Goal: Task Accomplishment & Management: Use online tool/utility

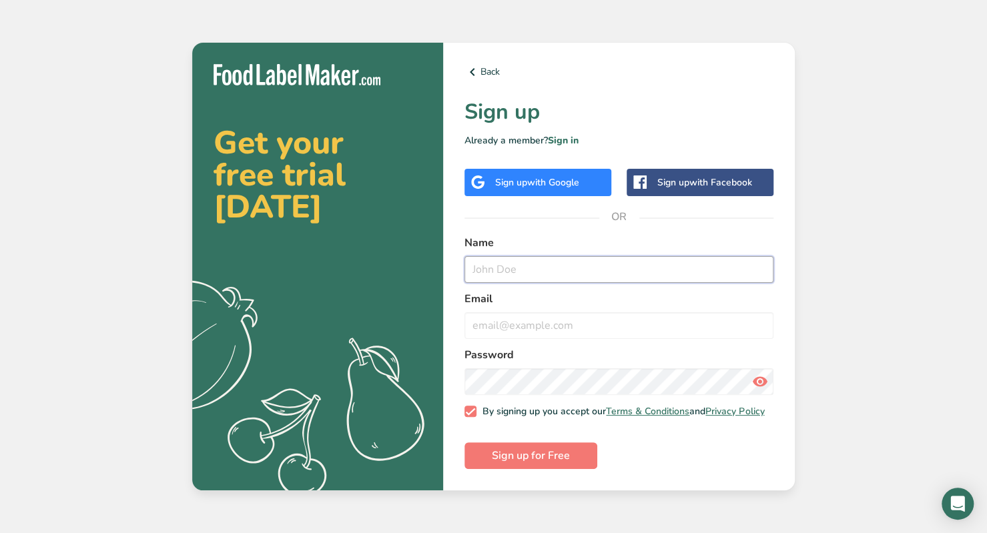
click at [537, 261] on input "text" at bounding box center [618, 269] width 309 height 27
type input "[PERSON_NAME]"
click at [535, 328] on input "email" at bounding box center [618, 325] width 309 height 27
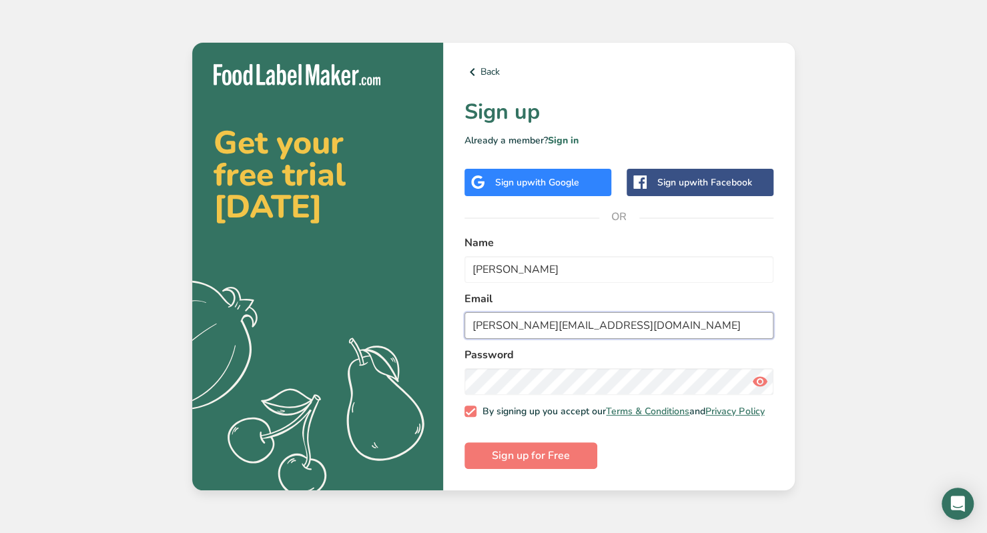
type input "[PERSON_NAME][EMAIL_ADDRESS][DOMAIN_NAME]"
click at [564, 464] on span "Sign up for Free" at bounding box center [531, 456] width 78 height 16
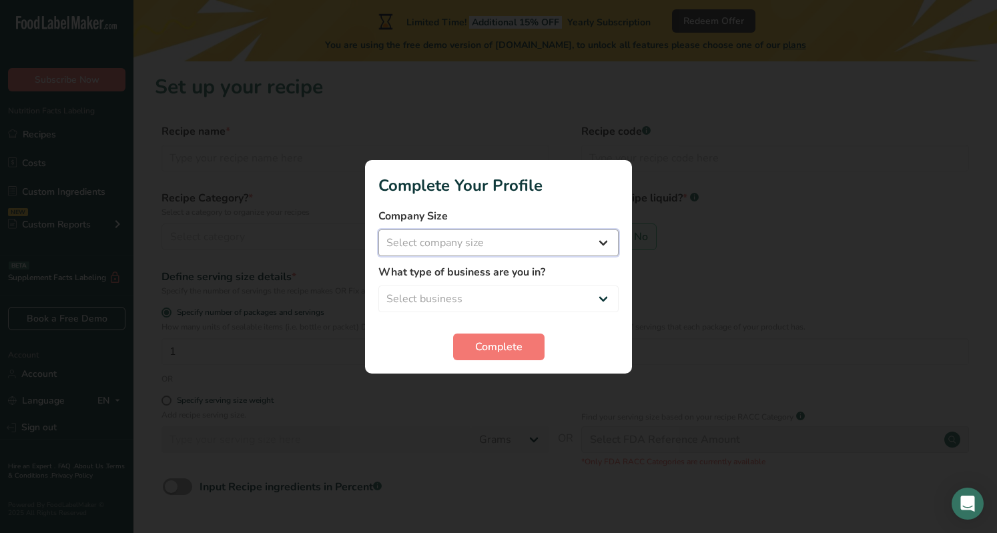
click at [487, 245] on select "Select company size Fewer than 10 Employees 10 to 50 Employees 51 to 500 Employ…" at bounding box center [498, 243] width 240 height 27
select select "1"
click at [378, 230] on select "Select company size Fewer than 10 Employees 10 to 50 Employees 51 to 500 Employ…" at bounding box center [498, 243] width 240 height 27
click at [470, 304] on select "Select business Packaged Food Manufacturer Restaurant & Cafe Bakery Meal Plans …" at bounding box center [498, 299] width 240 height 27
select select "1"
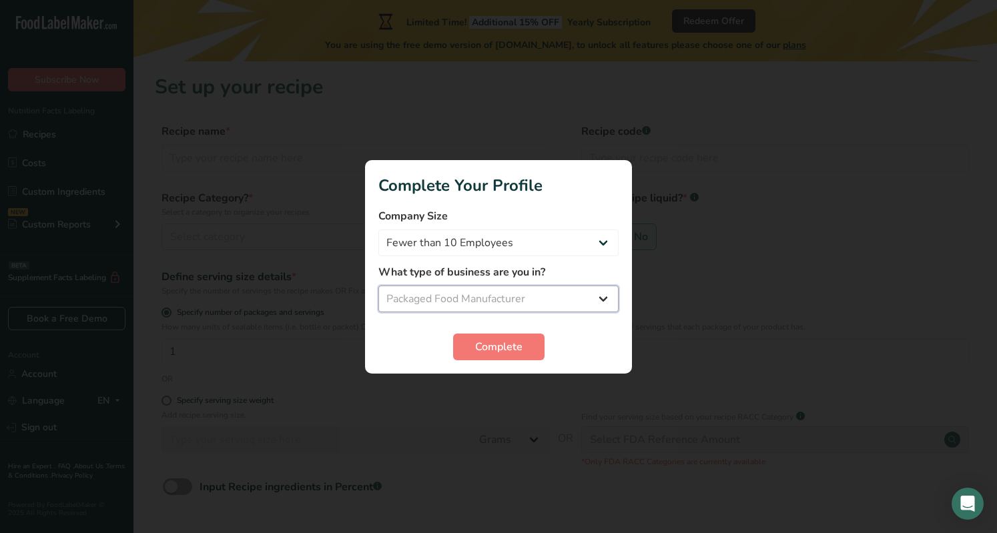
click at [378, 286] on select "Select business Packaged Food Manufacturer Restaurant & Cafe Bakery Meal Plans …" at bounding box center [498, 299] width 240 height 27
click at [514, 346] on span "Complete" at bounding box center [498, 347] width 47 height 16
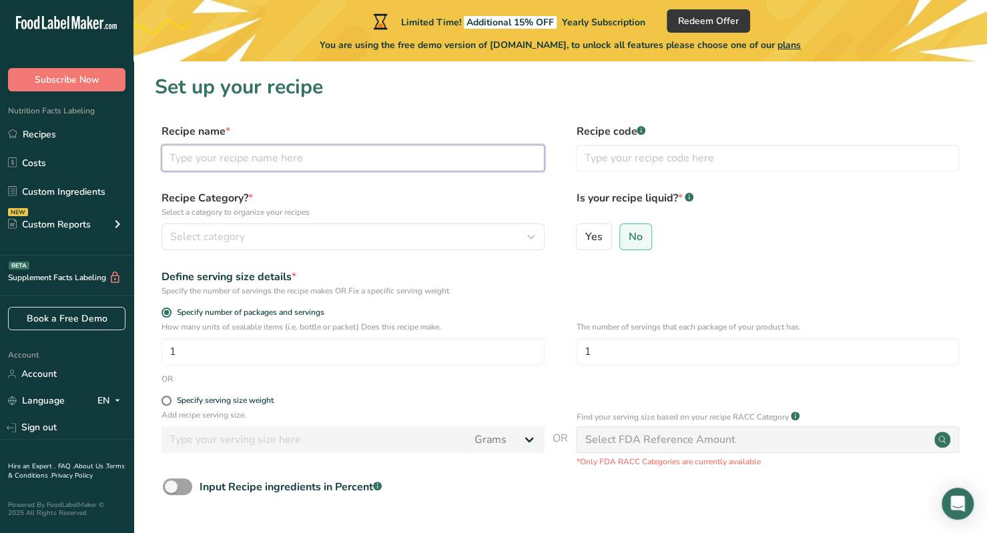
click at [294, 165] on input "text" at bounding box center [352, 158] width 383 height 27
type input "A"
type input "Big Reds OG [PERSON_NAME]"
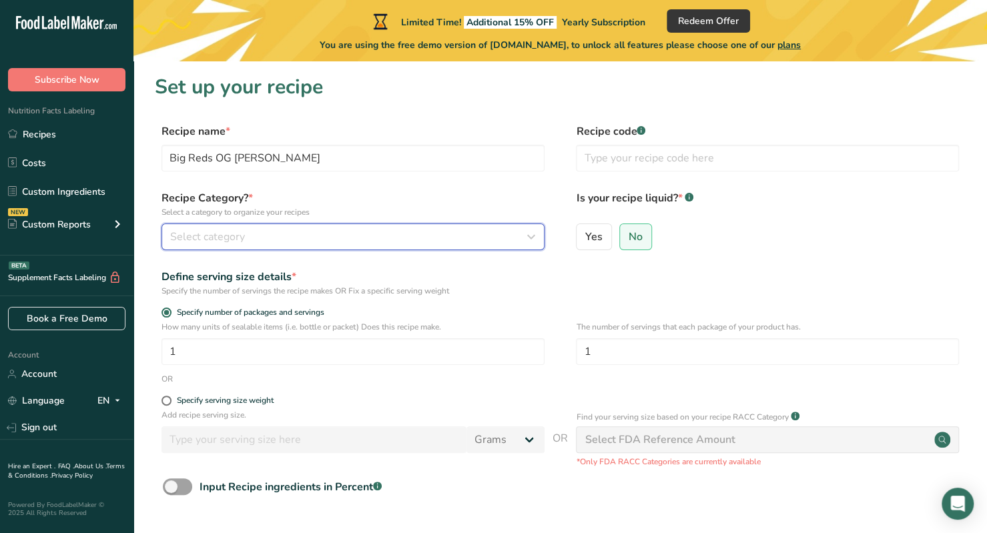
click at [275, 236] on div "Select category" at bounding box center [349, 237] width 358 height 16
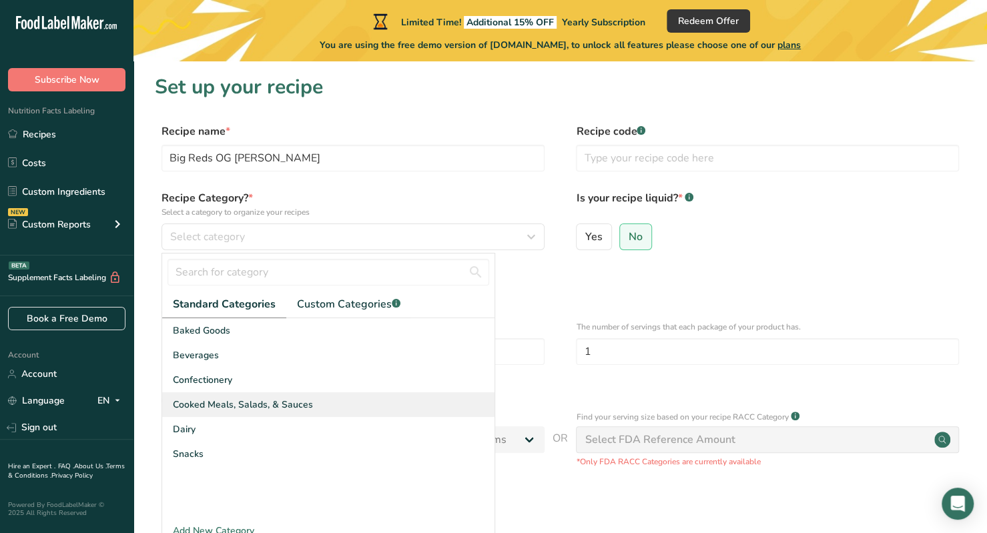
click at [224, 409] on span "Cooked Meals, Salads, & Sauces" at bounding box center [243, 405] width 140 height 14
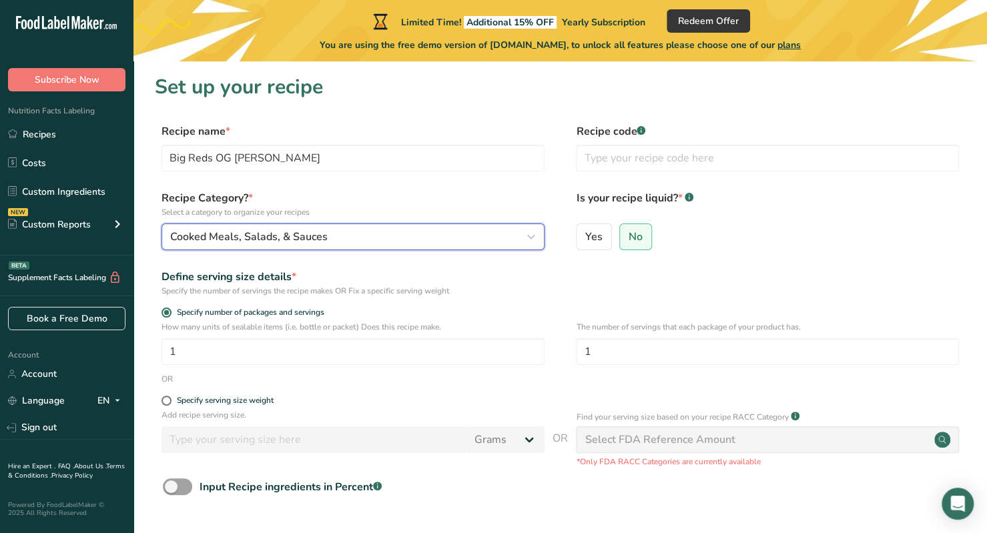
click at [266, 244] on span "Cooked Meals, Salads, & Sauces" at bounding box center [248, 237] width 157 height 16
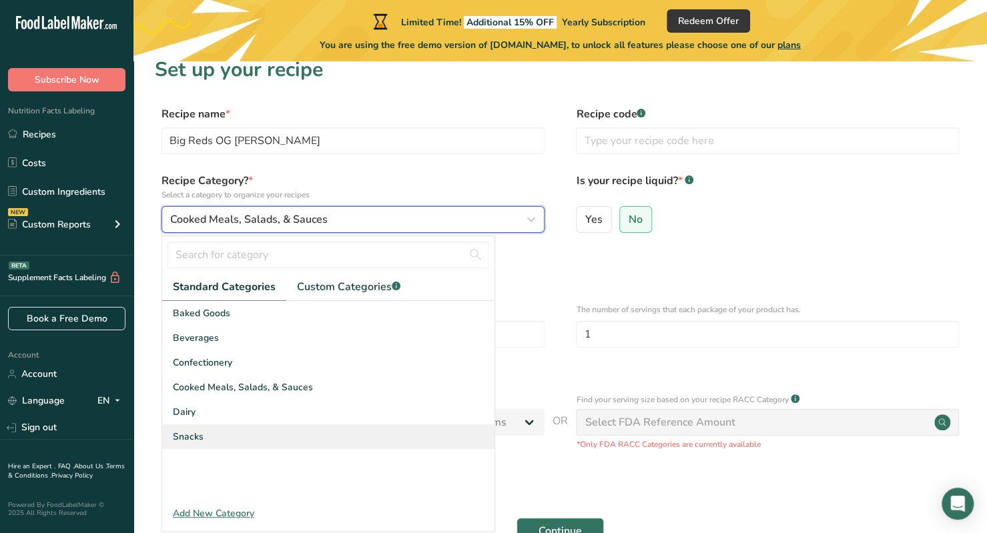
scroll to position [18, 0]
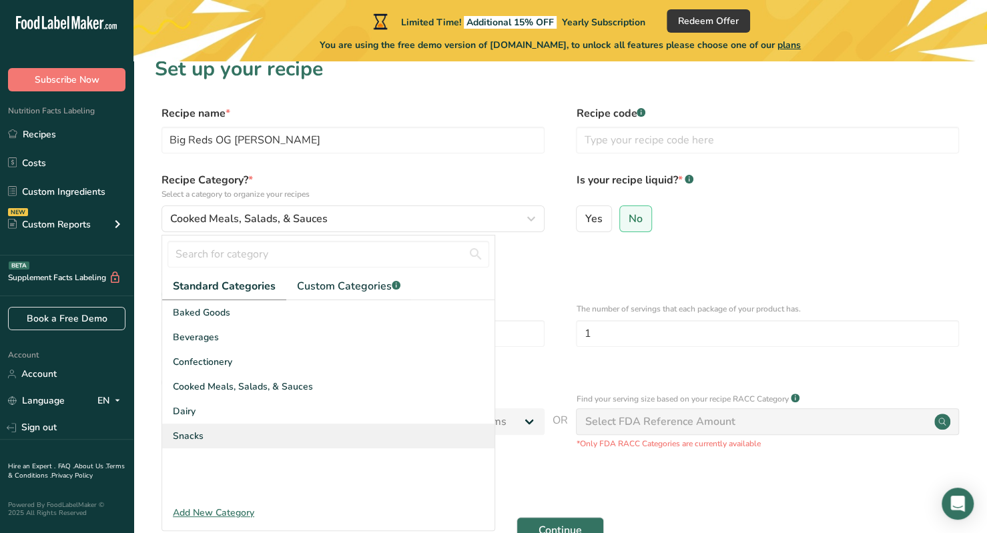
click at [224, 444] on div "Snacks" at bounding box center [328, 436] width 332 height 25
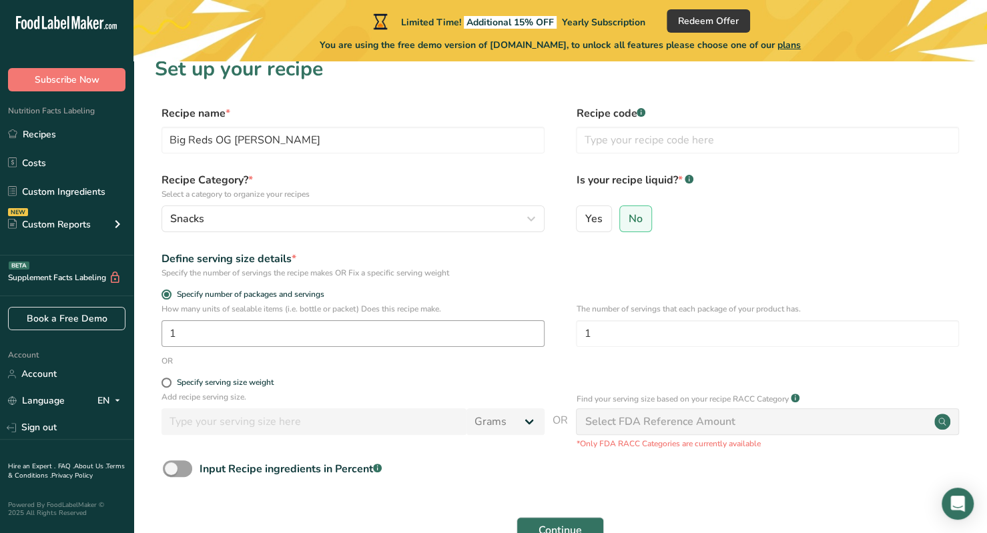
scroll to position [67, 0]
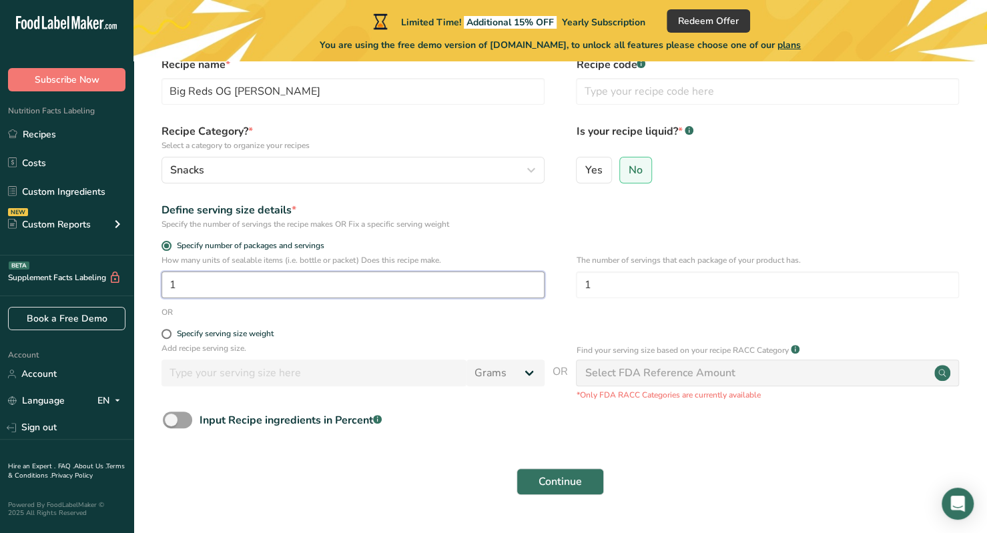
click at [200, 293] on input "1" at bounding box center [352, 285] width 383 height 27
type input "16"
click at [645, 290] on input "1" at bounding box center [767, 285] width 383 height 27
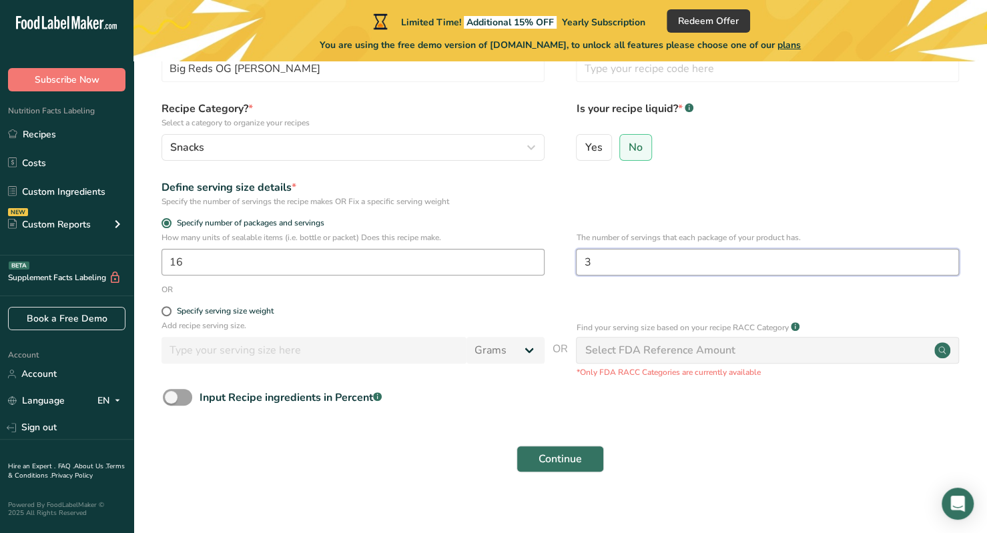
scroll to position [91, 0]
type input "3"
click at [219, 310] on div "Specify serving size weight" at bounding box center [225, 310] width 97 height 10
click at [170, 310] on input "Specify serving size weight" at bounding box center [165, 310] width 9 height 9
radio input "true"
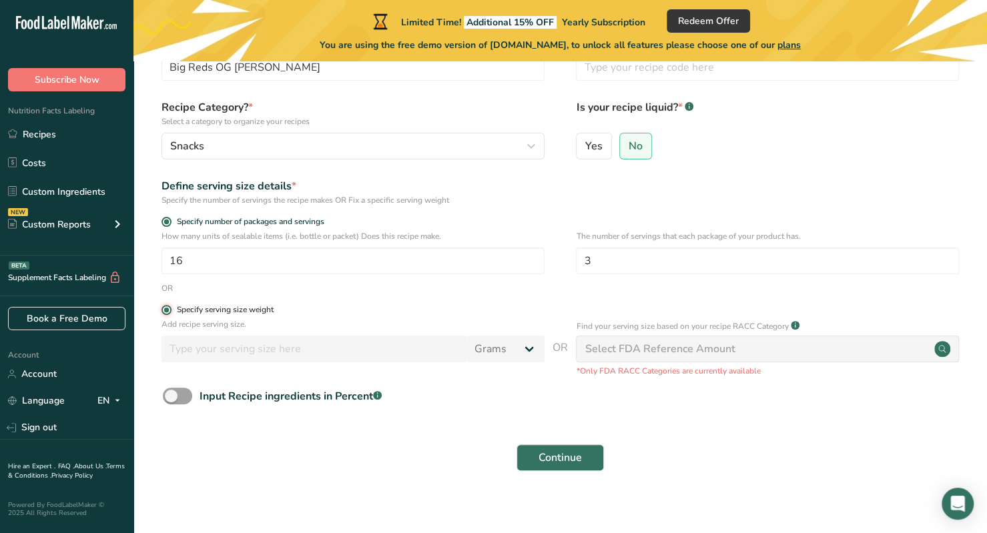
radio input "false"
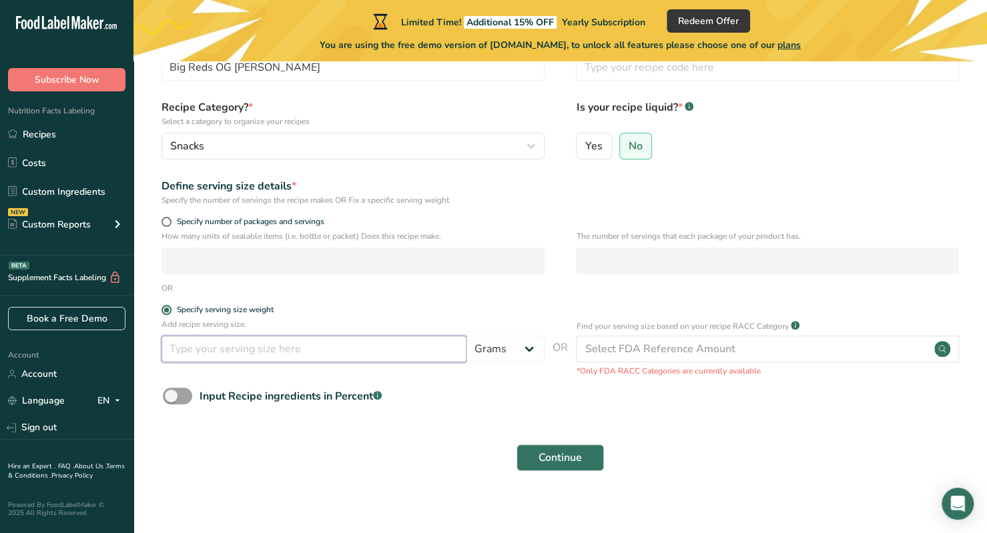
click at [225, 353] on input "number" at bounding box center [313, 349] width 305 height 27
type input "1"
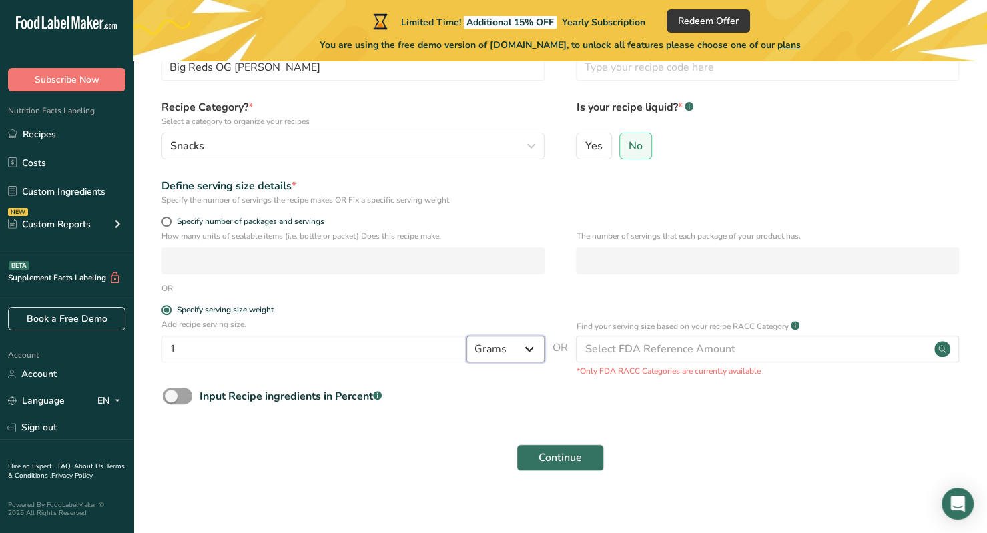
click at [511, 358] on select "Grams kg mg mcg lb oz l mL fl oz tbsp tsp cup qt gallon" at bounding box center [505, 349] width 78 height 27
select select "5"
click at [466, 336] on select "Grams kg mg mcg lb oz l mL fl oz tbsp tsp cup qt gallon" at bounding box center [505, 349] width 78 height 27
click at [239, 221] on span "Specify number of packages and servings" at bounding box center [248, 222] width 153 height 10
click at [170, 221] on input "Specify number of packages and servings" at bounding box center [165, 222] width 9 height 9
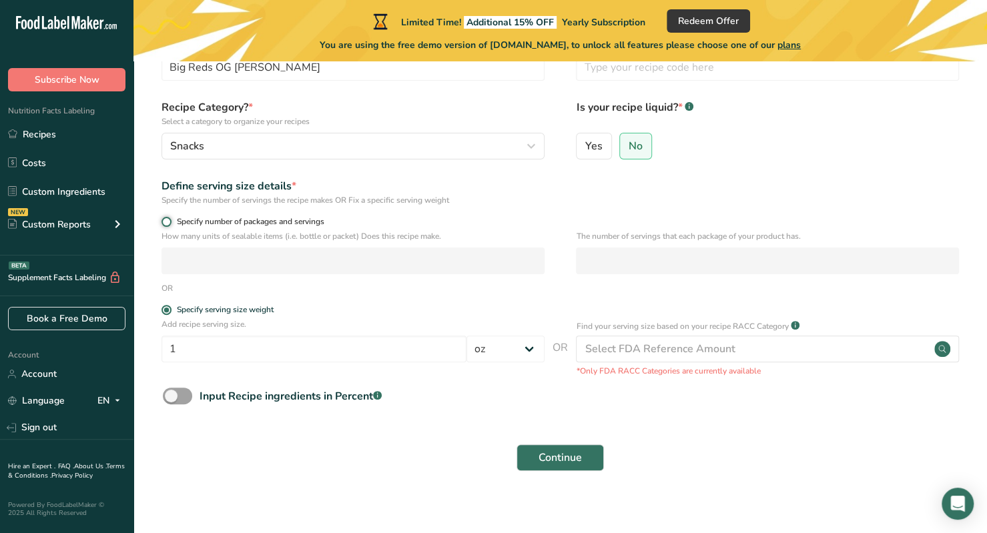
radio input "true"
radio input "false"
select select "0"
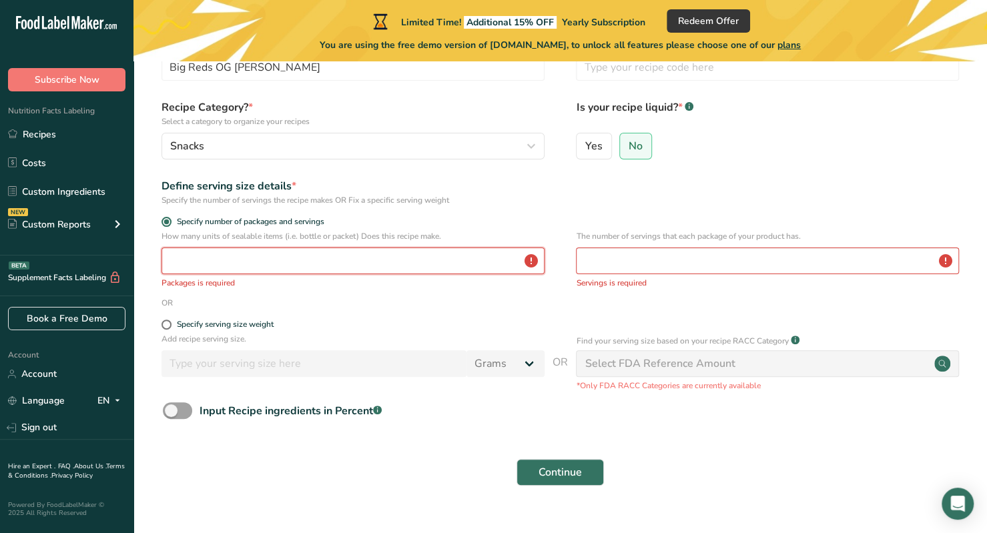
click at [241, 272] on input "number" at bounding box center [352, 261] width 383 height 27
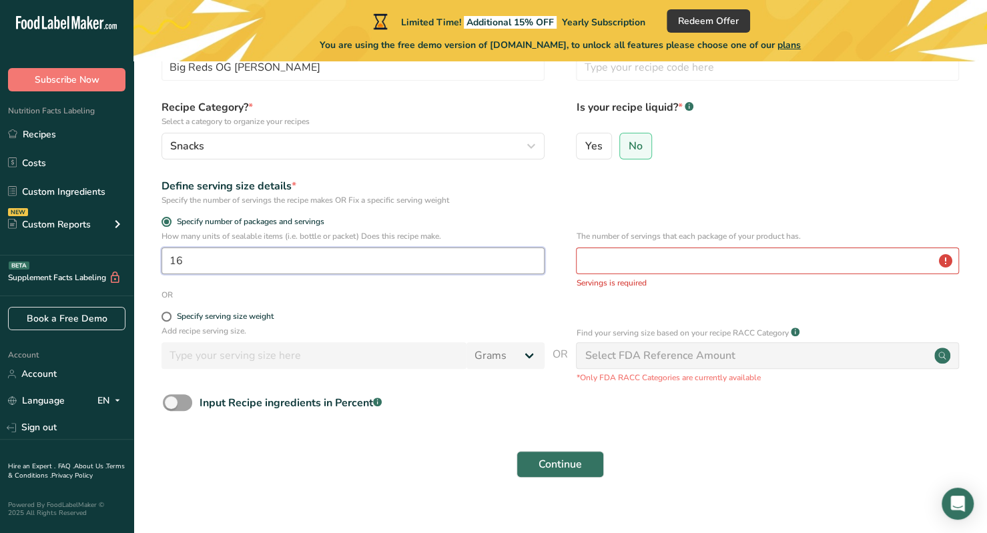
type input "16"
click at [615, 269] on input "number" at bounding box center [767, 261] width 383 height 27
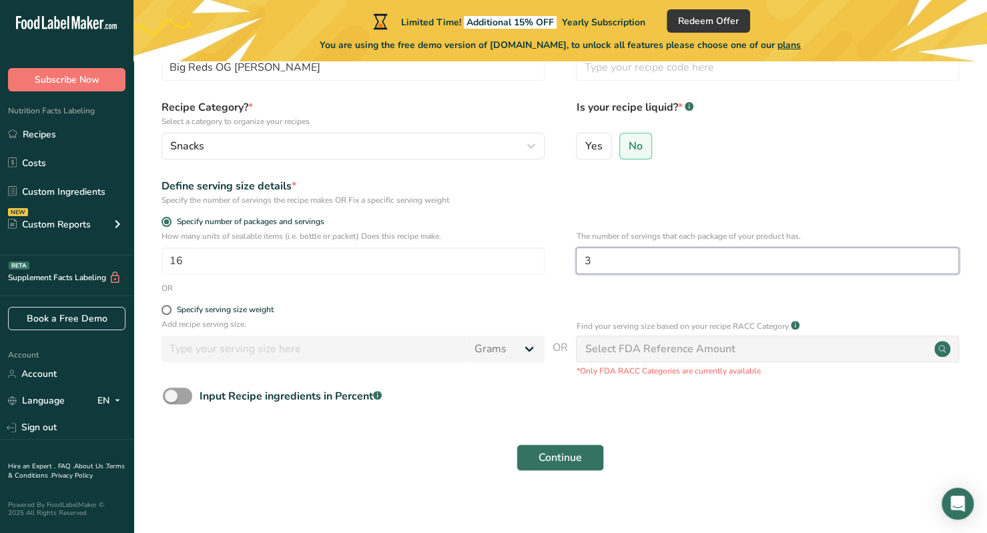
scroll to position [100, 0]
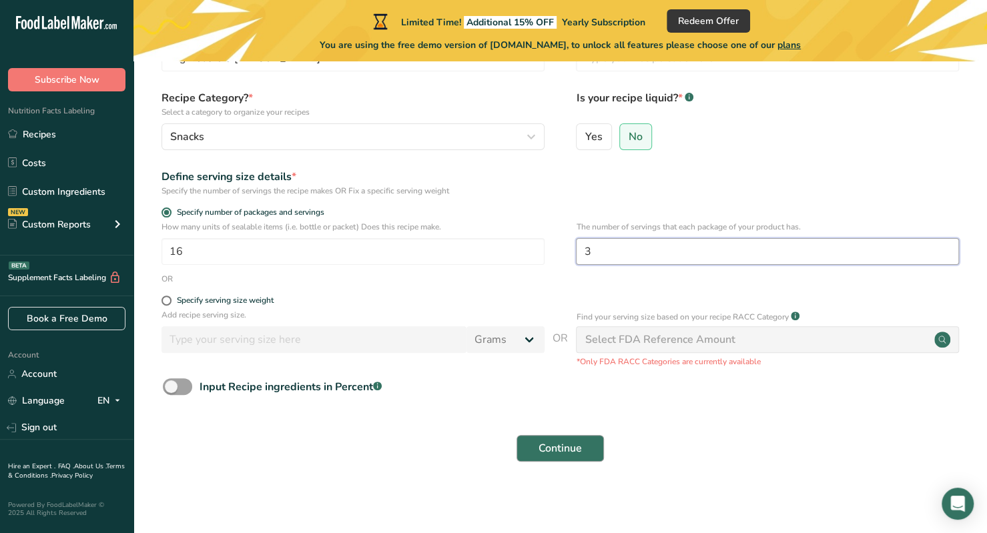
type input "3"
click at [568, 447] on span "Continue" at bounding box center [560, 448] width 43 height 16
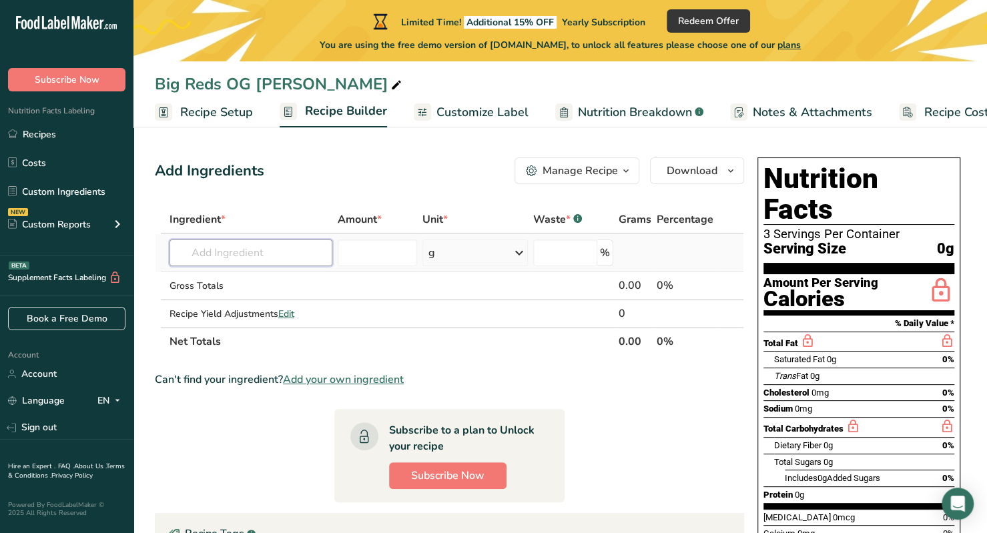
click at [248, 262] on input "text" at bounding box center [251, 253] width 163 height 27
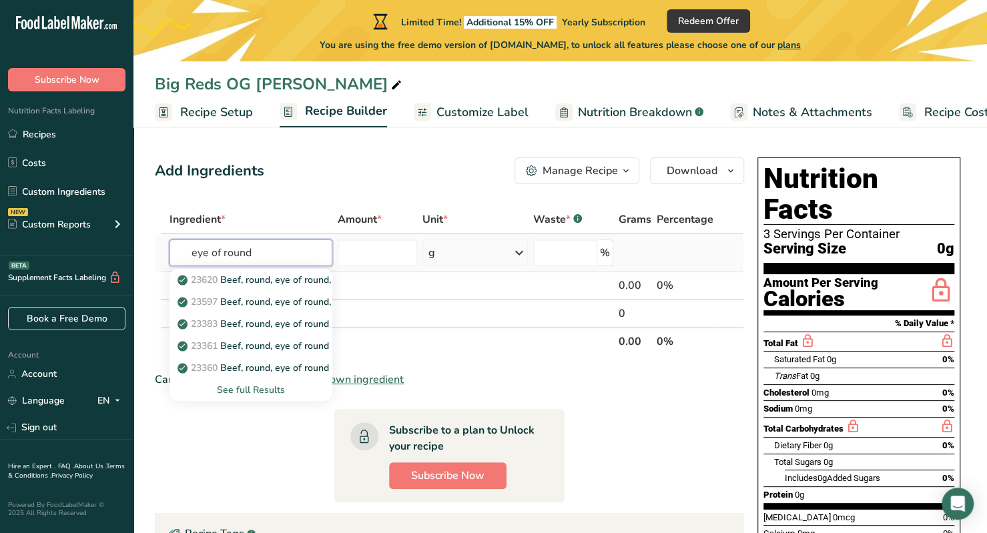
type input "eye of round"
click at [266, 389] on div "See full Results" at bounding box center [250, 390] width 141 height 14
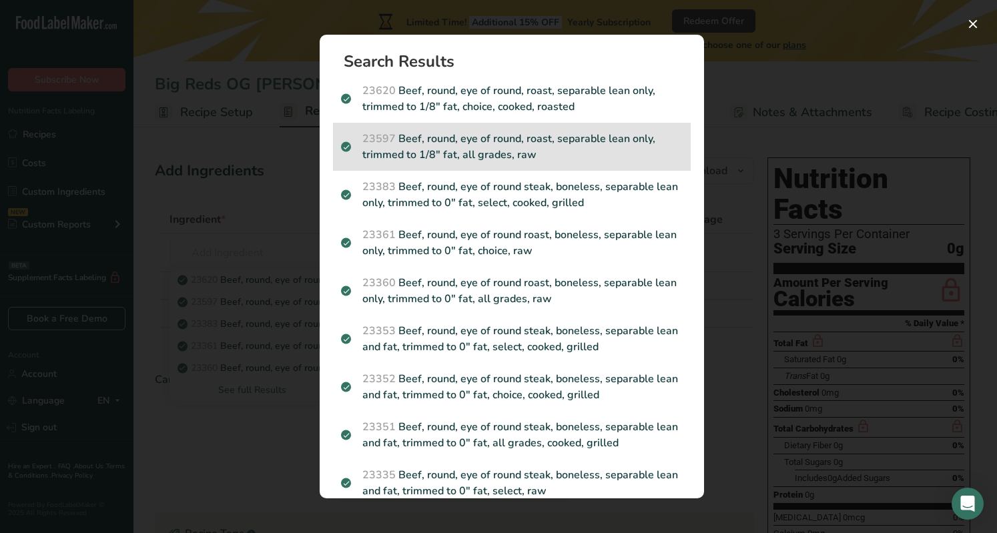
click at [535, 157] on p "23597 Beef, round, eye of round, roast, separable lean only, trimmed to 1/8" fa…" at bounding box center [512, 147] width 342 height 32
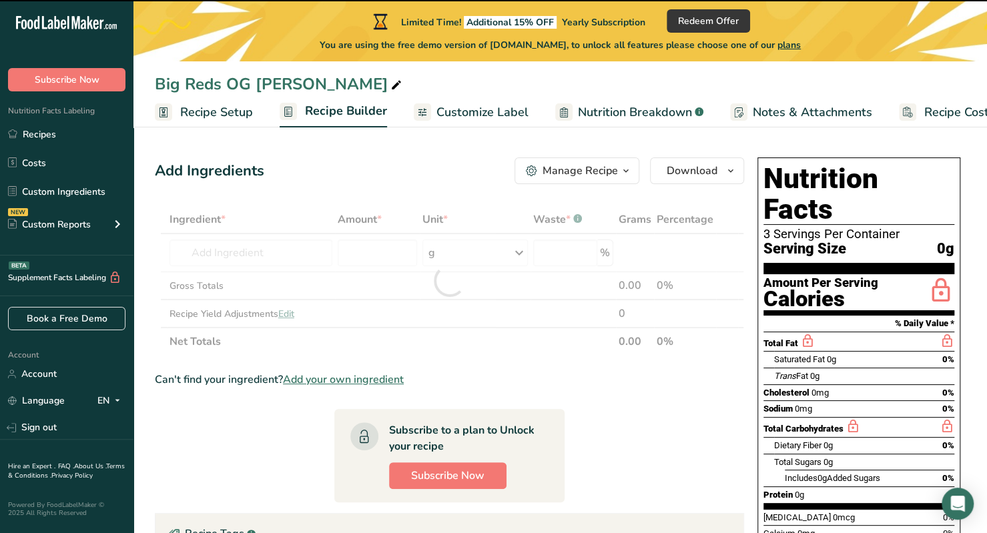
type input "0"
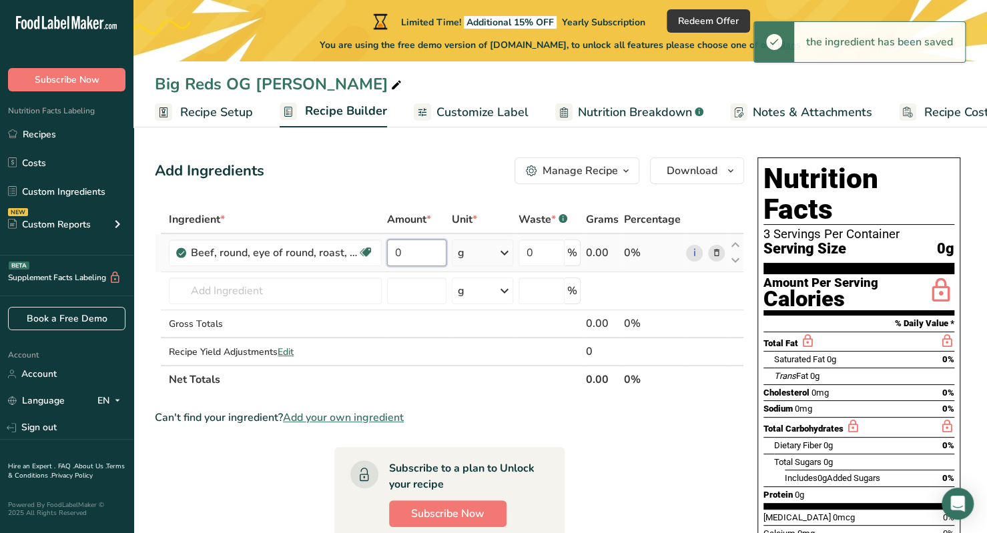
click at [432, 254] on input "0" at bounding box center [416, 253] width 59 height 27
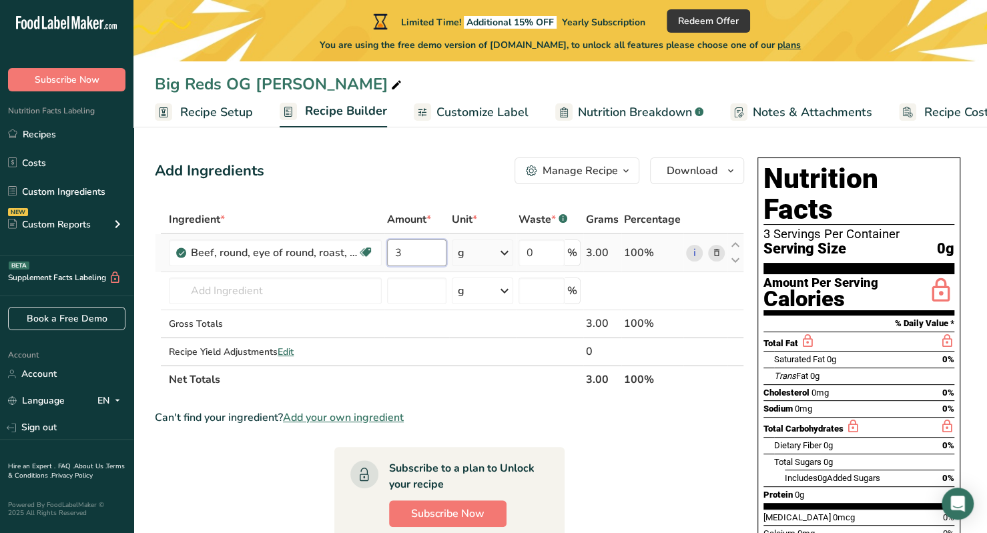
type input "3"
click at [476, 251] on div "Ingredient * Amount * Unit * Waste * .a-a{fill:#347362;}.b-a{fill:#fff;} Grams …" at bounding box center [449, 300] width 589 height 188
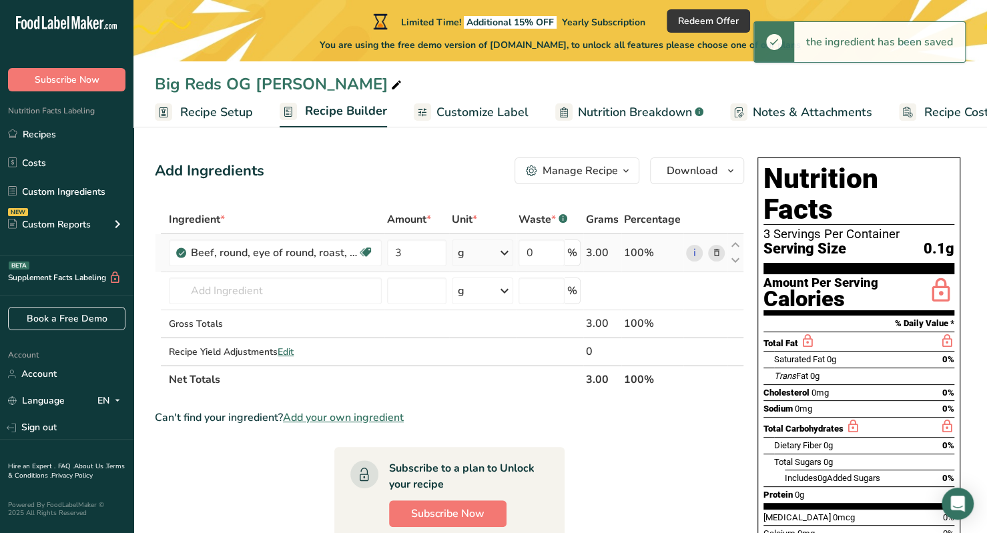
click at [475, 258] on div "g" at bounding box center [482, 253] width 61 height 27
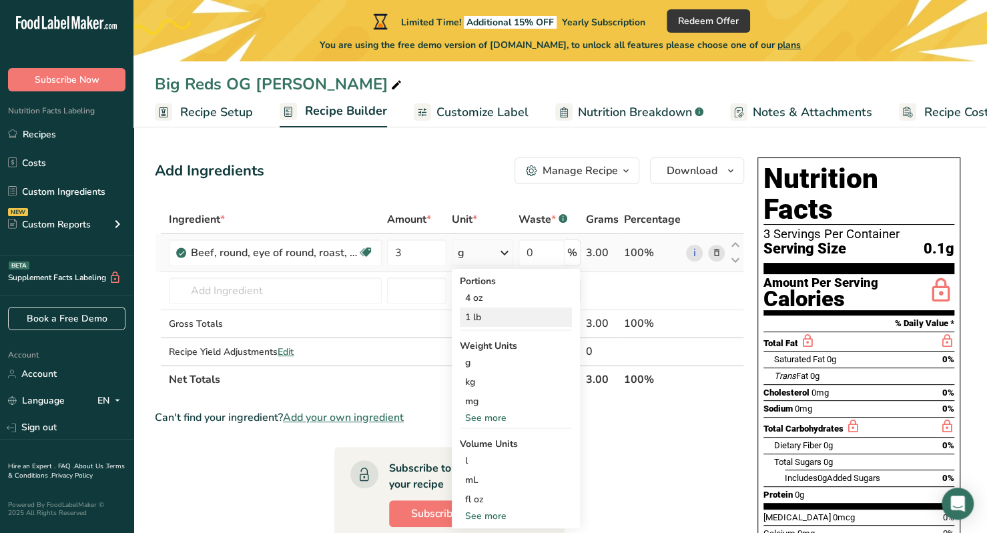
click at [502, 316] on div "1 lb" at bounding box center [516, 317] width 112 height 19
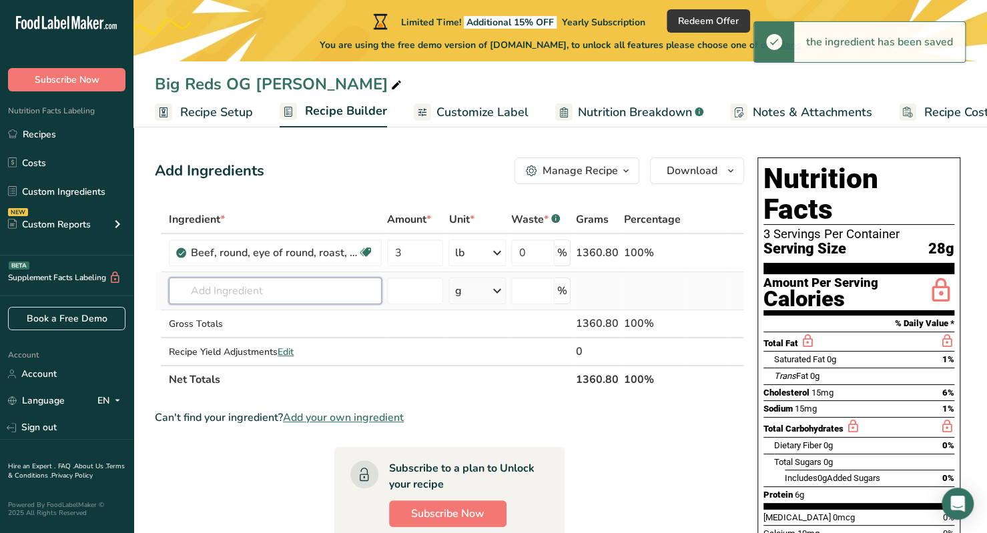
click at [324, 298] on input "text" at bounding box center [275, 291] width 213 height 27
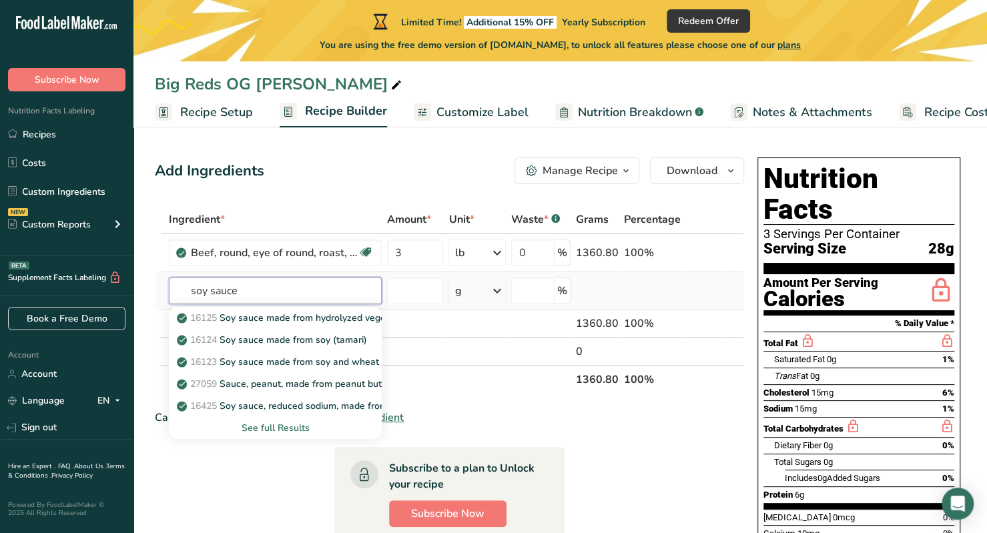
type input "soy sauce"
click at [284, 425] on div "See full Results" at bounding box center [276, 428] width 192 height 14
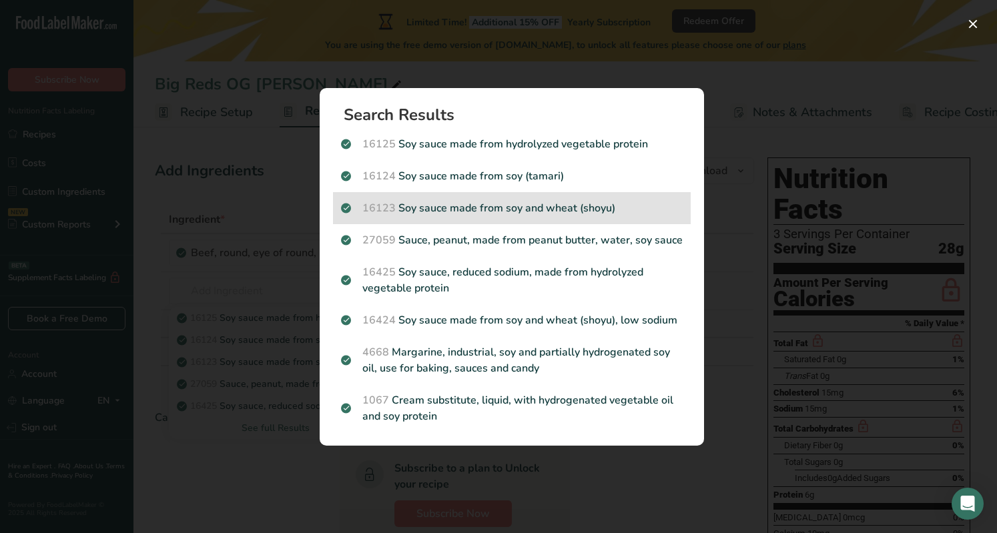
click at [522, 216] on div "16123 Soy sauce made from soy and wheat (shoyu)" at bounding box center [512, 208] width 358 height 32
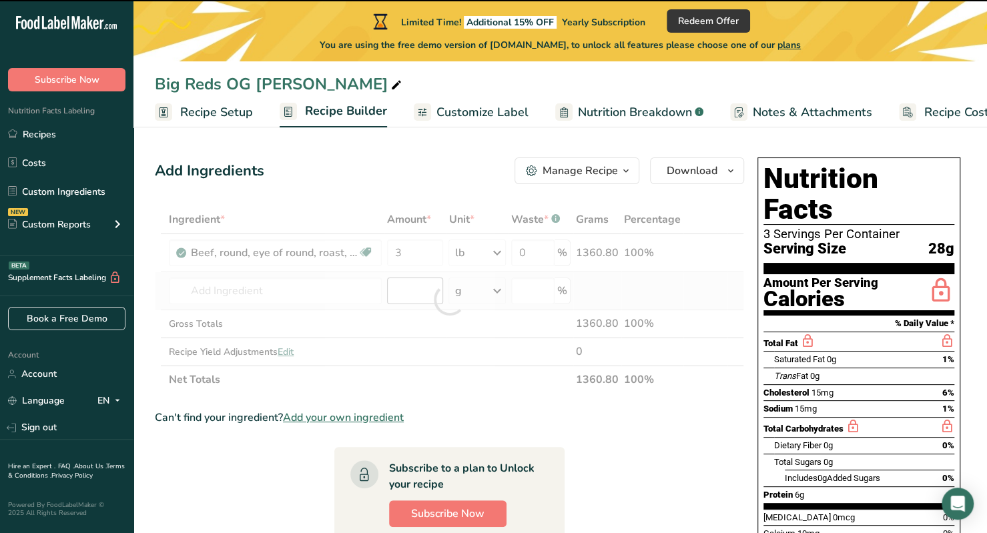
type input "0"
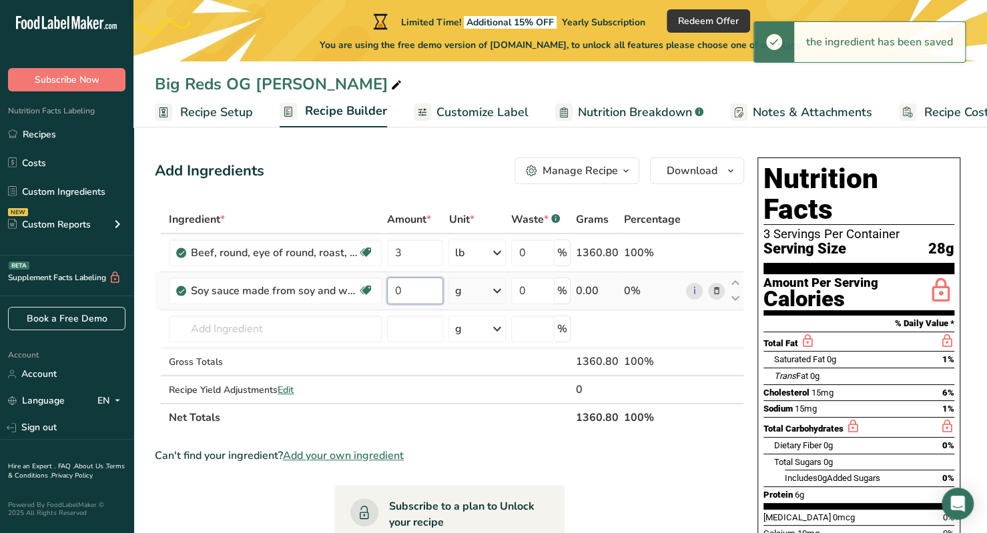
click at [408, 289] on input "0" at bounding box center [415, 291] width 56 height 27
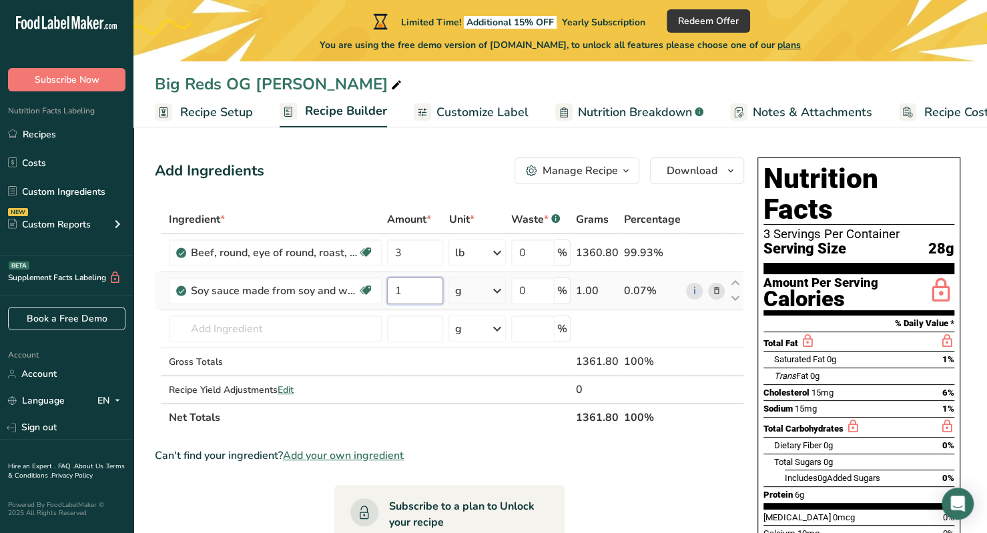
type input "1"
click at [458, 294] on div "Ingredient * Amount * Unit * Waste * .a-a{fill:#347362;}.b-a{fill:#fff;} Grams …" at bounding box center [449, 319] width 589 height 226
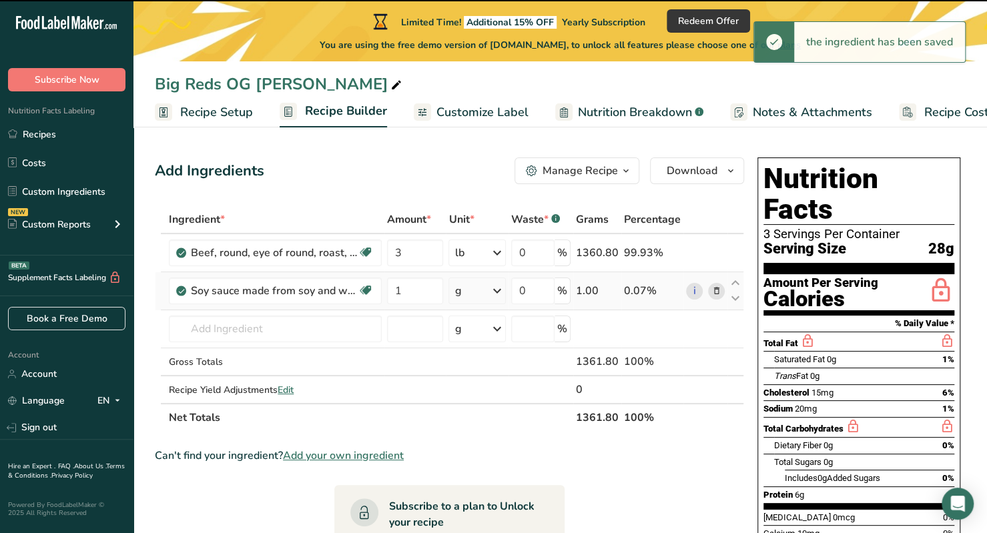
click at [480, 290] on div "g" at bounding box center [476, 291] width 57 height 27
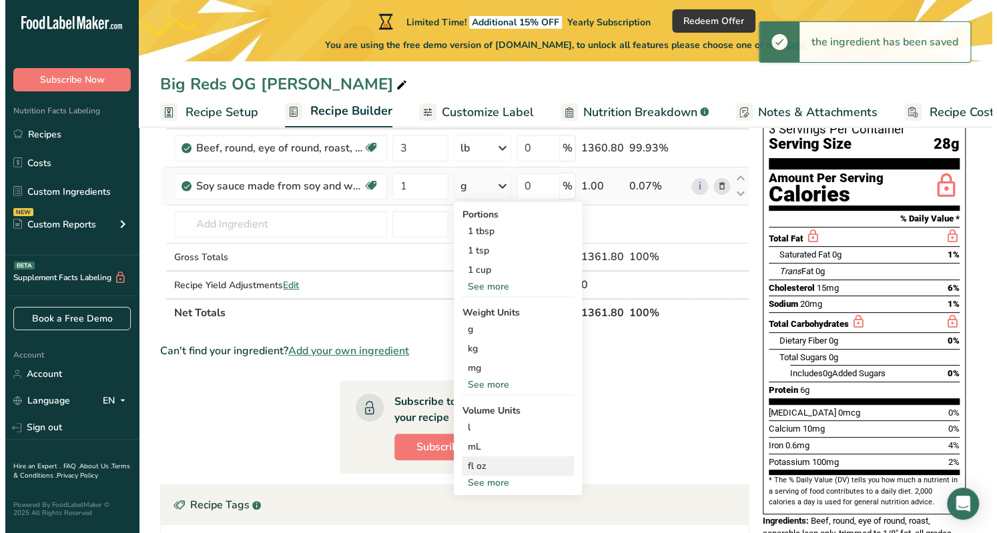
scroll to position [106, 0]
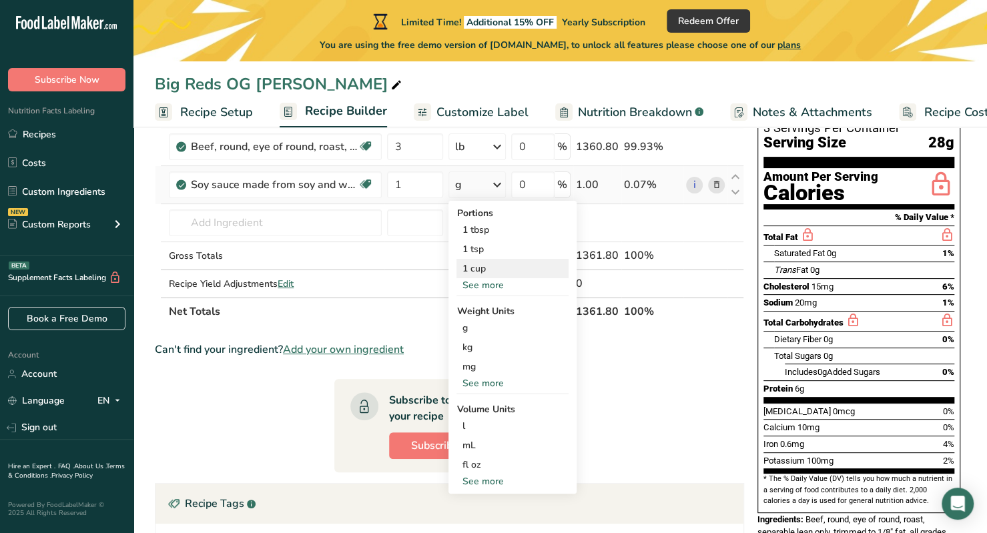
click at [480, 269] on div "1 cup" at bounding box center [512, 268] width 112 height 19
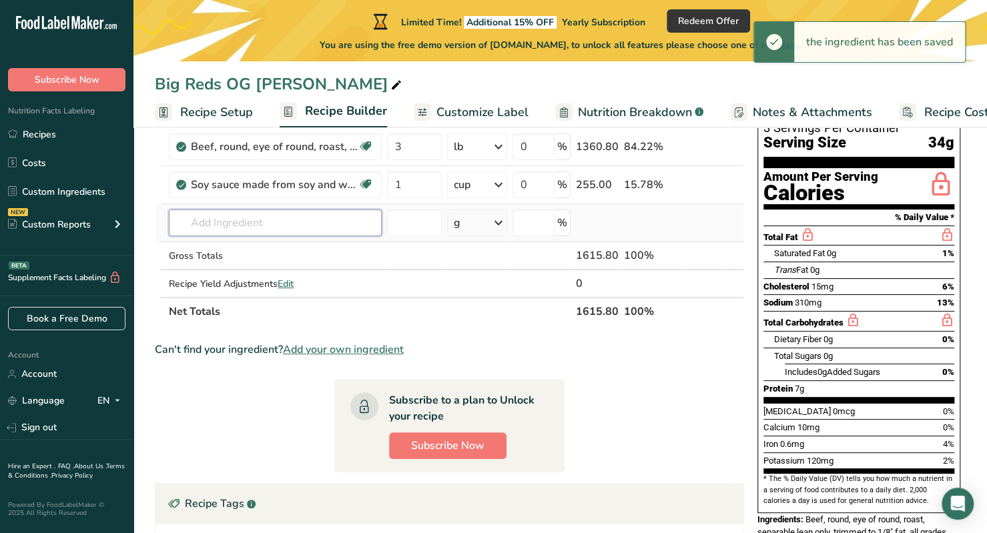
click at [305, 229] on input "text" at bounding box center [275, 223] width 213 height 27
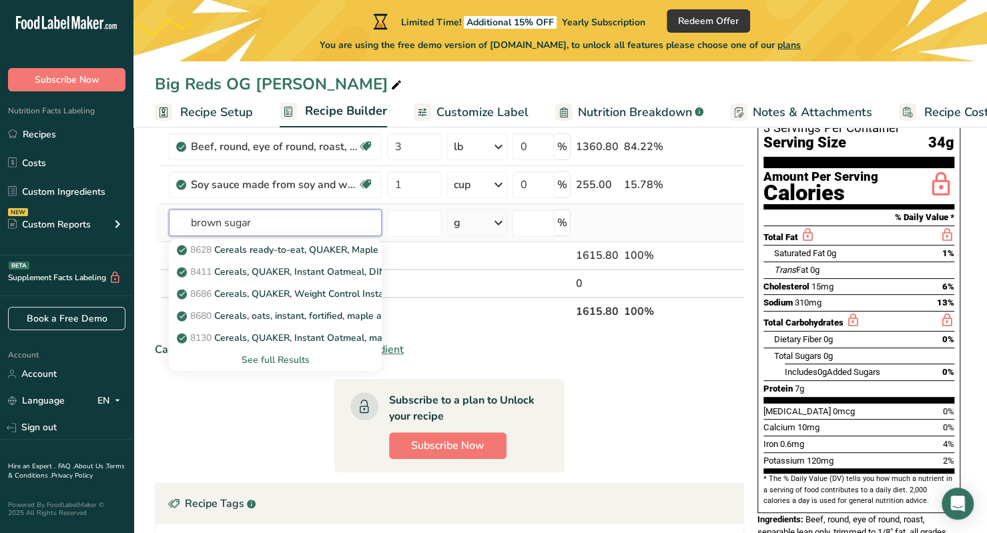
type input "brown sugar"
click at [296, 360] on div "See full Results" at bounding box center [276, 360] width 192 height 14
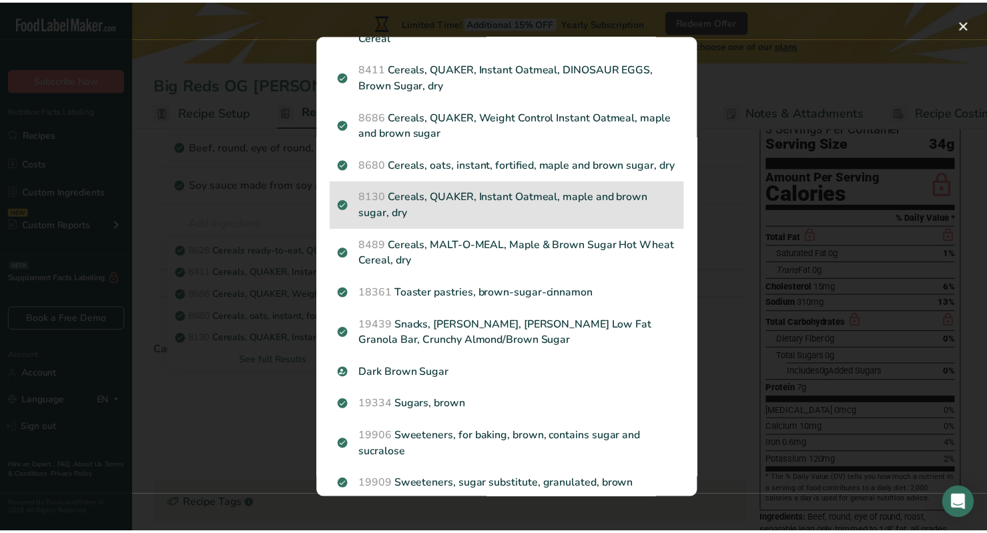
scroll to position [101, 0]
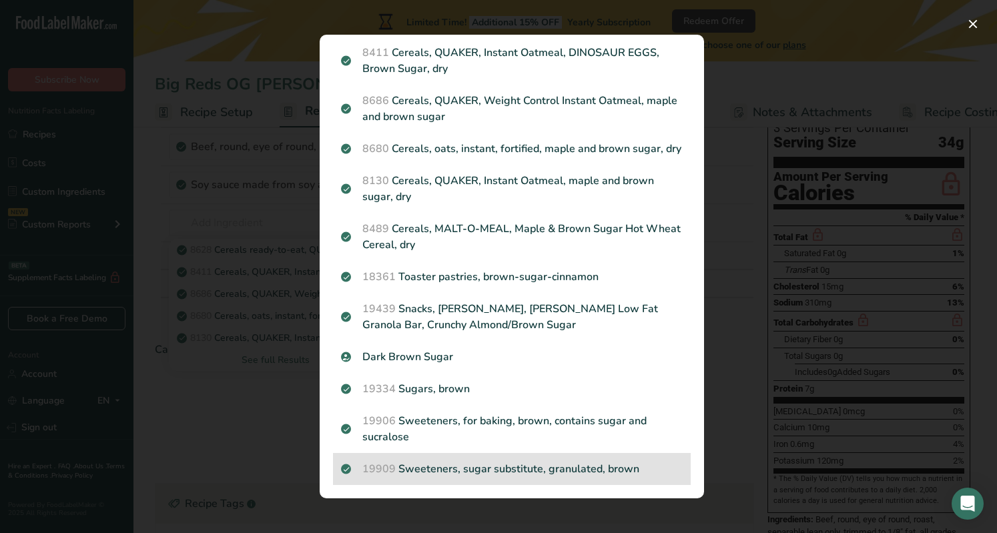
click at [461, 460] on div "19909 Sweeteners, sugar substitute, granulated, brown" at bounding box center [512, 469] width 358 height 32
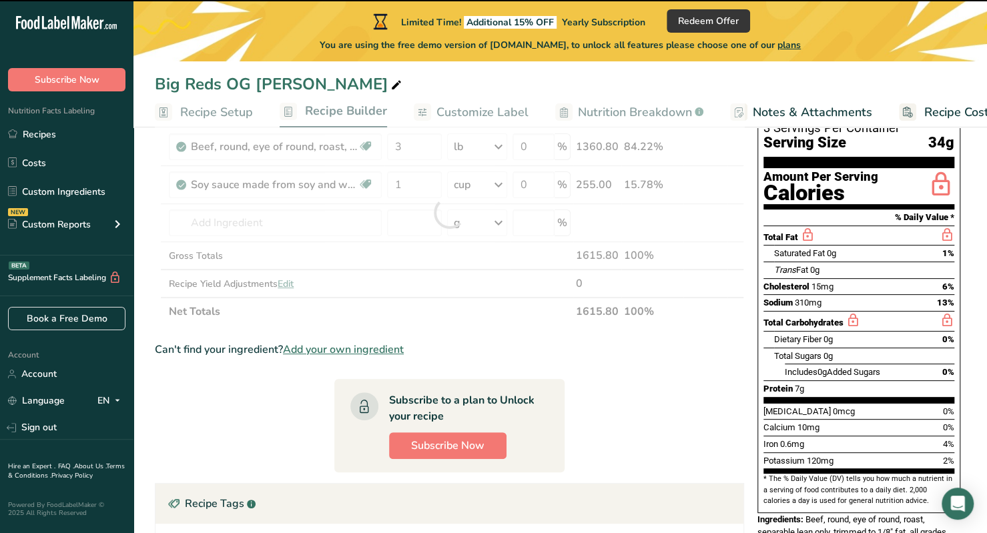
type input "0"
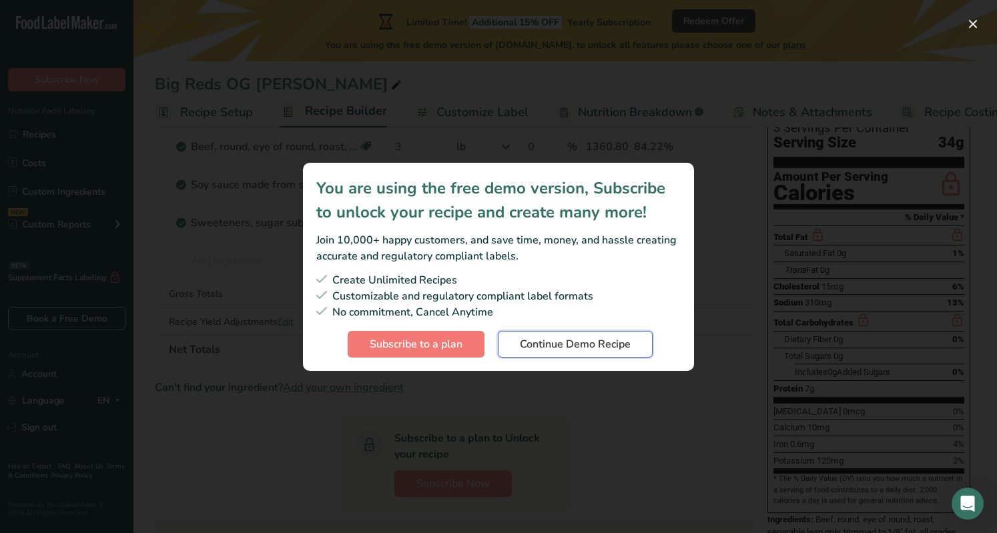
click at [610, 340] on span "Continue Demo Recipe" at bounding box center [575, 344] width 111 height 16
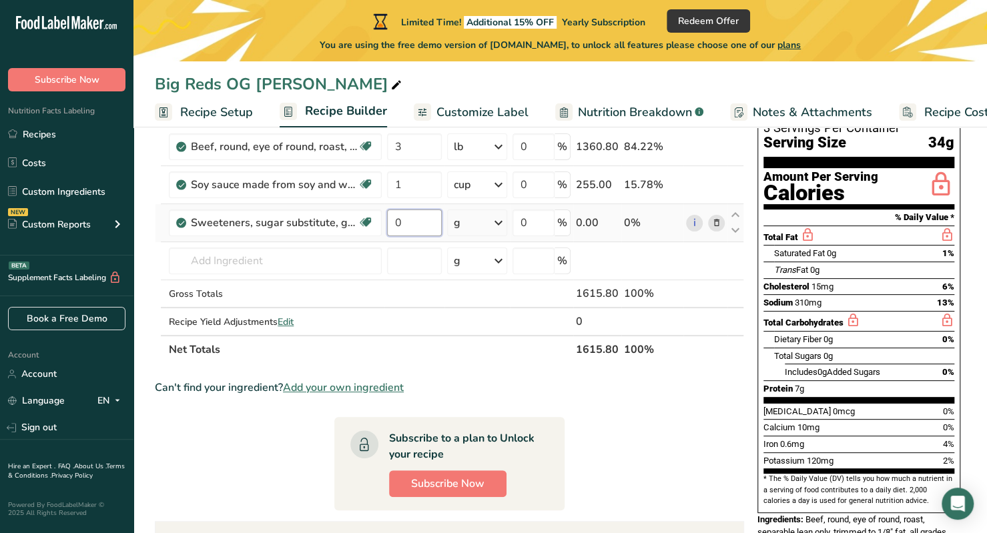
click at [404, 222] on input "0" at bounding box center [414, 223] width 55 height 27
type input "0.5"
click at [450, 229] on div "Ingredient * Amount * Unit * Waste * .a-a{fill:#347362;}.b-a{fill:#fff;} Grams …" at bounding box center [449, 231] width 589 height 264
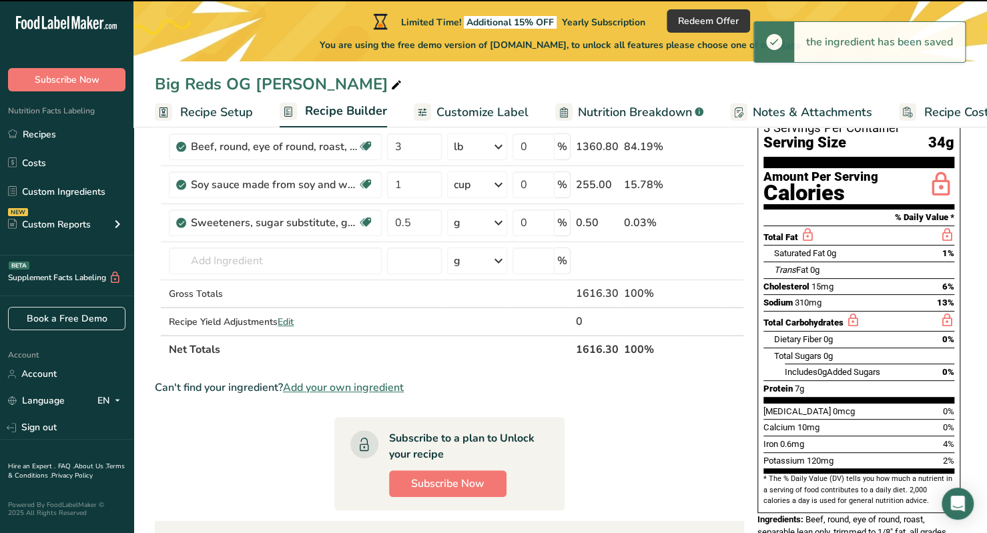
click at [462, 225] on div "g" at bounding box center [476, 223] width 59 height 27
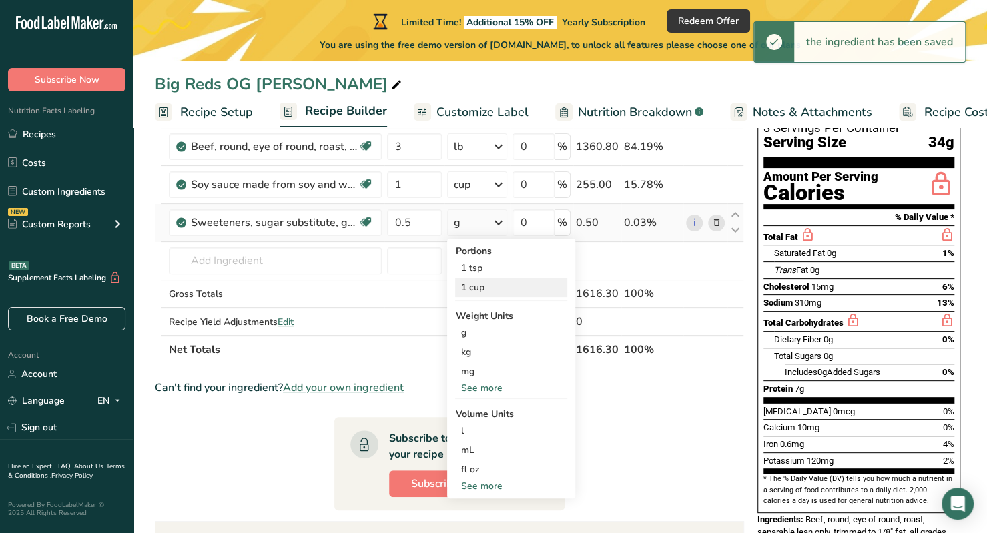
click at [496, 286] on div "1 cup" at bounding box center [511, 287] width 112 height 19
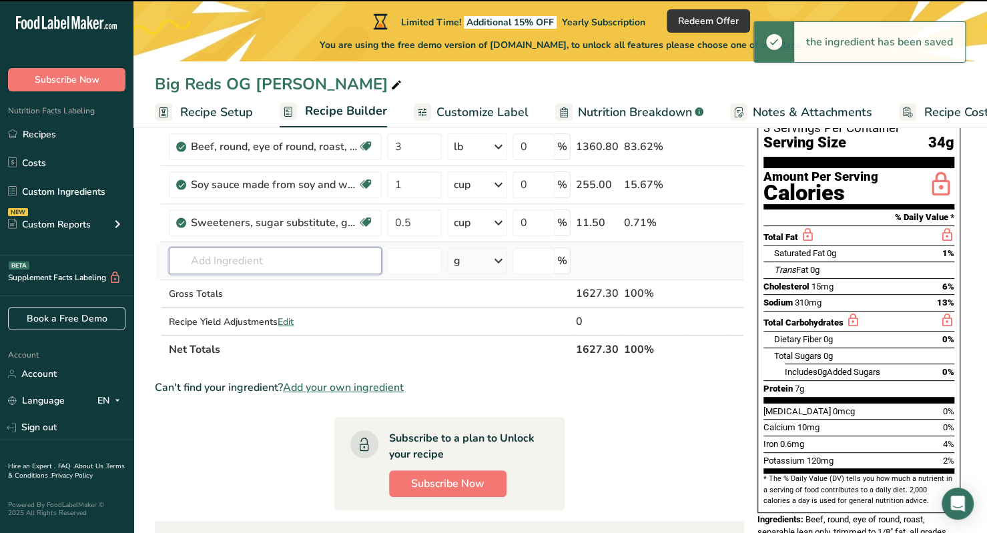
click at [288, 256] on input "text" at bounding box center [275, 261] width 213 height 27
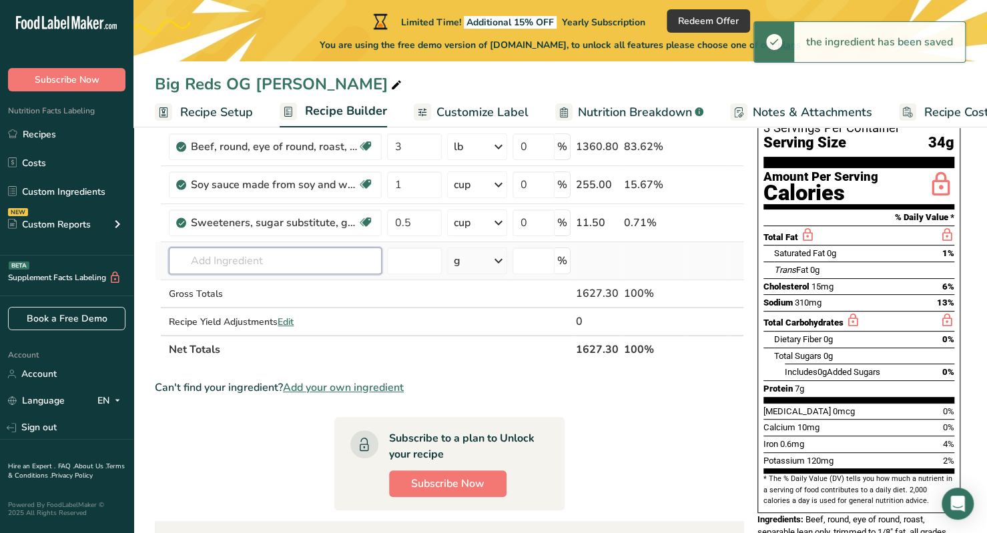
click at [288, 256] on input "text" at bounding box center [275, 261] width 213 height 27
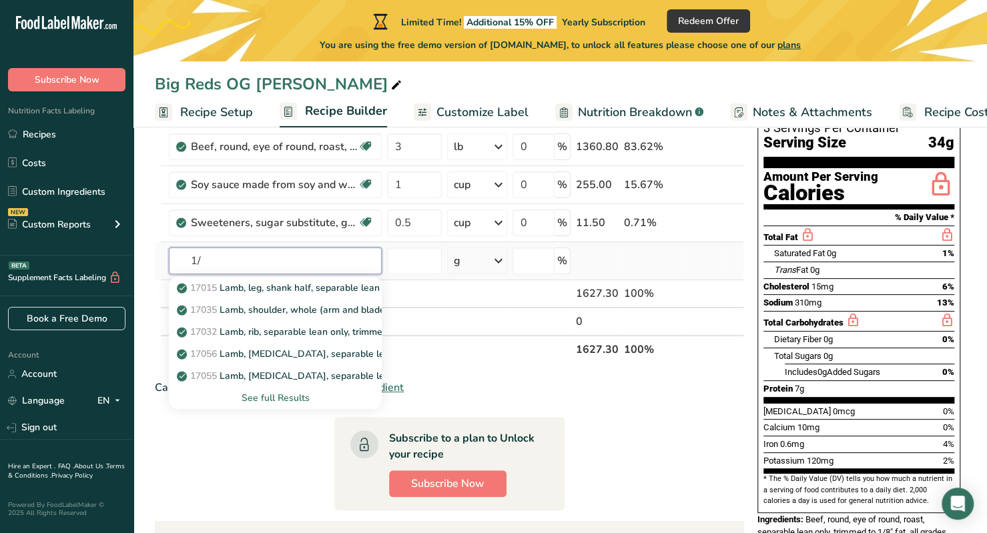
type input "1"
type input "pineapple juice"
click at [299, 291] on p "9510 Pineapple juice, canned, not from concentrate, unsweetened, with added vit…" at bounding box center [396, 288] width 432 height 14
type input "Pineapple juice, canned, not from concentrate, unsweetened, with added vitamins…"
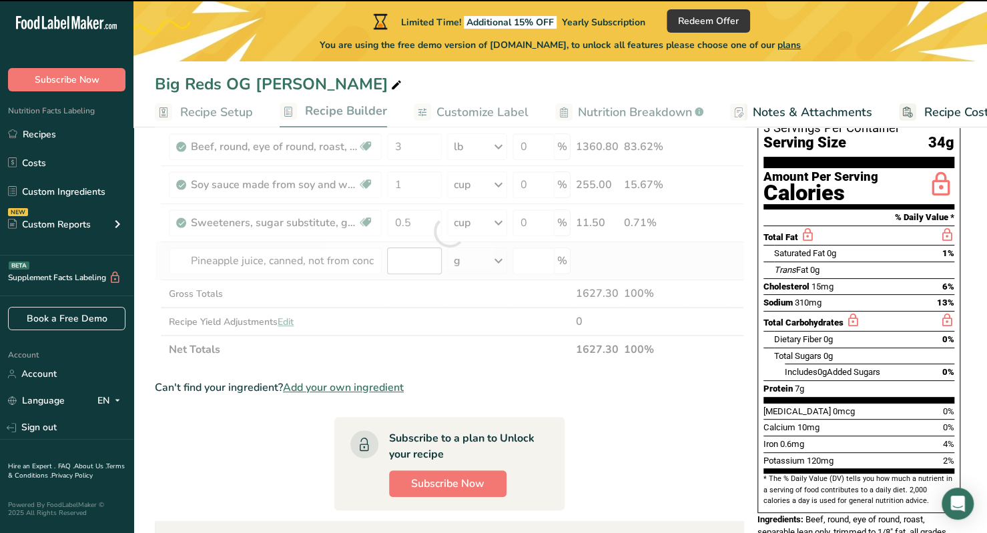
type input "0"
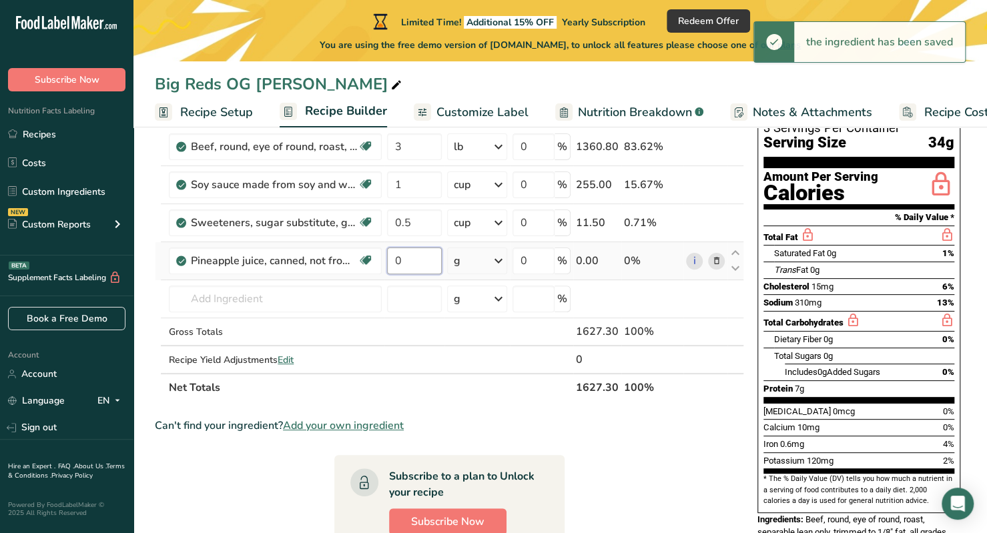
click at [407, 261] on input "0" at bounding box center [414, 261] width 55 height 27
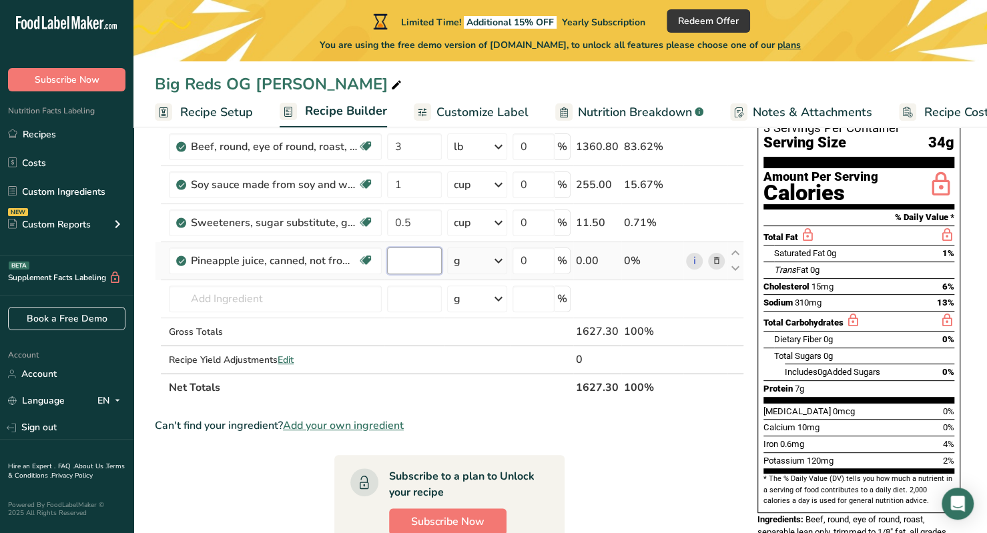
type input "0"
type input "0.25"
click at [486, 257] on div "Ingredient * Amount * Unit * Waste * .a-a{fill:#347362;}.b-a{fill:#fff;} Grams …" at bounding box center [449, 250] width 589 height 302
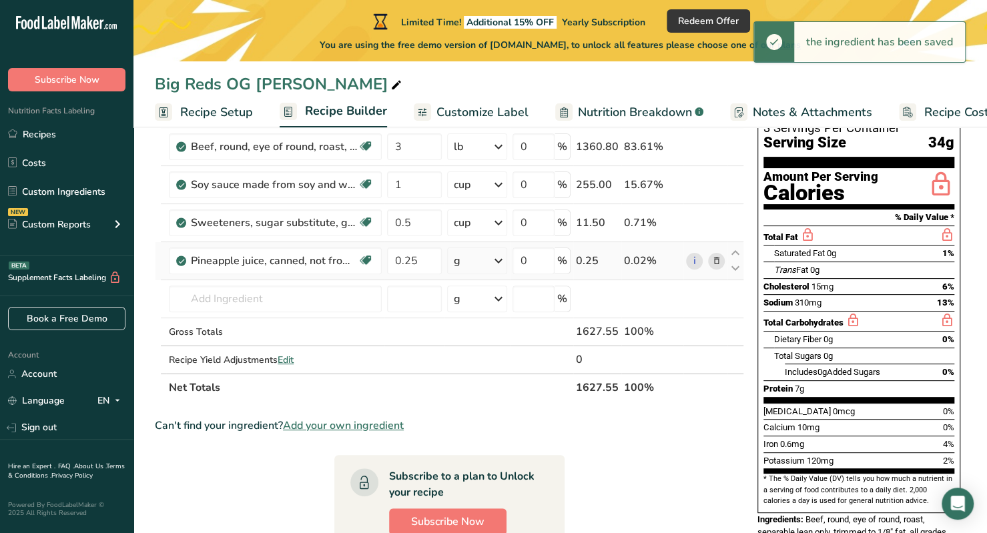
click at [487, 268] on div "g" at bounding box center [476, 261] width 59 height 27
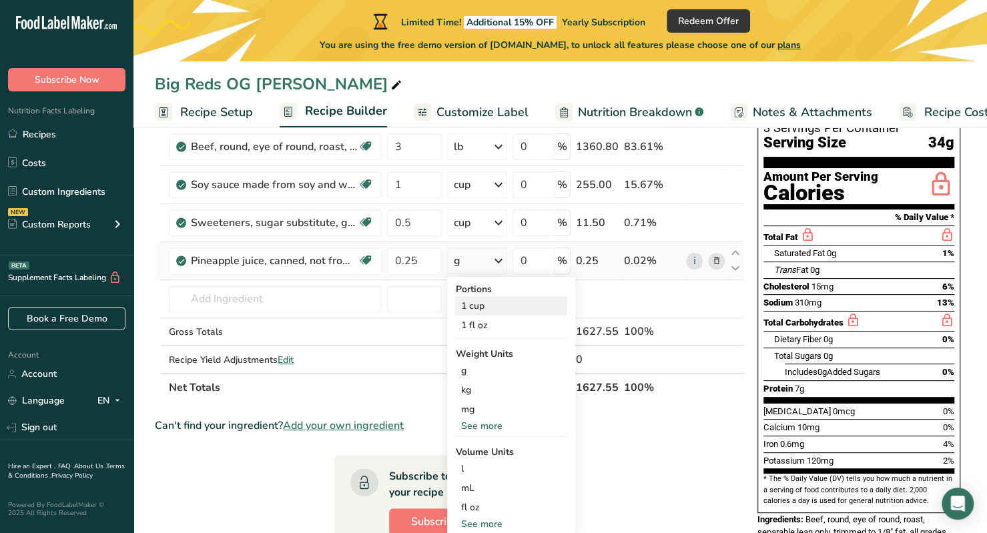
click at [488, 309] on div "1 cup" at bounding box center [511, 305] width 112 height 19
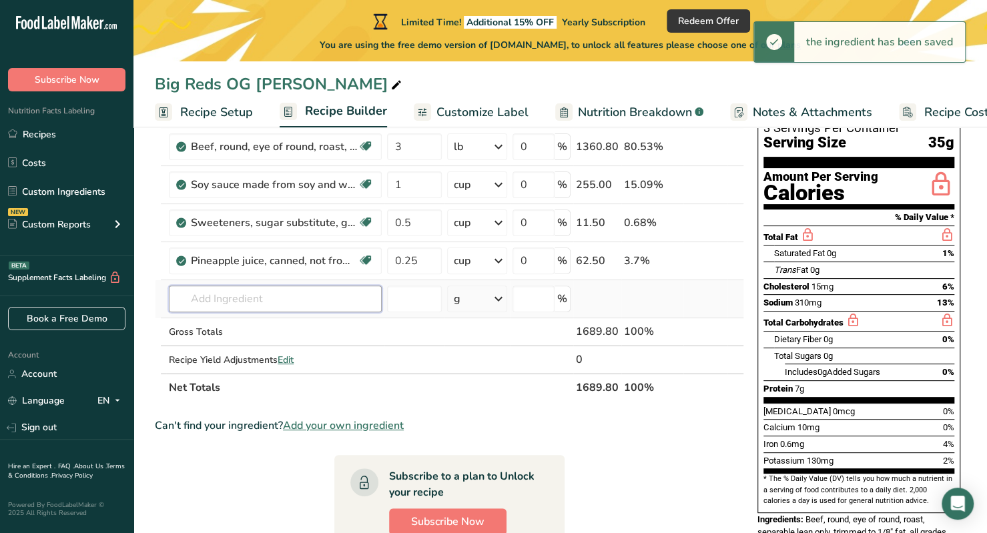
click at [244, 302] on input "text" at bounding box center [275, 299] width 213 height 27
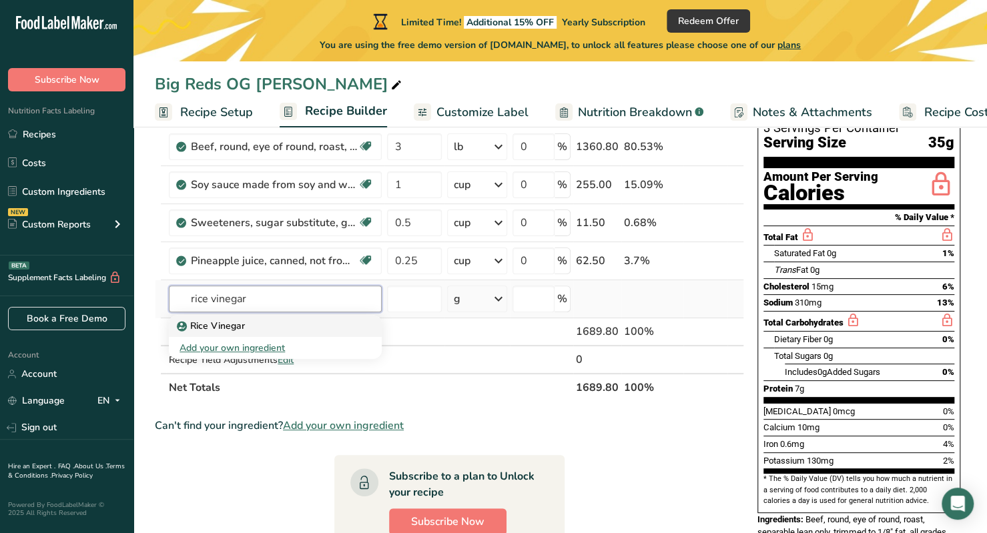
type input "rice vinegar"
click at [258, 326] on div "Rice Vinegar" at bounding box center [265, 326] width 170 height 14
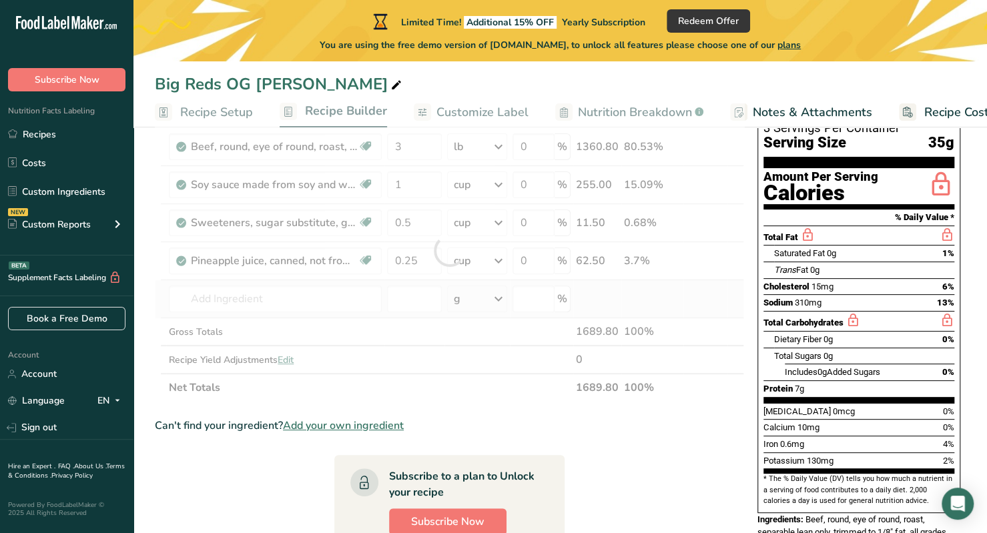
type input "Rice Vinegar"
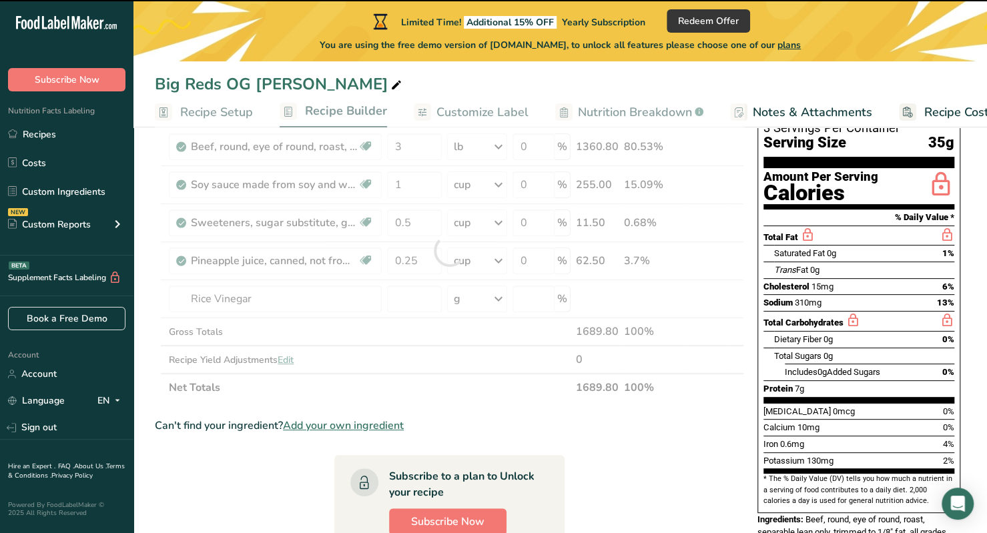
type input "0"
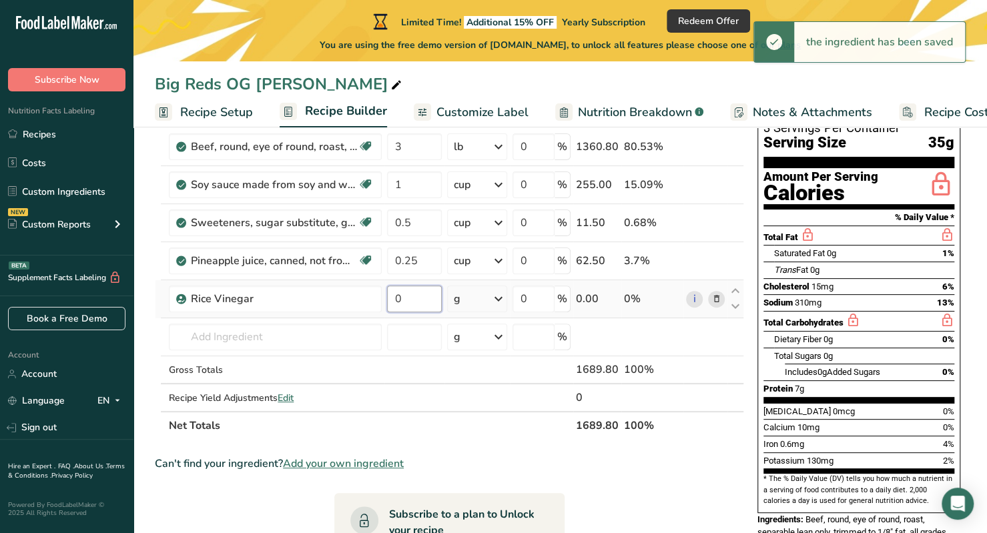
click at [416, 299] on input "0" at bounding box center [414, 299] width 55 height 27
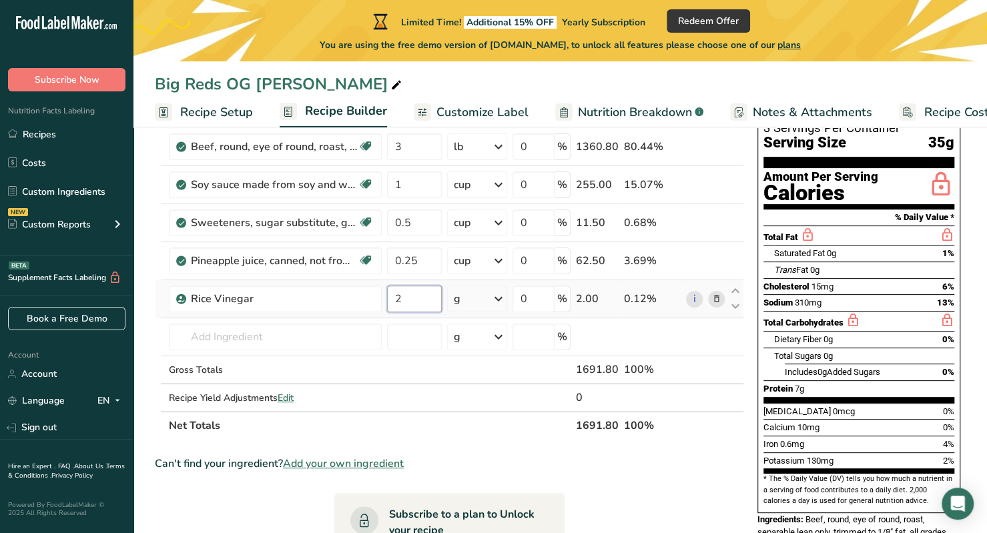
type input "2"
click at [472, 292] on div "Ingredient * Amount * Unit * Waste * .a-a{fill:#347362;}.b-a{fill:#fff;} Grams …" at bounding box center [449, 269] width 589 height 340
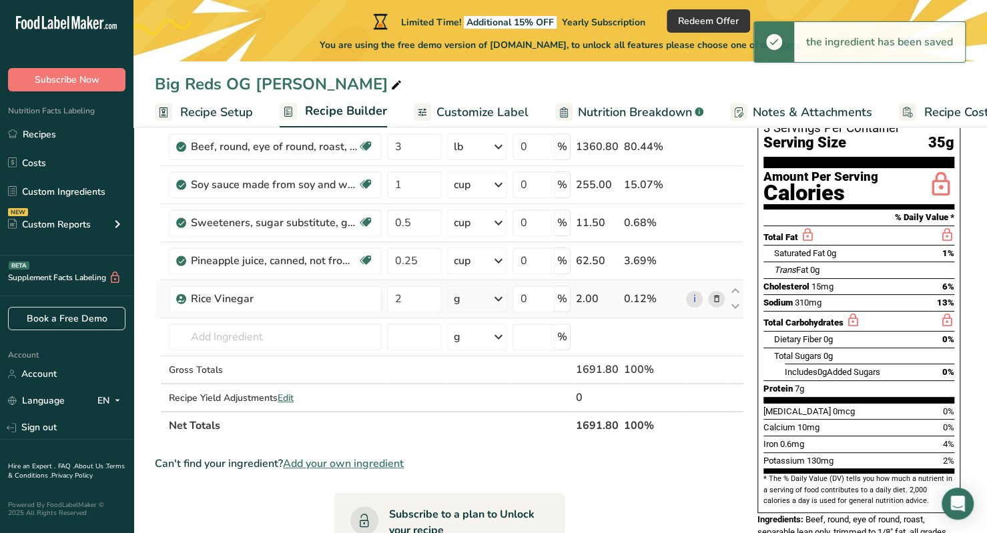
click at [478, 296] on div "g" at bounding box center [476, 299] width 59 height 27
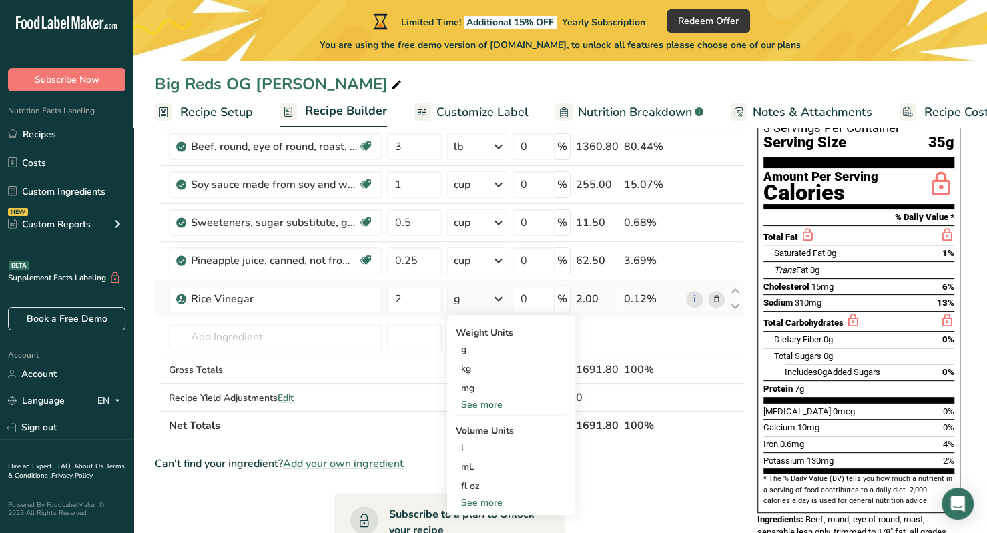
click at [500, 403] on div "See more" at bounding box center [511, 405] width 112 height 14
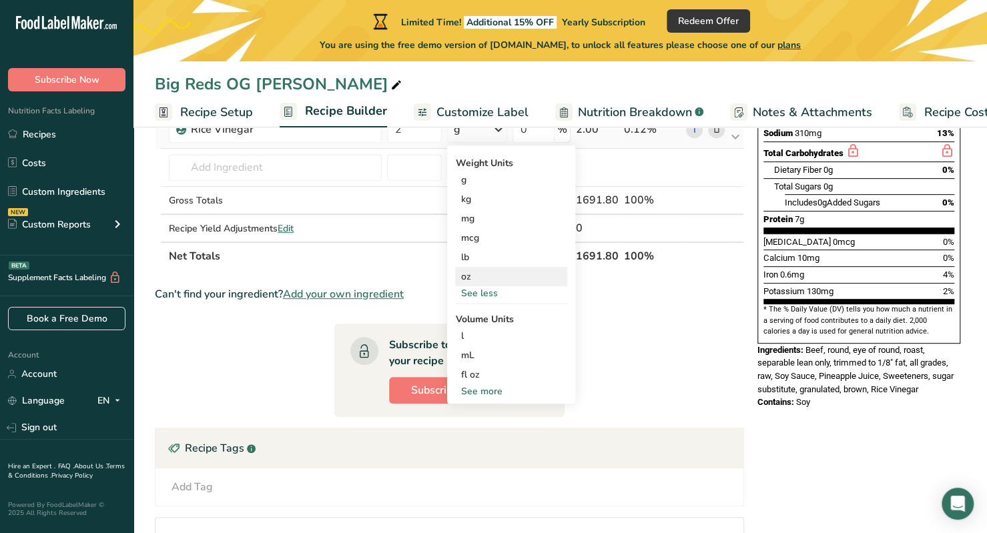
scroll to position [286, 0]
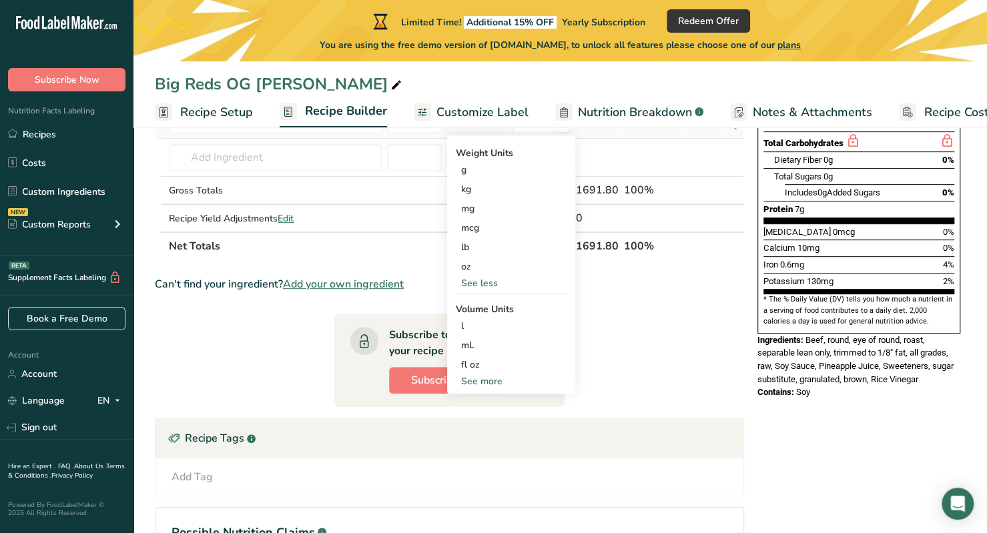
click at [484, 381] on div "See more" at bounding box center [511, 381] width 112 height 14
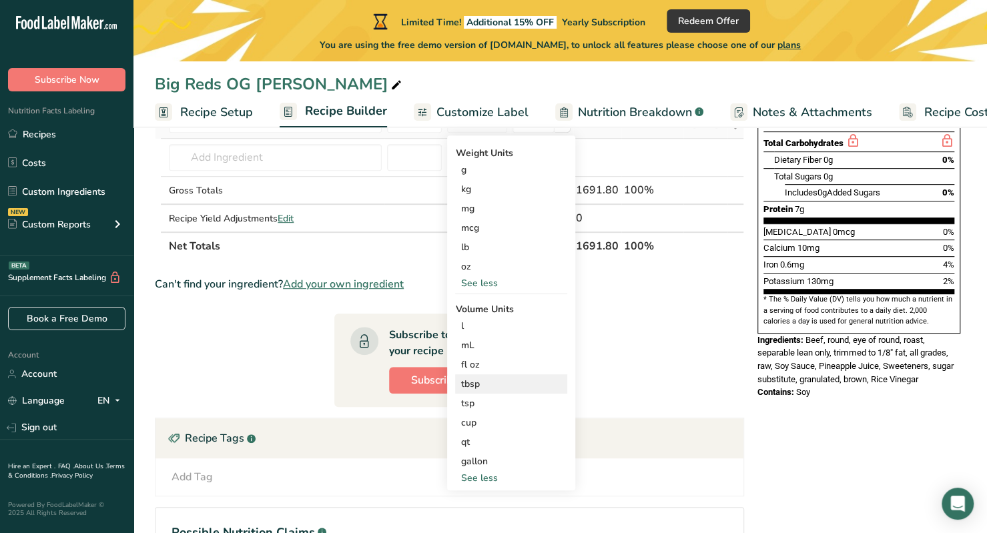
click at [482, 384] on div "tbsp" at bounding box center [510, 384] width 101 height 14
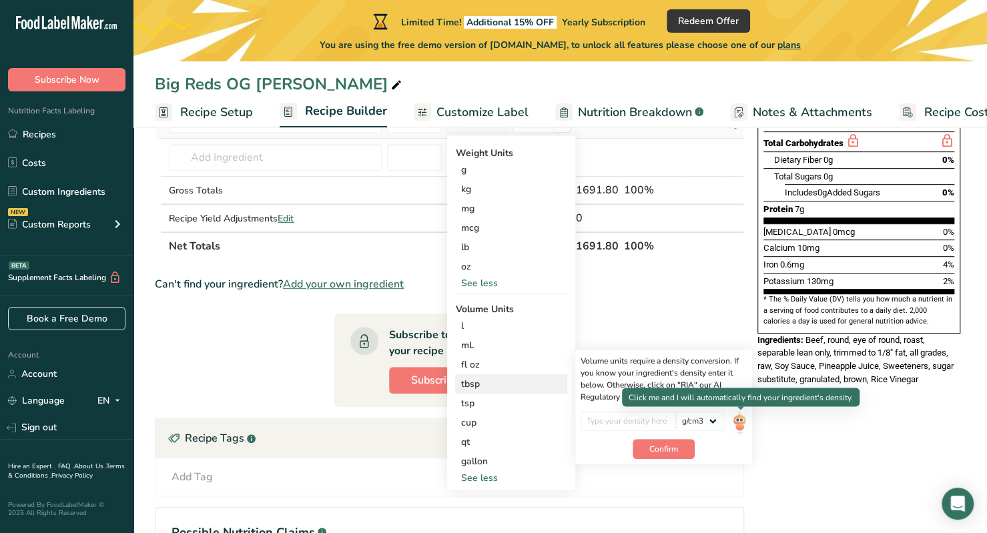
click at [745, 422] on img at bounding box center [739, 422] width 15 height 23
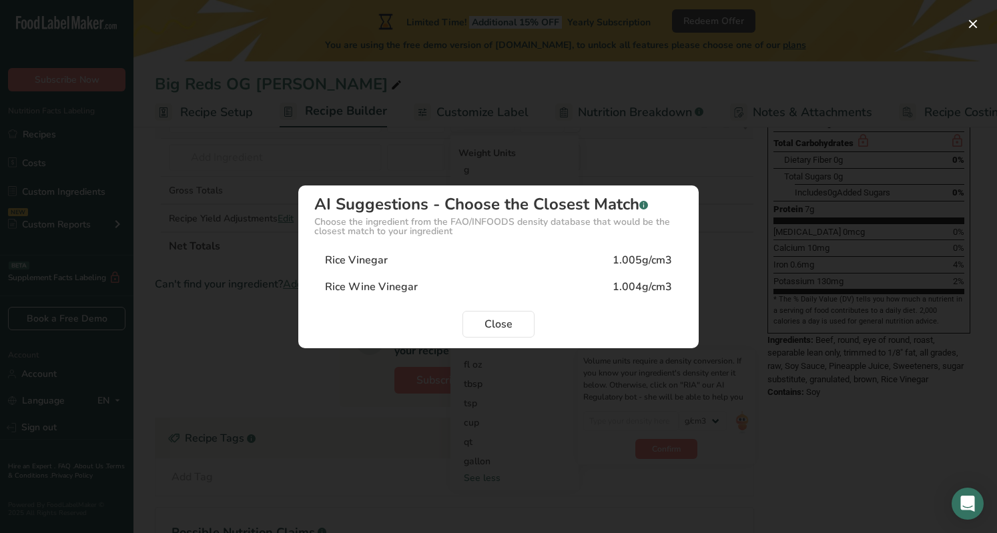
click at [428, 266] on div "Rice Vinegar 1.005g/cm3" at bounding box center [498, 260] width 368 height 27
type input "1.005"
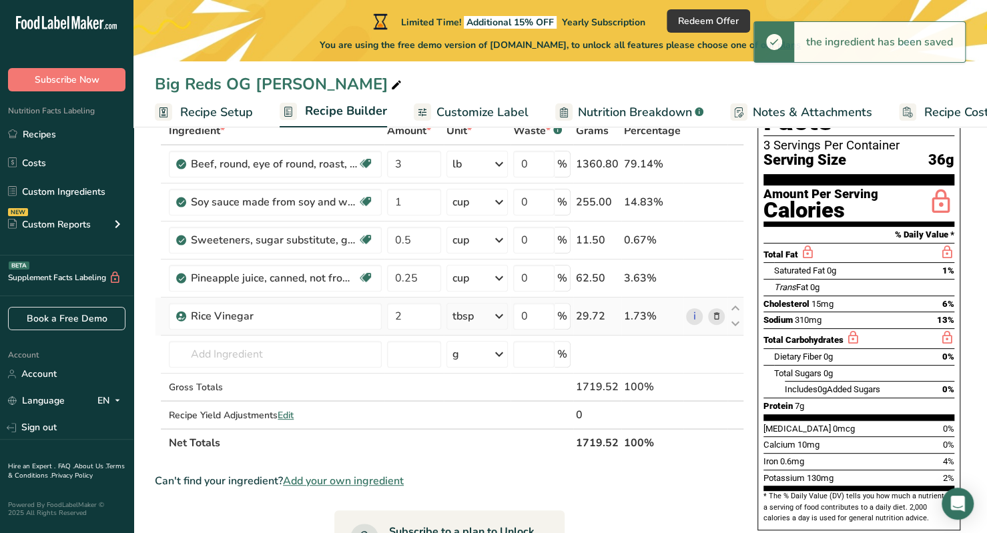
scroll to position [84, 0]
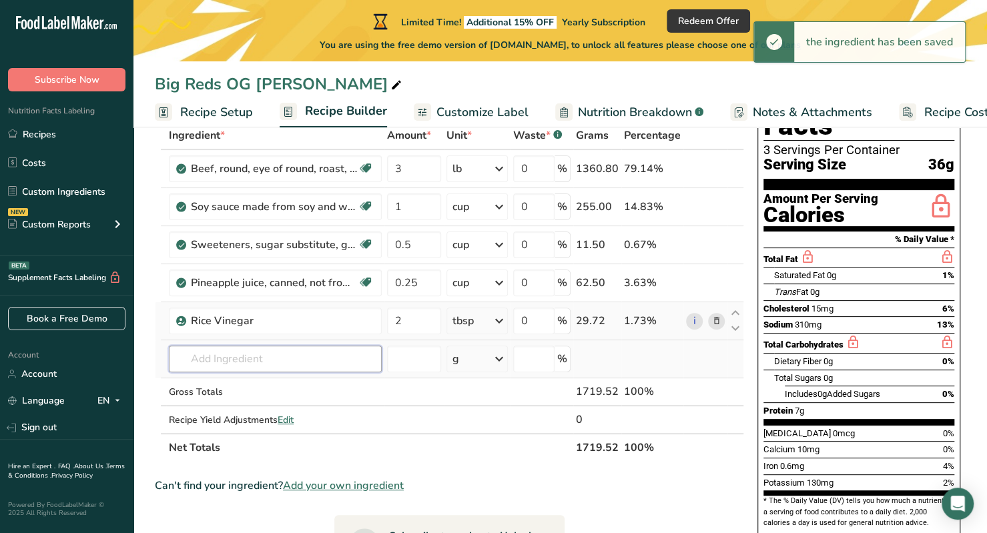
click at [328, 346] on input "text" at bounding box center [275, 359] width 213 height 27
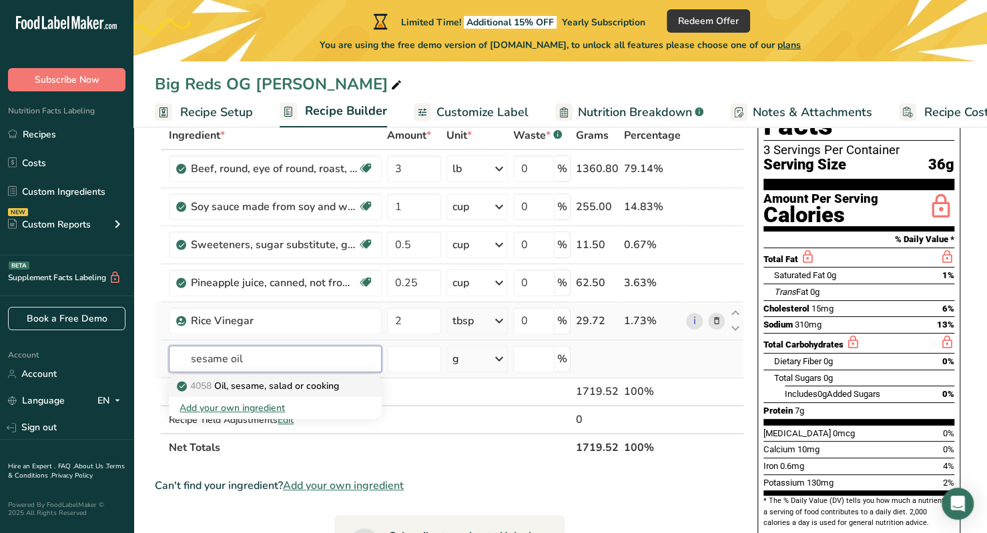
type input "sesame oil"
click at [250, 386] on p "4058 Oil, sesame, salad or cooking" at bounding box center [259, 386] width 159 height 14
type input "Oil, sesame, salad or cooking"
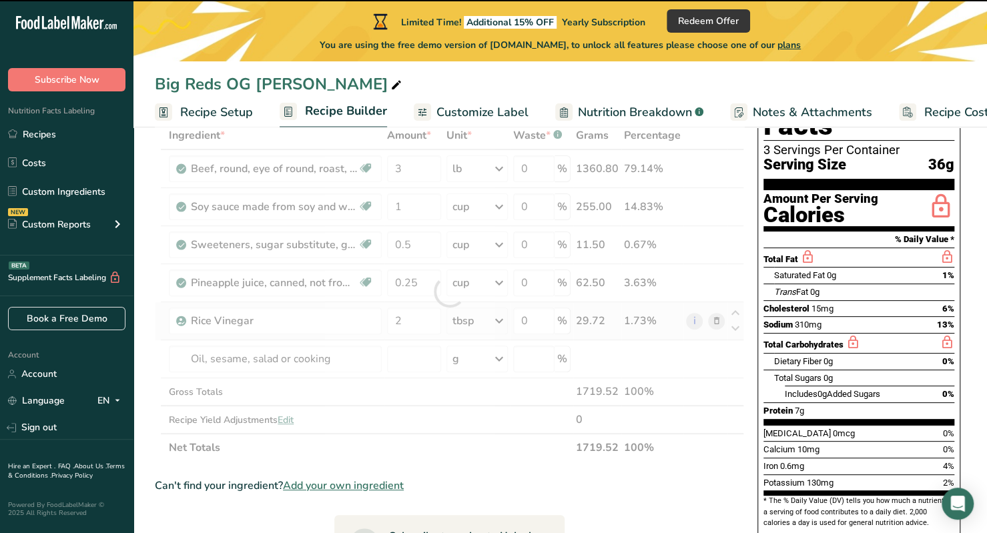
type input "0"
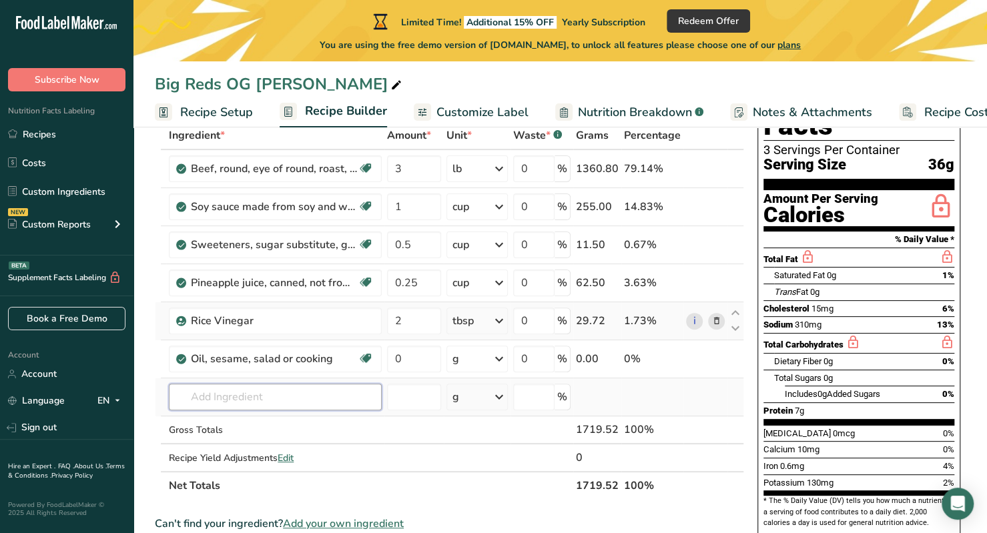
click at [334, 397] on input "text" at bounding box center [275, 397] width 213 height 27
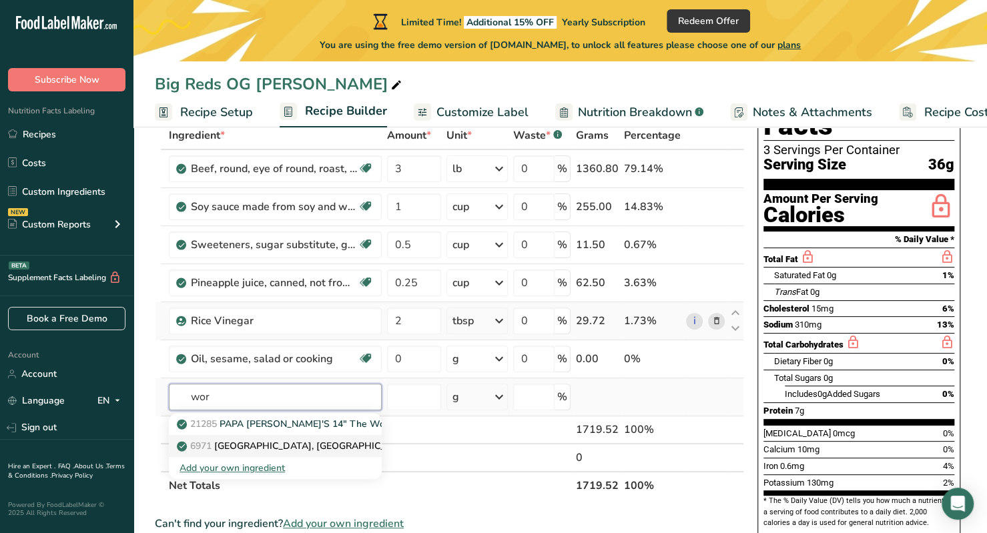
type input "wor"
click at [302, 446] on p "6971 [GEOGRAPHIC_DATA], [GEOGRAPHIC_DATA]" at bounding box center [297, 446] width 234 height 14
type input "[GEOGRAPHIC_DATA], [GEOGRAPHIC_DATA]"
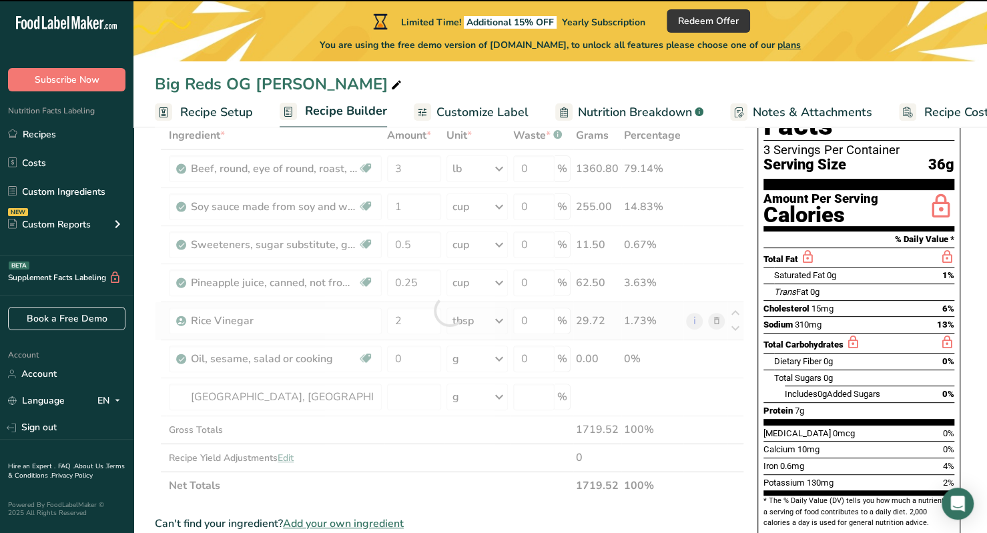
type input "0"
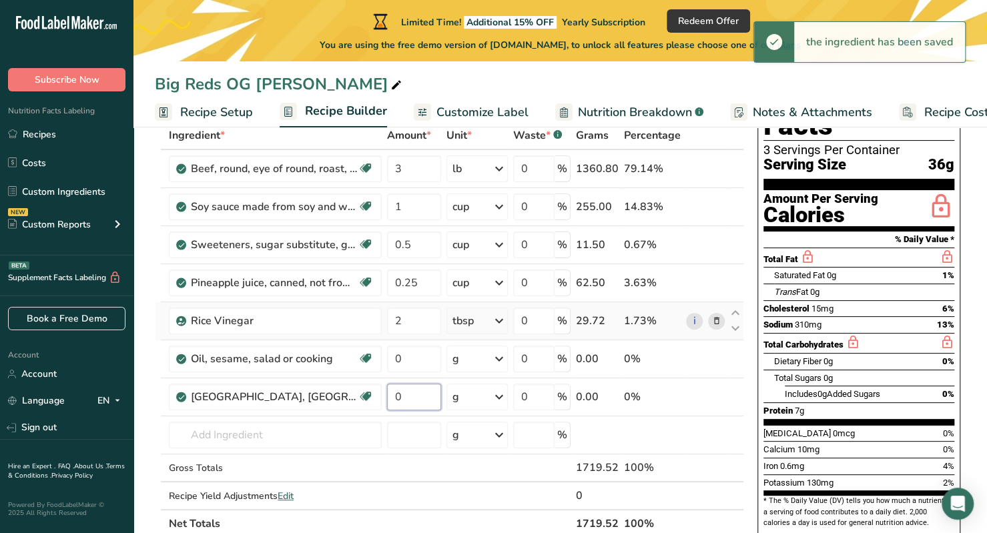
click at [419, 396] on input "0" at bounding box center [414, 397] width 54 height 27
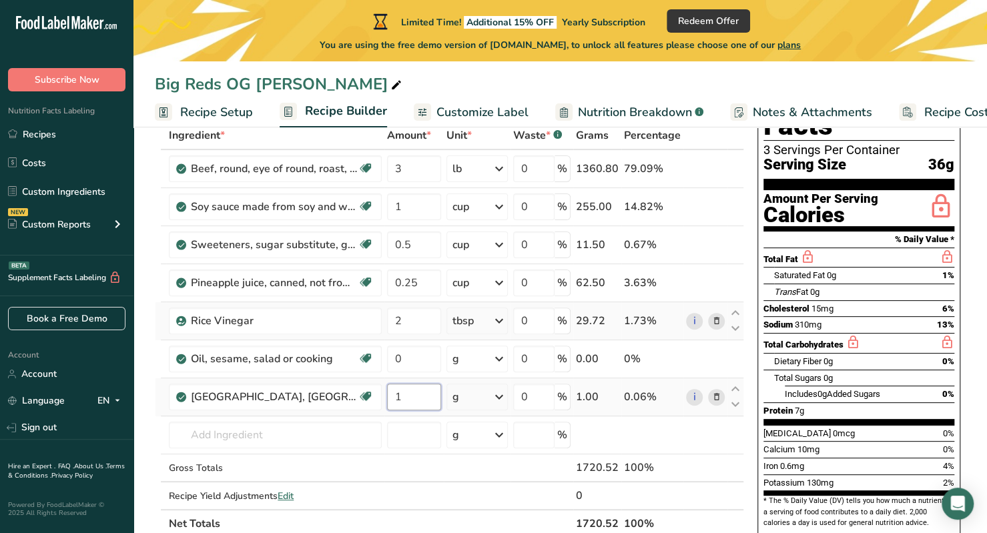
type input "1"
click at [488, 392] on div "Ingredient * Amount * Unit * Waste * .a-a{fill:#347362;}.b-a{fill:#fff;} Grams …" at bounding box center [449, 329] width 589 height 416
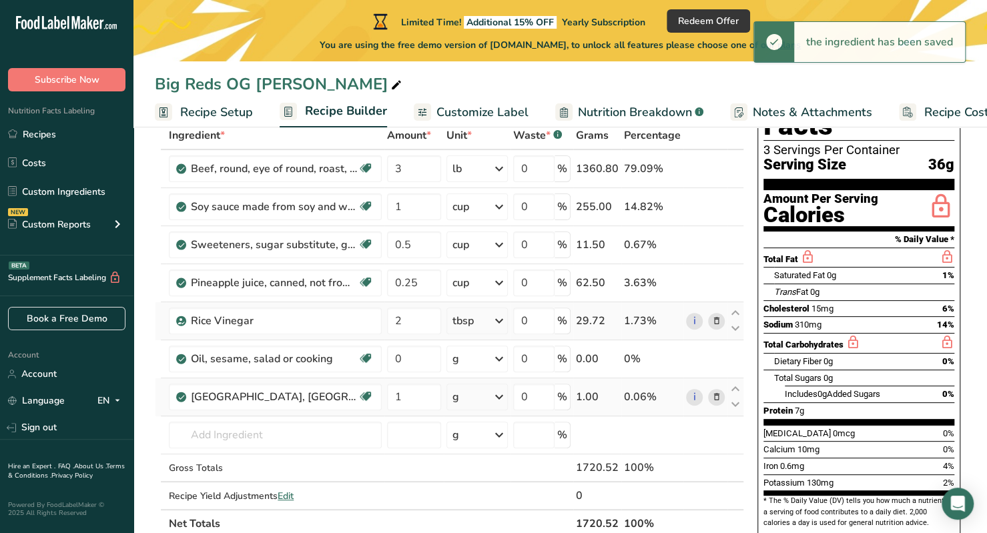
click at [487, 394] on div "g" at bounding box center [476, 397] width 61 height 27
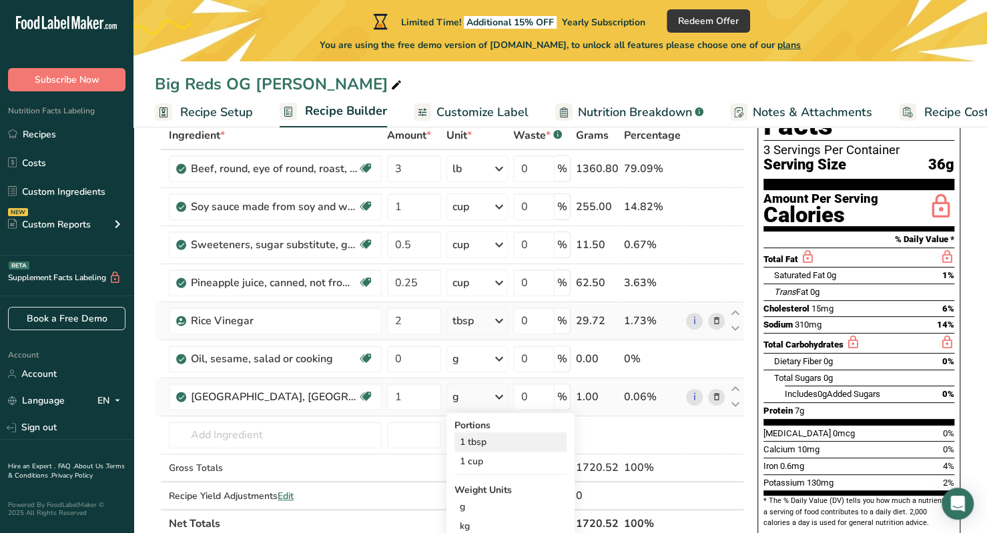
click at [496, 441] on div "1 tbsp" at bounding box center [510, 441] width 112 height 19
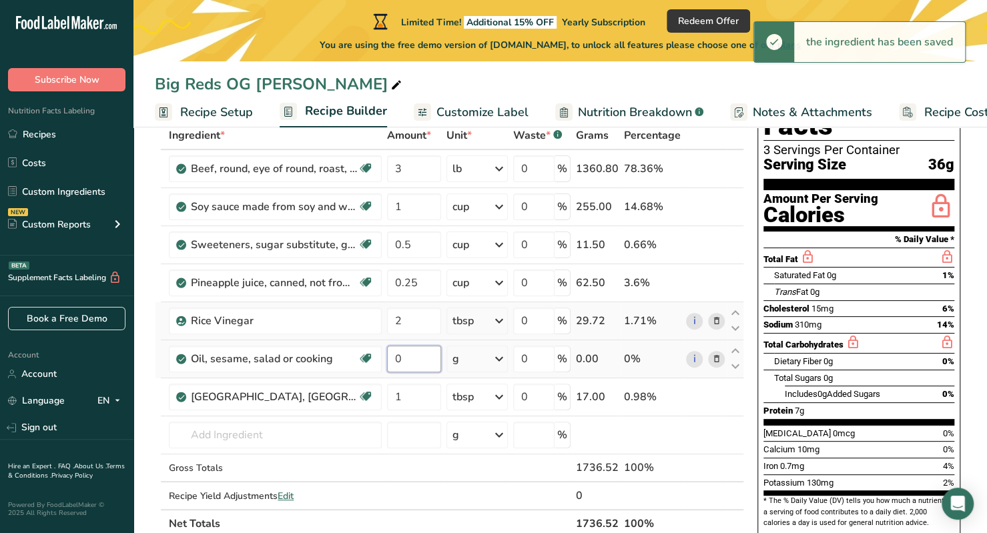
click at [419, 361] on input "0" at bounding box center [414, 359] width 54 height 27
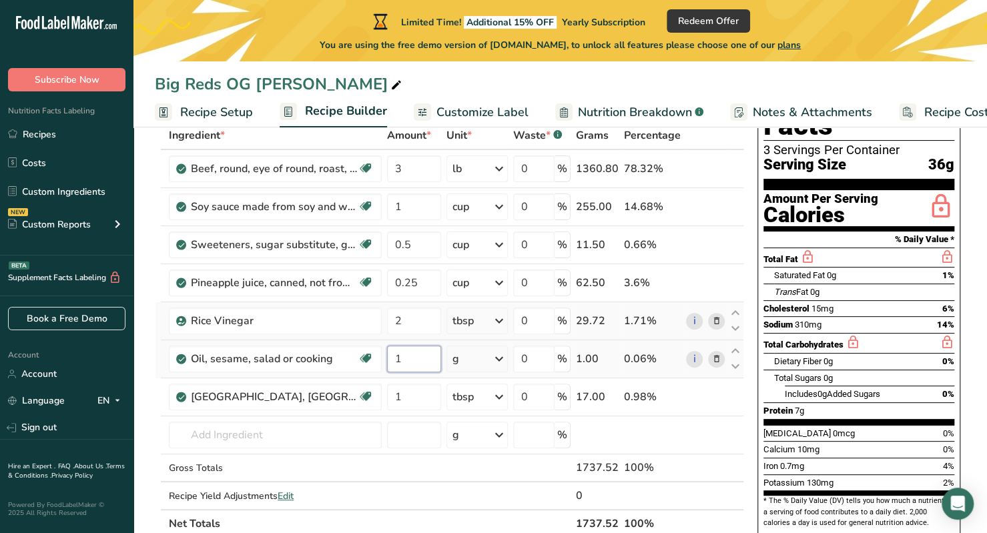
type input "1"
click at [456, 358] on div "Ingredient * Amount * Unit * Waste * .a-a{fill:#347362;}.b-a{fill:#fff;} Grams …" at bounding box center [449, 329] width 589 height 416
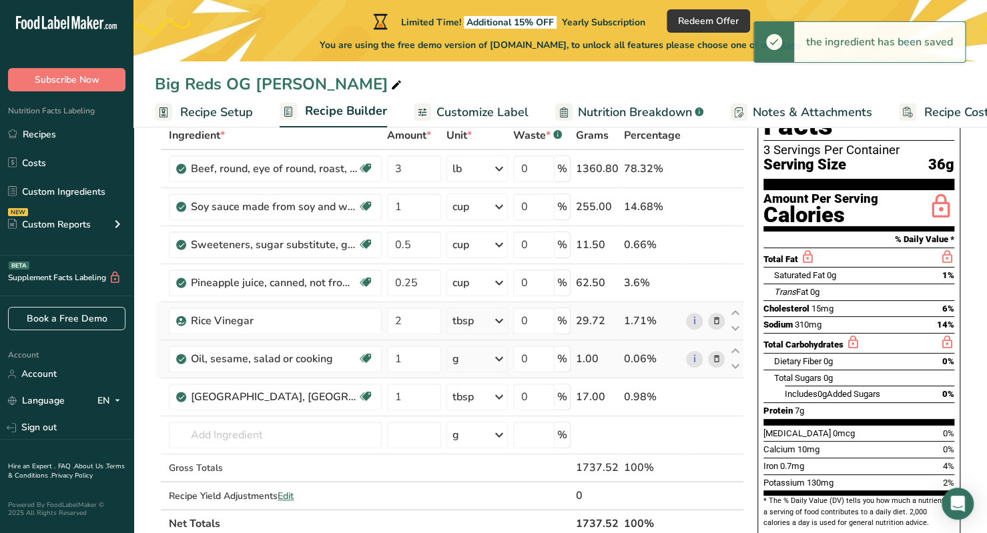
click at [467, 360] on div "g" at bounding box center [476, 359] width 61 height 27
click at [505, 404] on div "1 tablespoon" at bounding box center [510, 403] width 112 height 19
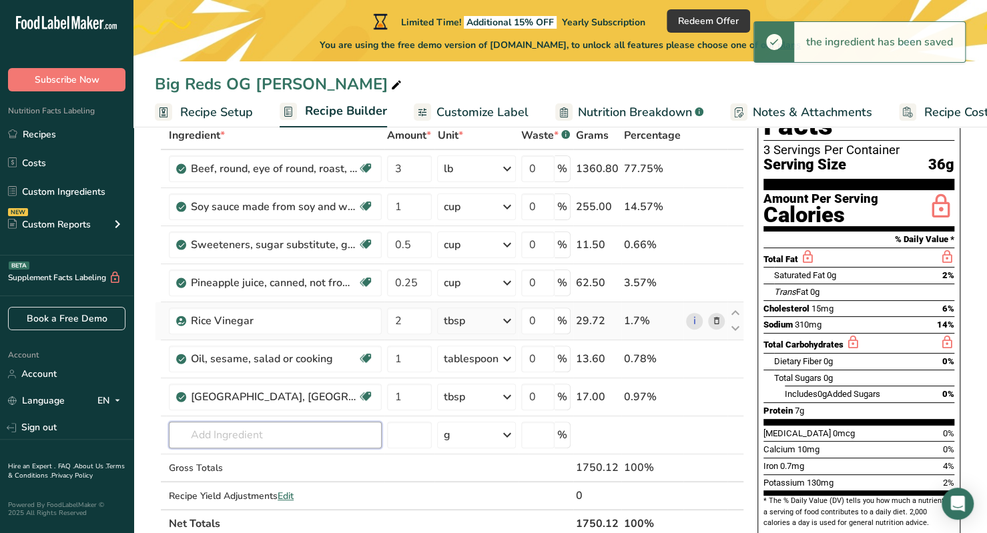
click at [270, 436] on input "text" at bounding box center [275, 435] width 213 height 27
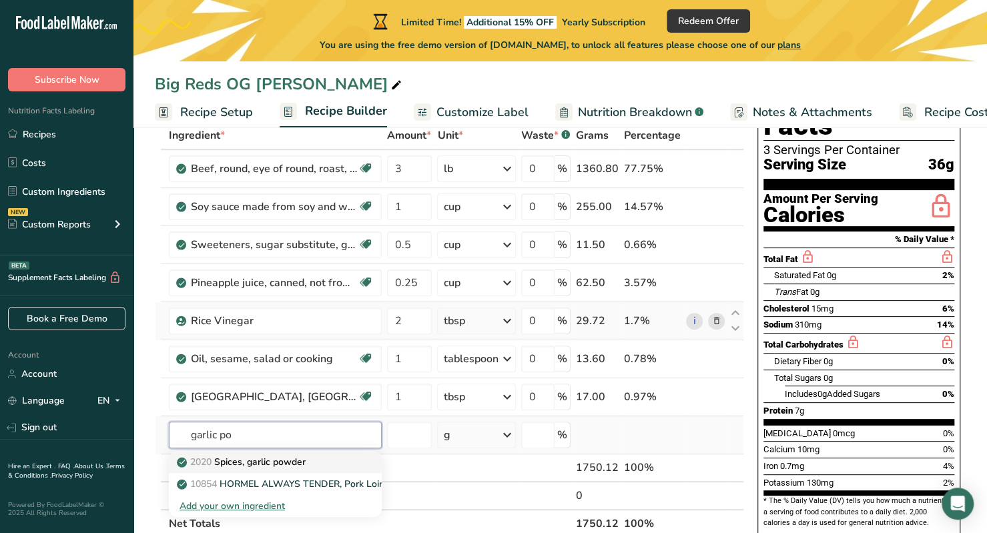
type input "garlic po"
click at [254, 466] on p "2020 Spices, garlic powder" at bounding box center [243, 462] width 126 height 14
type input "Spices, garlic powder"
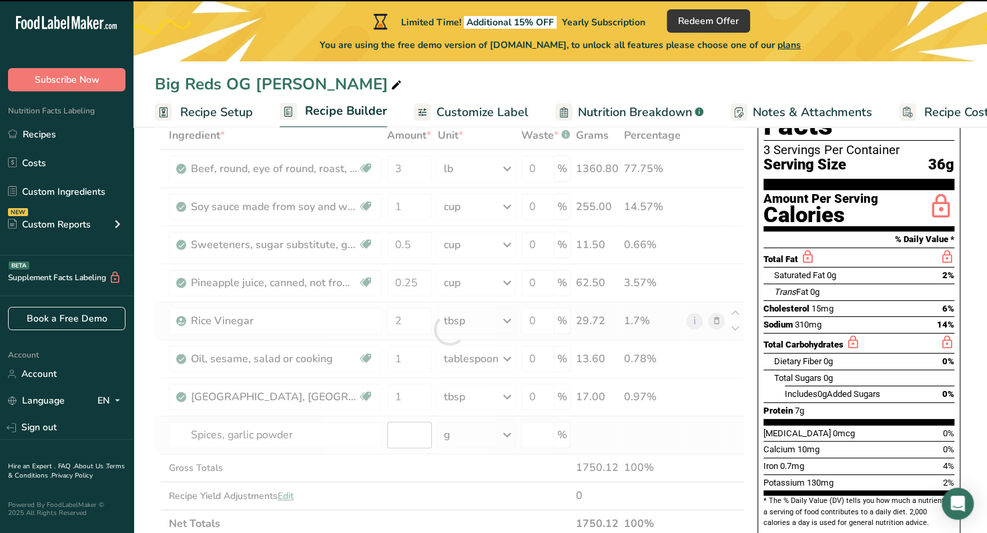
type input "0"
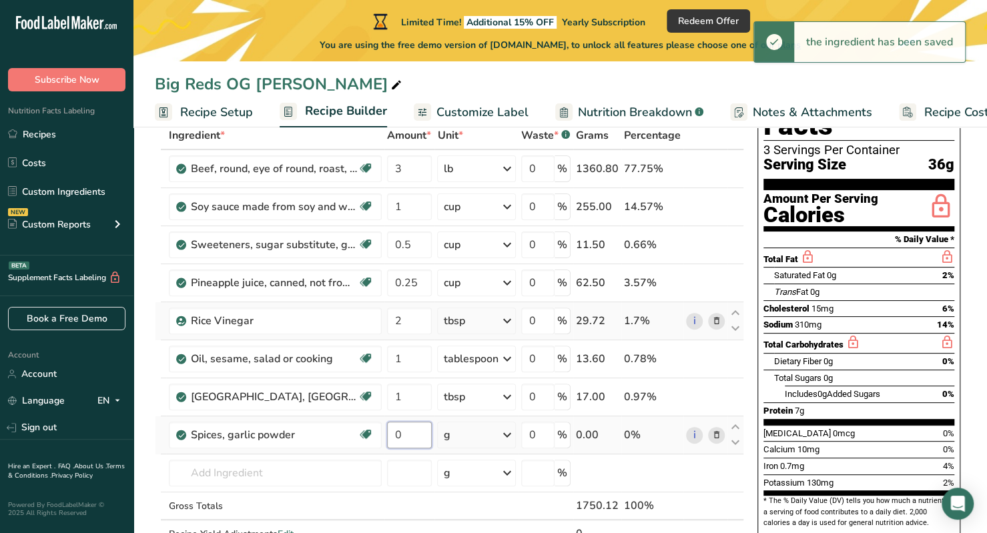
click at [408, 430] on input "0" at bounding box center [409, 435] width 45 height 27
type input "1"
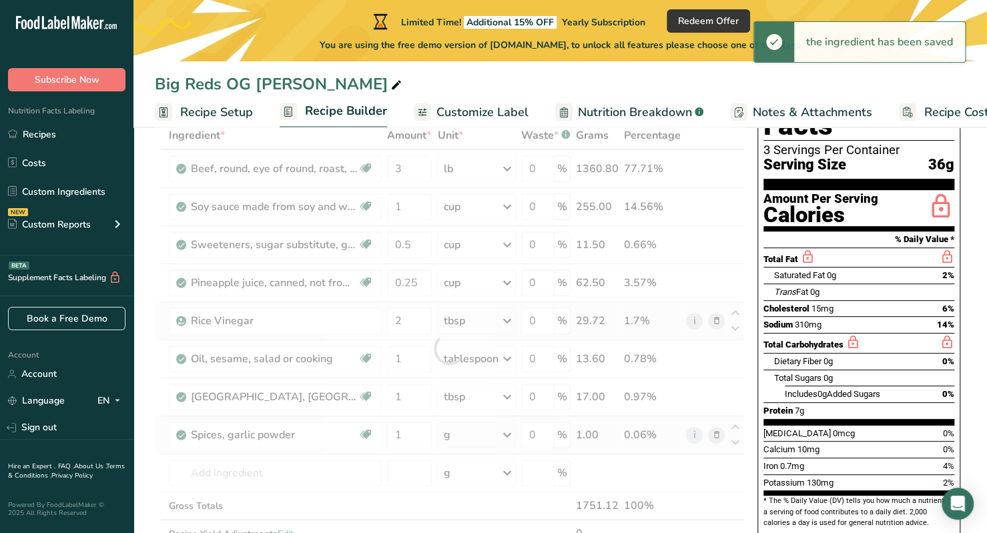
click at [446, 432] on div "Ingredient * Amount * Unit * Waste * .a-a{fill:#347362;}.b-a{fill:#fff;} Grams …" at bounding box center [449, 348] width 589 height 454
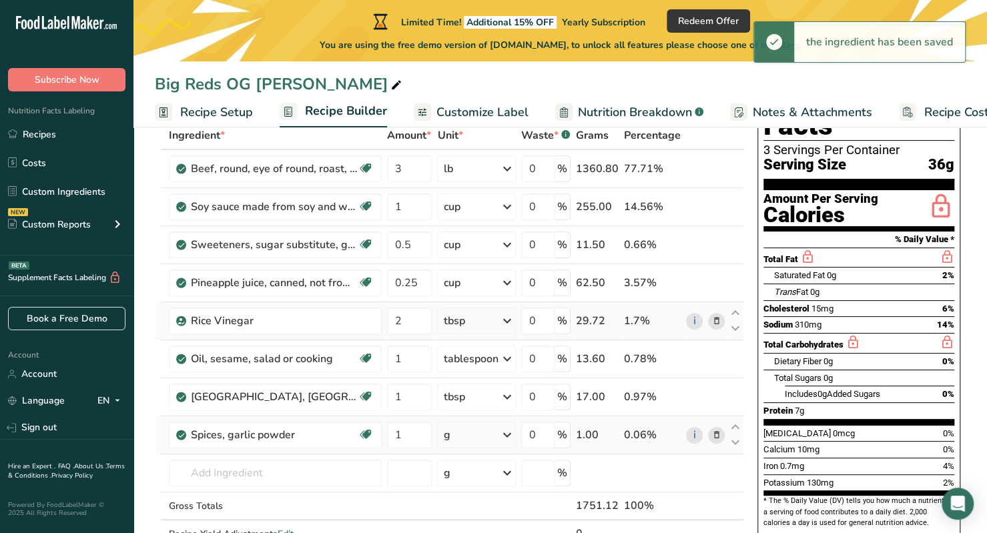
click at [474, 437] on div "g" at bounding box center [476, 435] width 78 height 27
click at [472, 498] on div "1 tbsp" at bounding box center [501, 499] width 112 height 19
click at [223, 473] on input "text" at bounding box center [275, 473] width 213 height 27
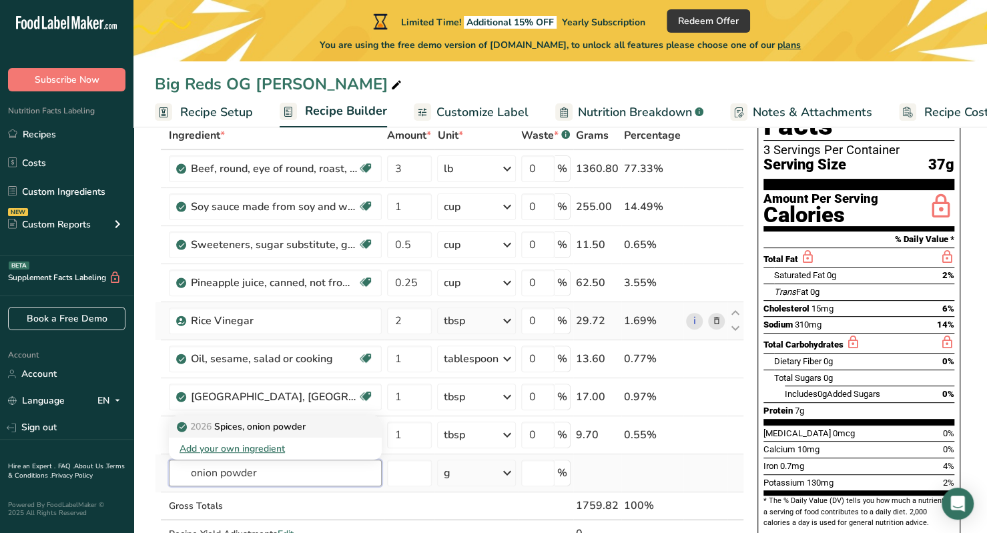
type input "onion powder"
click at [267, 422] on p "2026 Spices, onion powder" at bounding box center [243, 427] width 126 height 14
type input "Spices, onion powder"
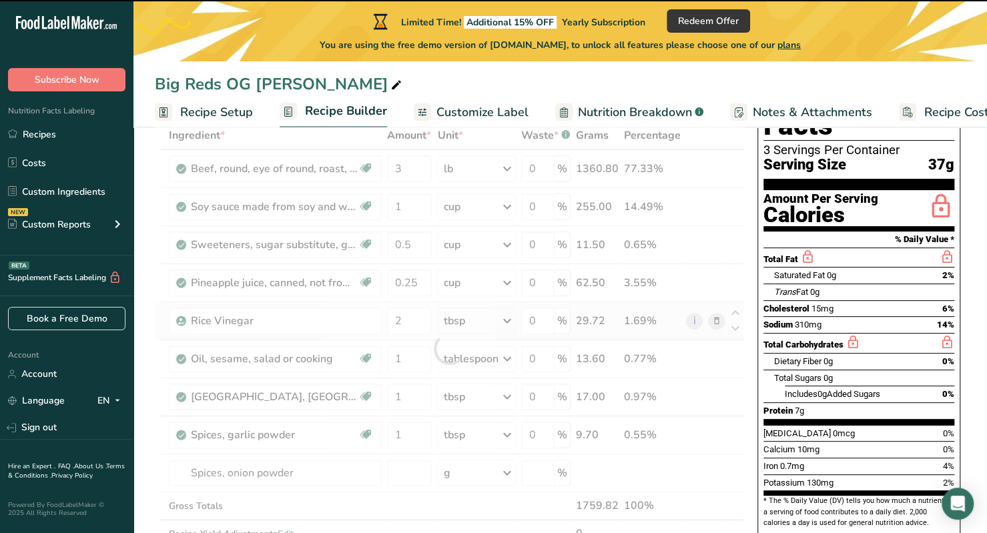
type input "0"
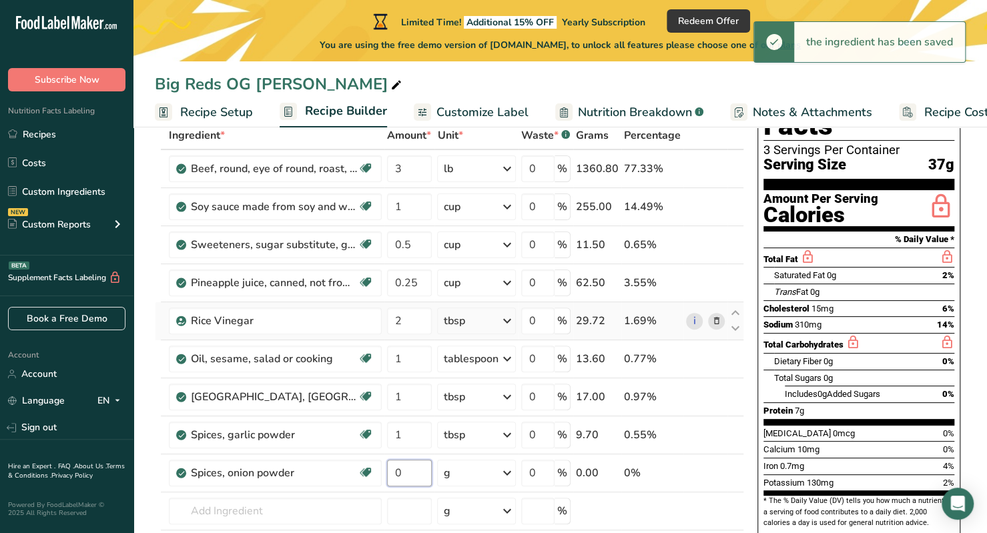
click at [410, 470] on input "0" at bounding box center [409, 473] width 45 height 27
type input "1"
click at [473, 475] on div "Ingredient * Amount * Unit * Waste * .a-a{fill:#347362;}.b-a{fill:#fff;} Grams …" at bounding box center [449, 367] width 589 height 492
click at [473, 472] on div "g" at bounding box center [476, 473] width 78 height 27
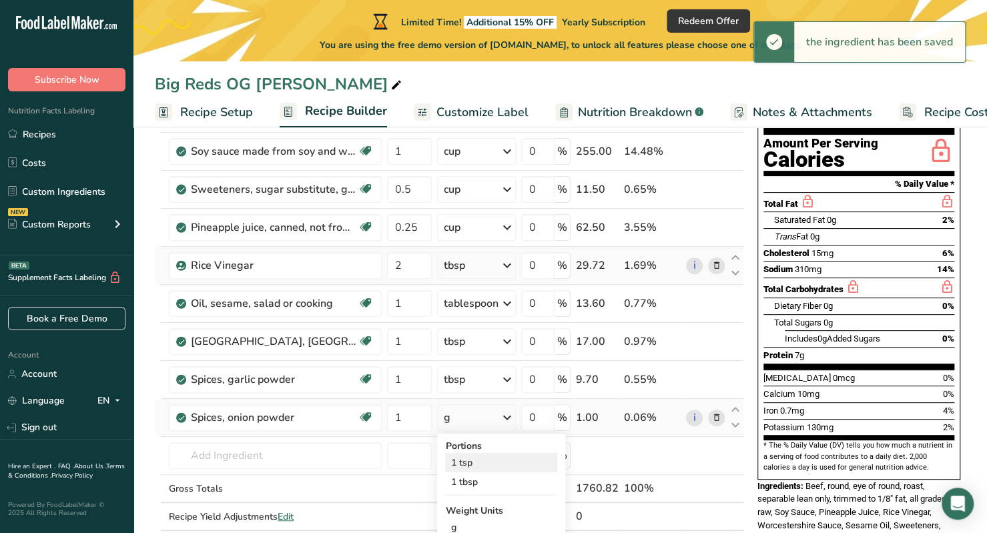
scroll to position [140, 0]
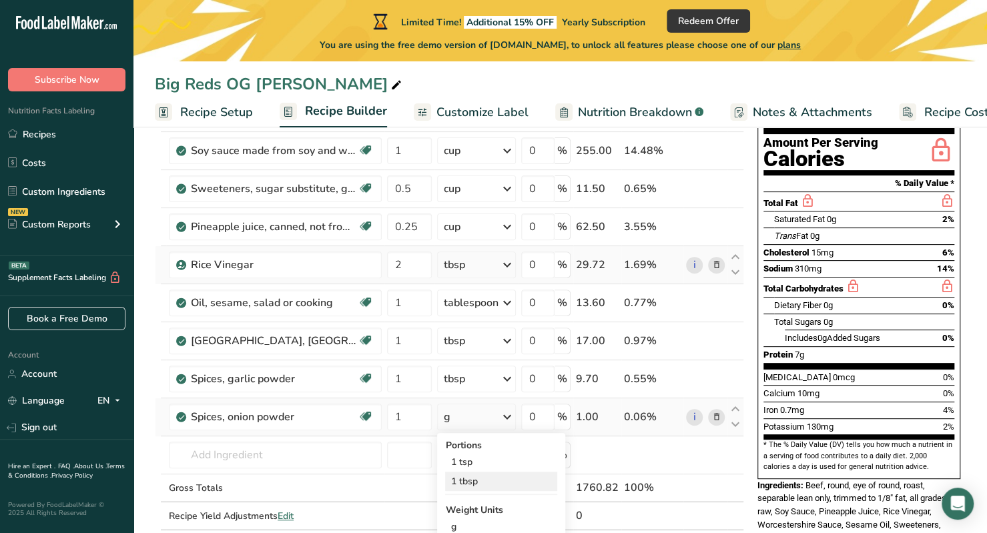
click at [479, 484] on div "1 tbsp" at bounding box center [501, 481] width 112 height 19
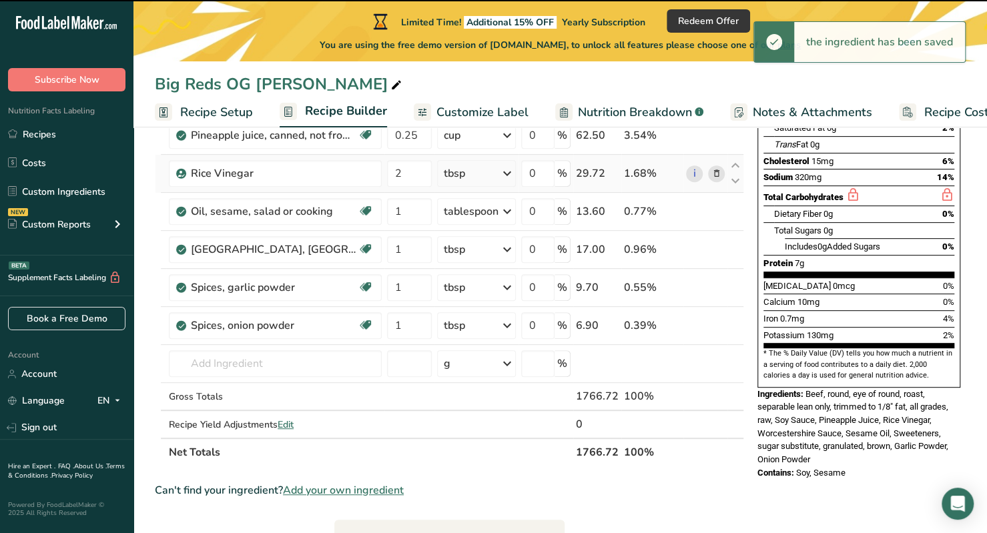
scroll to position [261, 0]
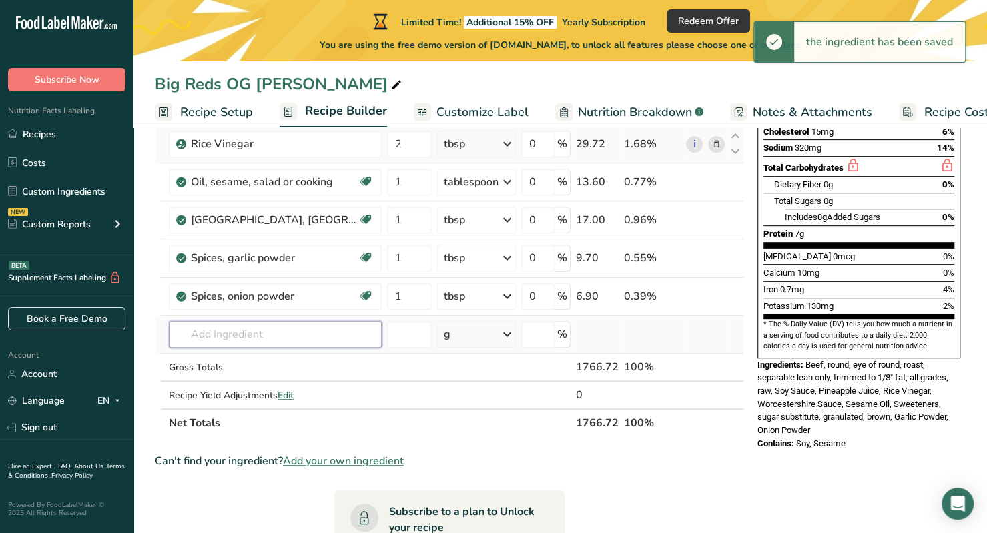
click at [263, 331] on input "text" at bounding box center [275, 334] width 213 height 27
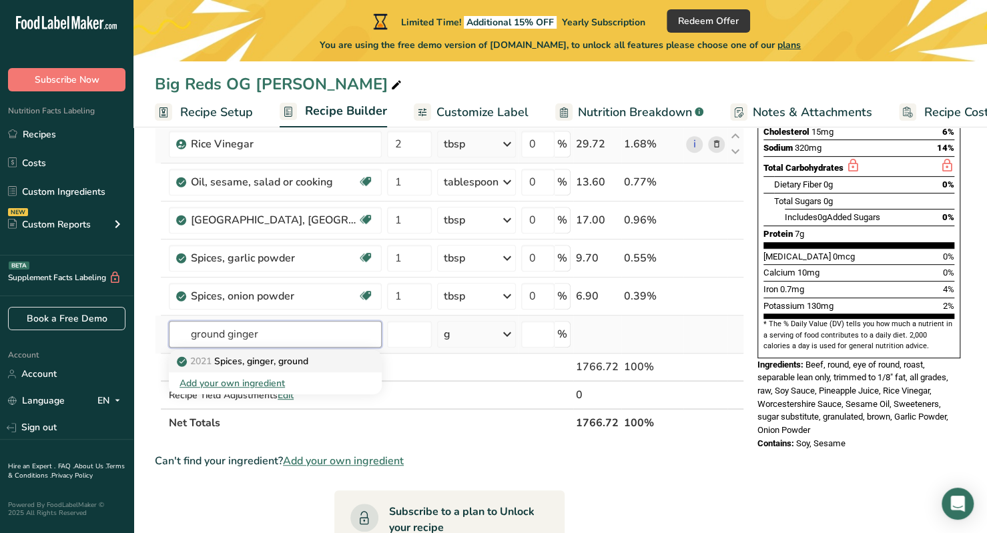
type input "ground ginger"
click at [275, 360] on p "2021 Spices, ginger, ground" at bounding box center [244, 361] width 129 height 14
type input "Spices, ginger, ground"
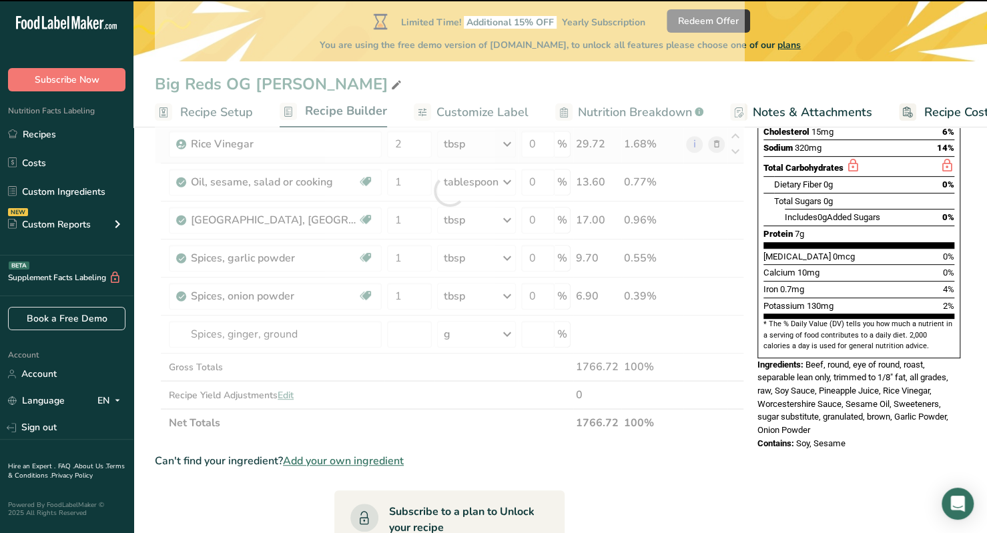
type input "0"
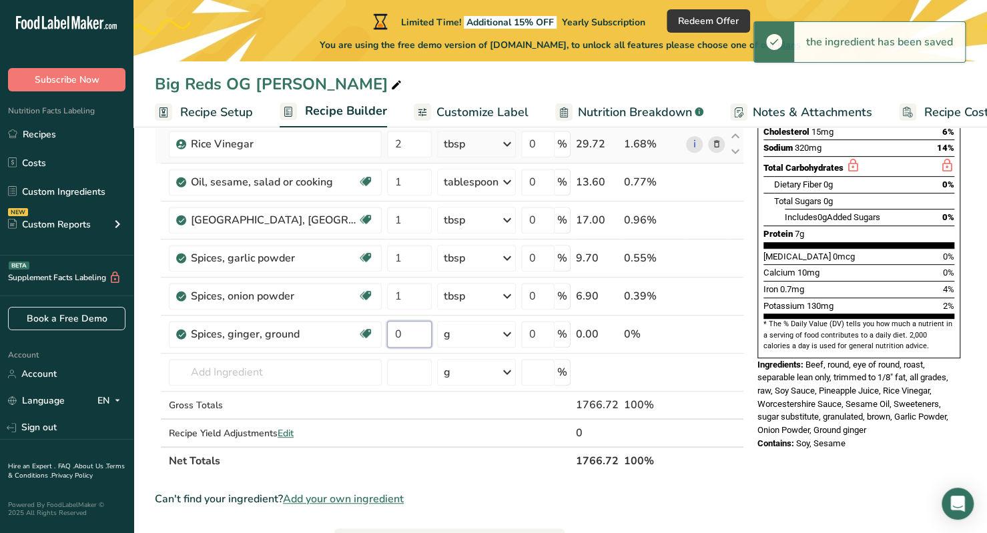
click at [418, 325] on input "0" at bounding box center [409, 334] width 45 height 27
type input "1"
click at [446, 329] on div "Ingredient * Amount * Unit * Waste * .a-a{fill:#347362;}.b-a{fill:#fff;} Grams …" at bounding box center [449, 210] width 589 height 531
click at [496, 337] on div "g" at bounding box center [476, 334] width 78 height 27
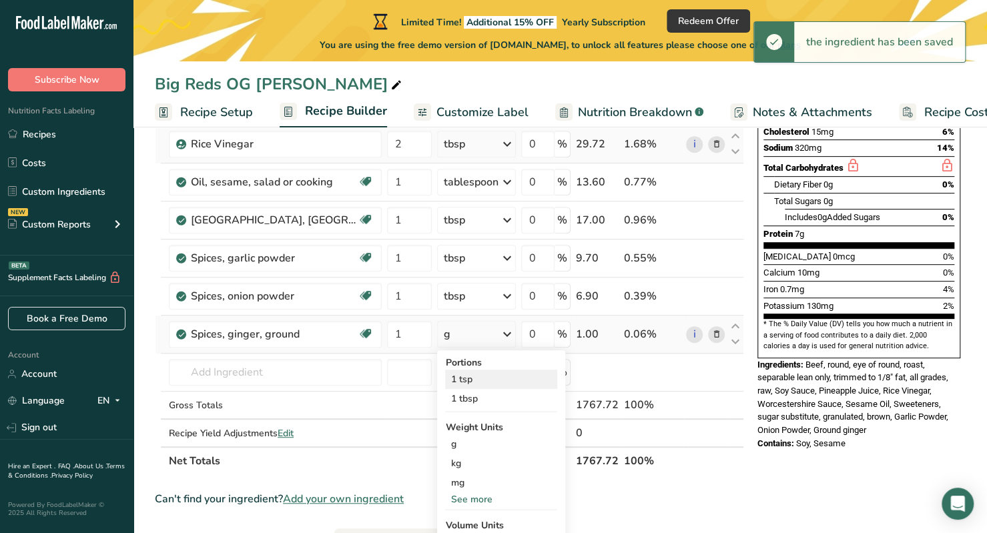
click at [492, 374] on div "1 tsp" at bounding box center [501, 379] width 112 height 19
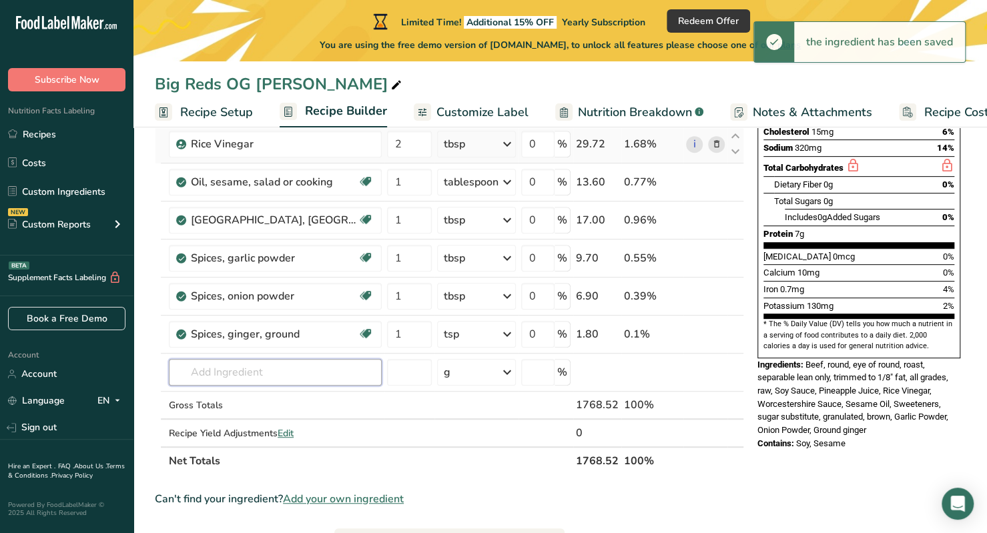
click at [242, 369] on input "text" at bounding box center [275, 372] width 213 height 27
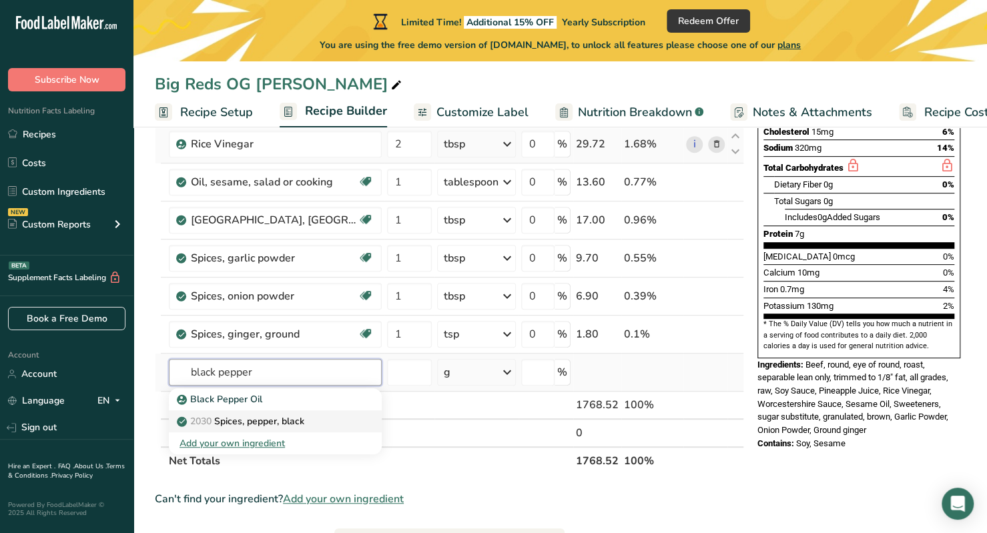
type input "black pepper"
click at [260, 419] on p "2030 Spices, pepper, black" at bounding box center [242, 421] width 125 height 14
type input "Spices, pepper, black"
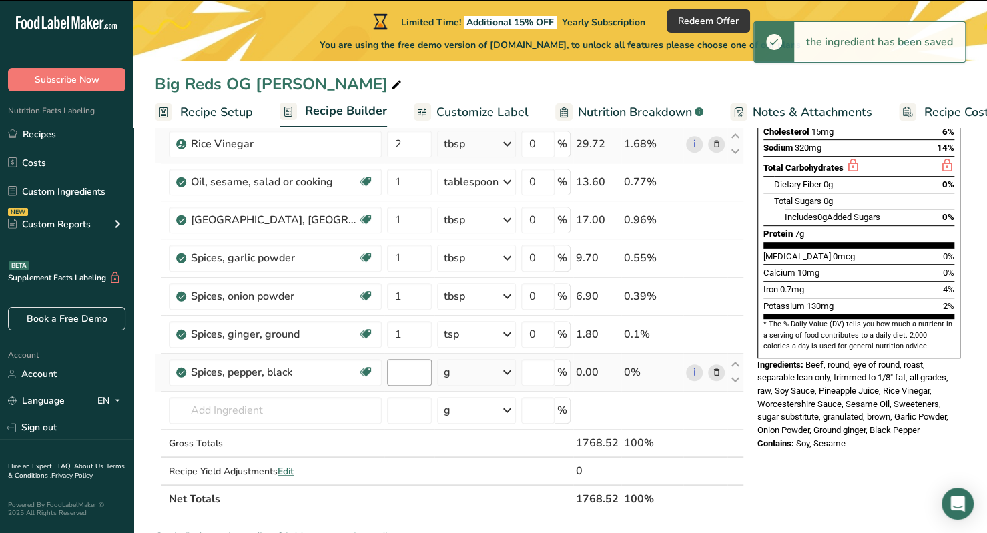
type input "0"
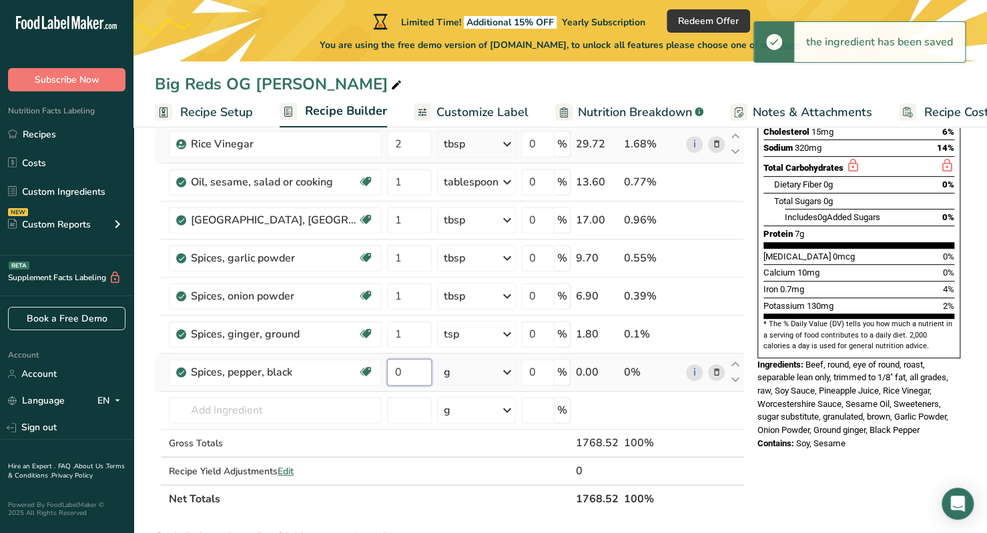
click at [414, 369] on input "0" at bounding box center [409, 372] width 45 height 27
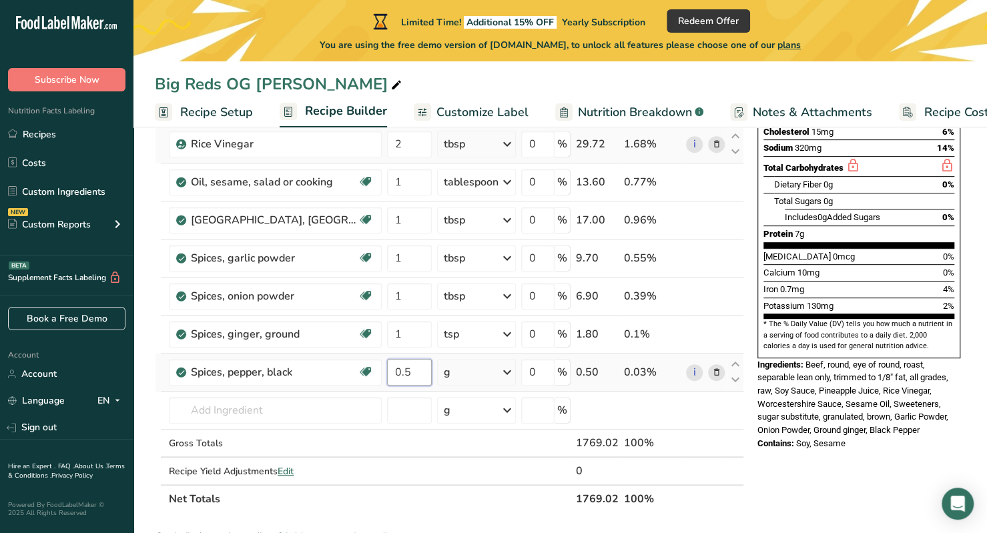
type input "0.5"
click at [470, 373] on div "Ingredient * Amount * Unit * Waste * .a-a{fill:#347362;}.b-a{fill:#fff;} Grams …" at bounding box center [449, 229] width 589 height 569
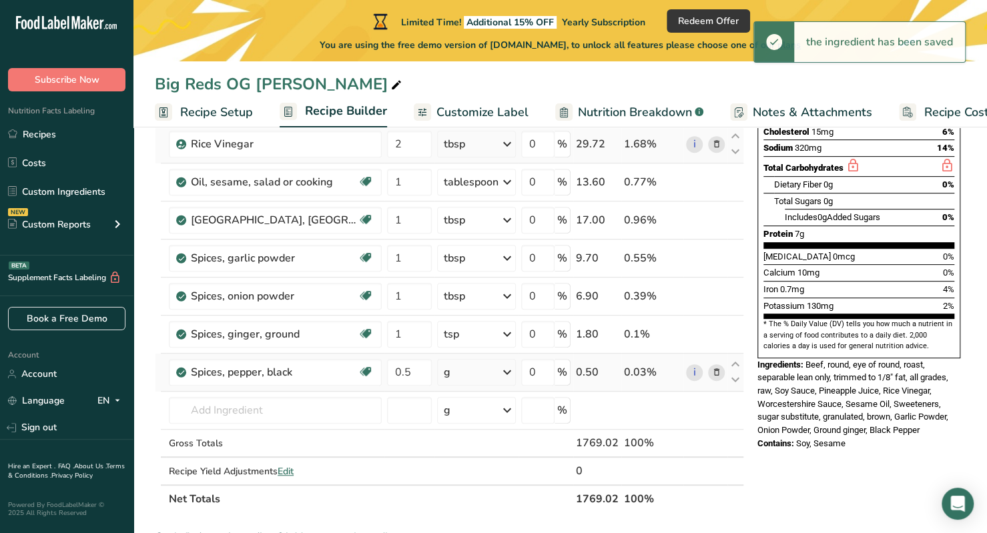
click at [492, 363] on div "g" at bounding box center [476, 372] width 78 height 27
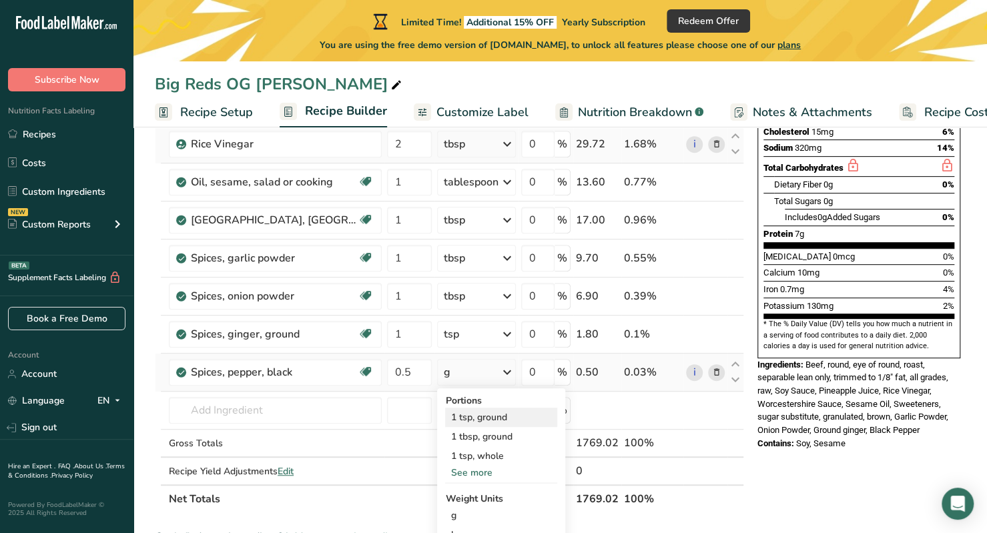
click at [492, 410] on div "1 tsp, ground" at bounding box center [501, 417] width 112 height 19
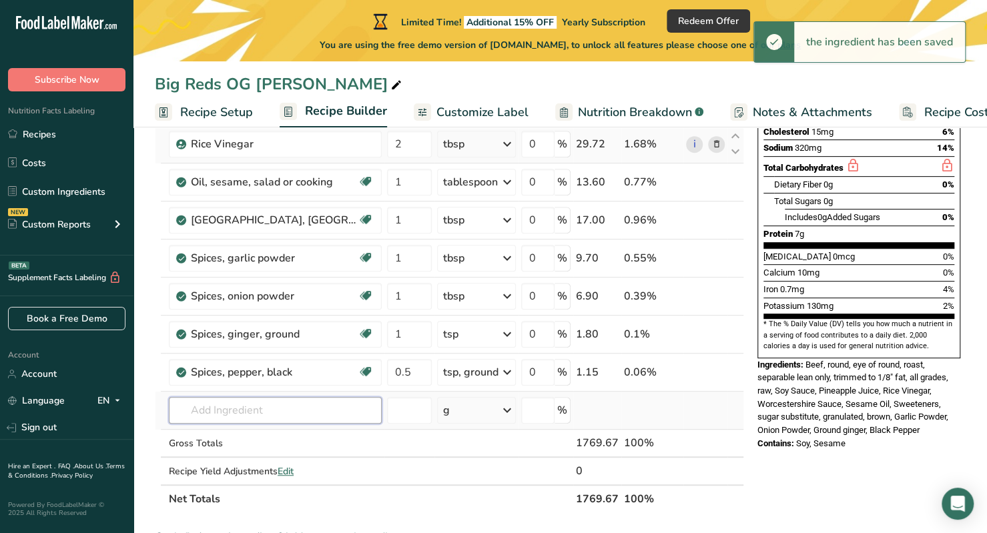
click at [255, 404] on input "text" at bounding box center [275, 410] width 213 height 27
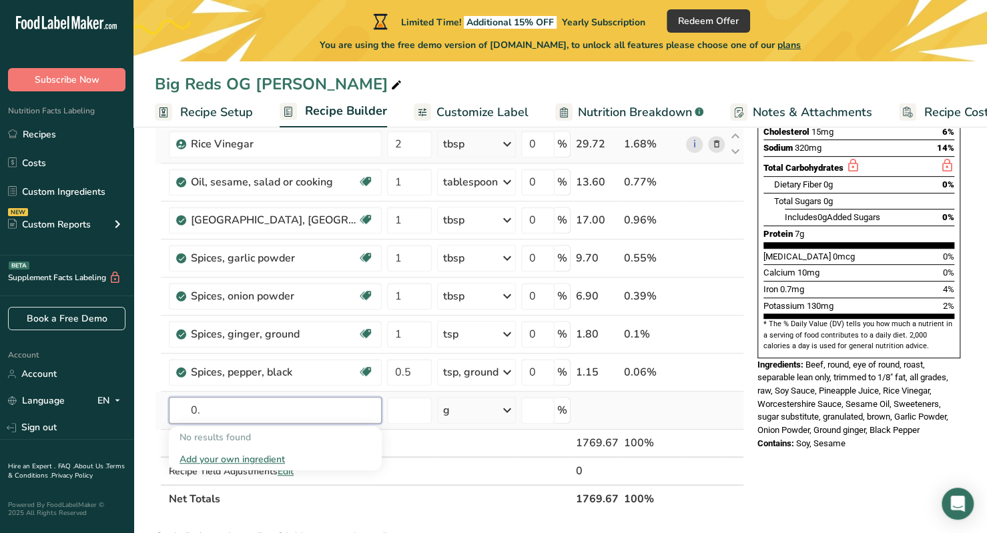
type input "0"
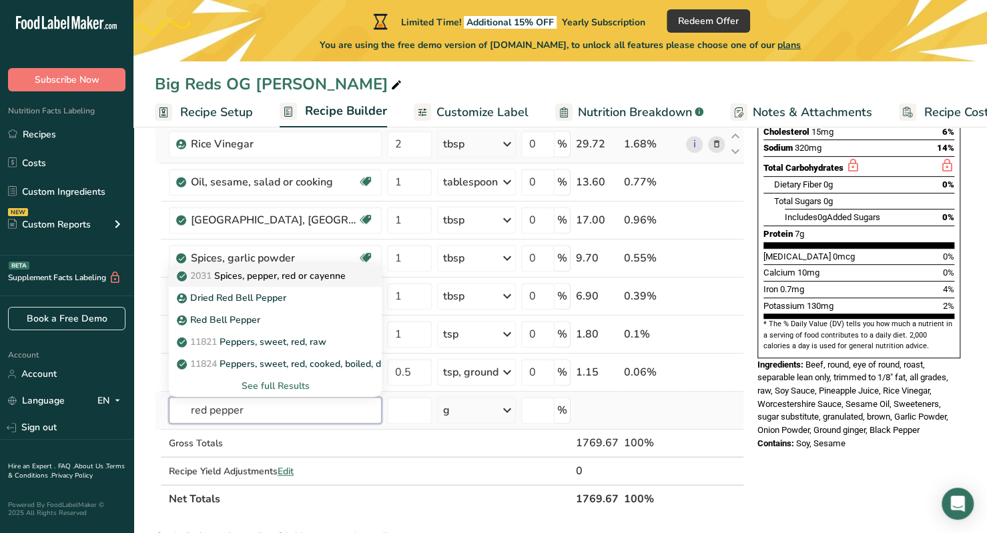
type input "red pepper"
click at [298, 274] on p "2031 Spices, pepper, red or cayenne" at bounding box center [263, 276] width 166 height 14
type input "Spices, pepper, red or cayenne"
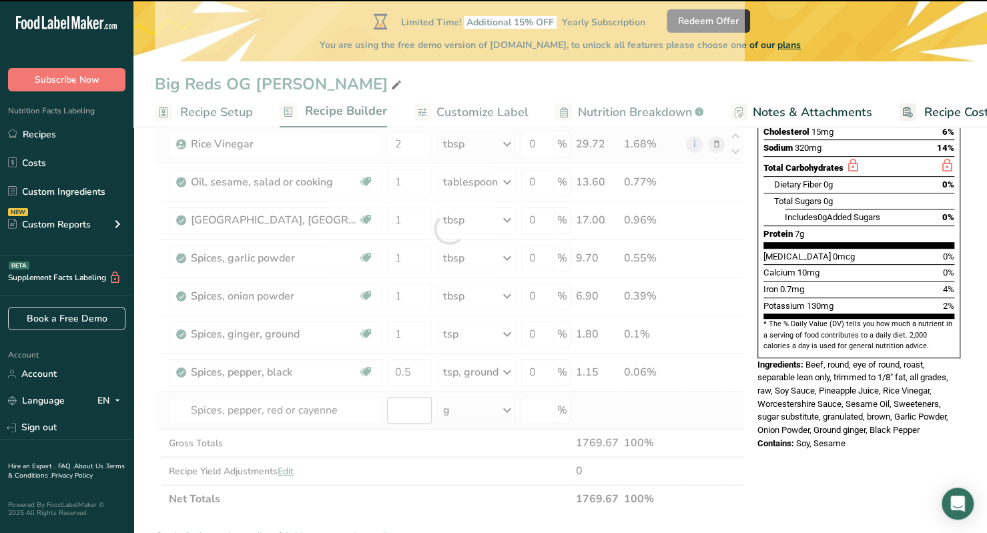
type input "0"
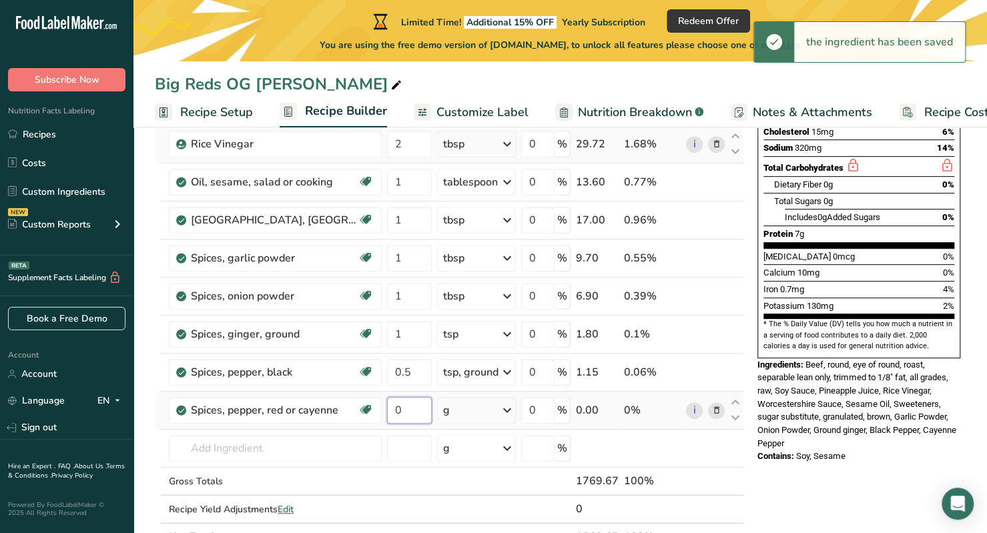
click at [403, 412] on input "0" at bounding box center [409, 410] width 45 height 27
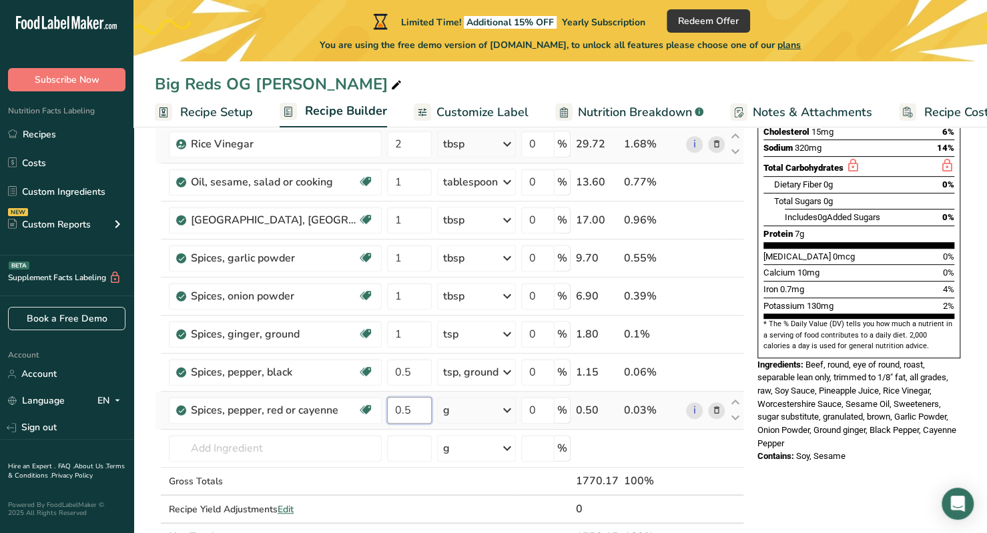
type input "0.5"
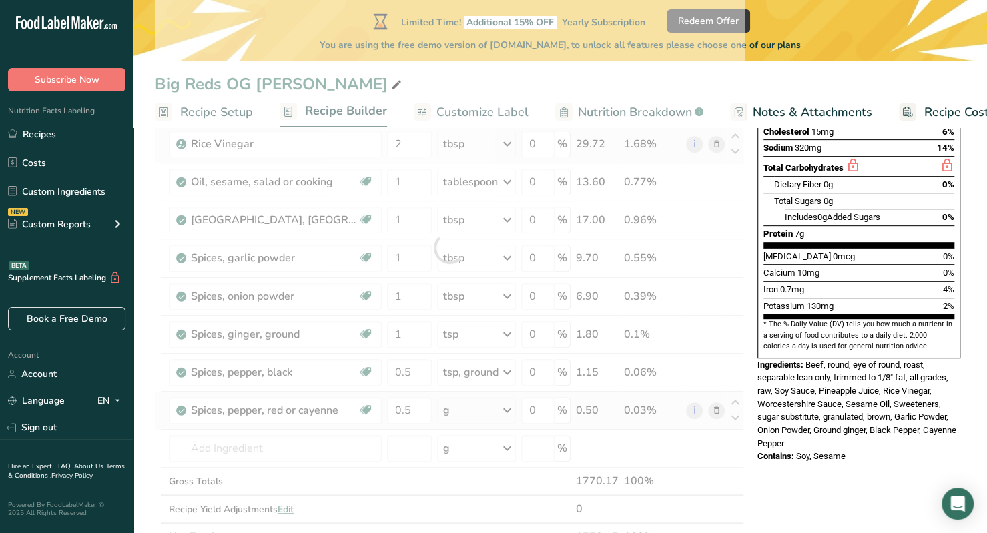
click at [493, 410] on div "Ingredient * Amount * Unit * Waste * .a-a{fill:#347362;}.b-a{fill:#fff;} Grams …" at bounding box center [449, 248] width 589 height 607
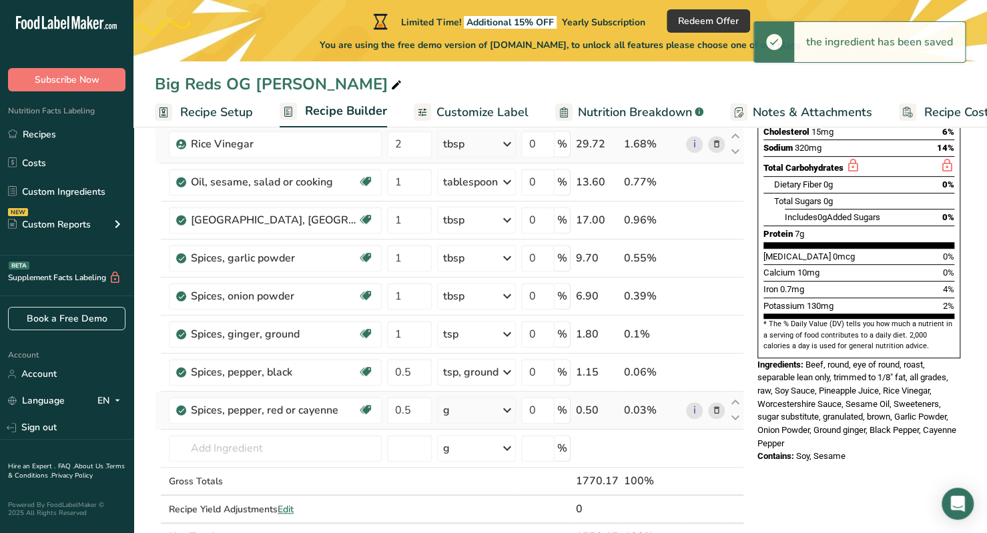
click at [476, 410] on div "g" at bounding box center [476, 410] width 79 height 27
click at [482, 451] on div "1 tsp" at bounding box center [501, 455] width 112 height 19
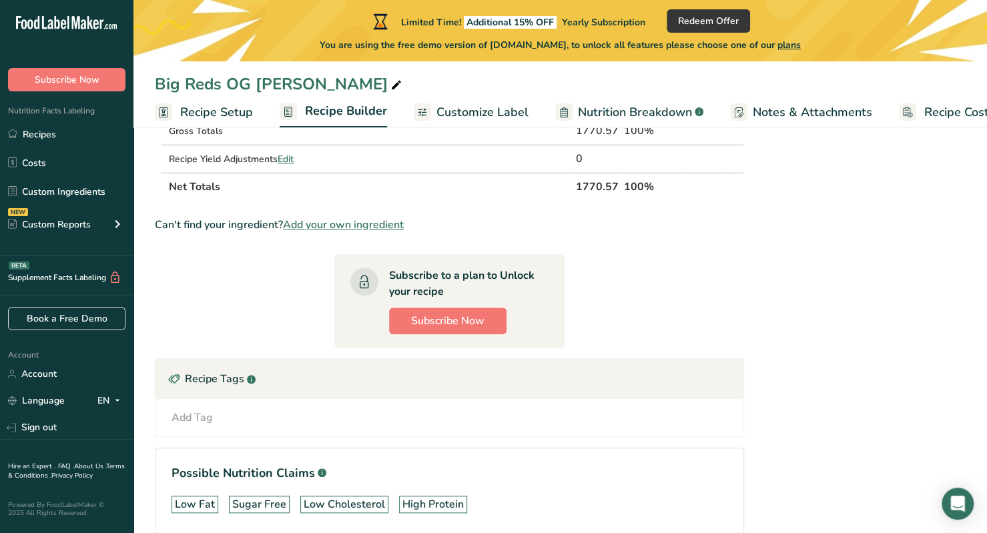
scroll to position [673, 0]
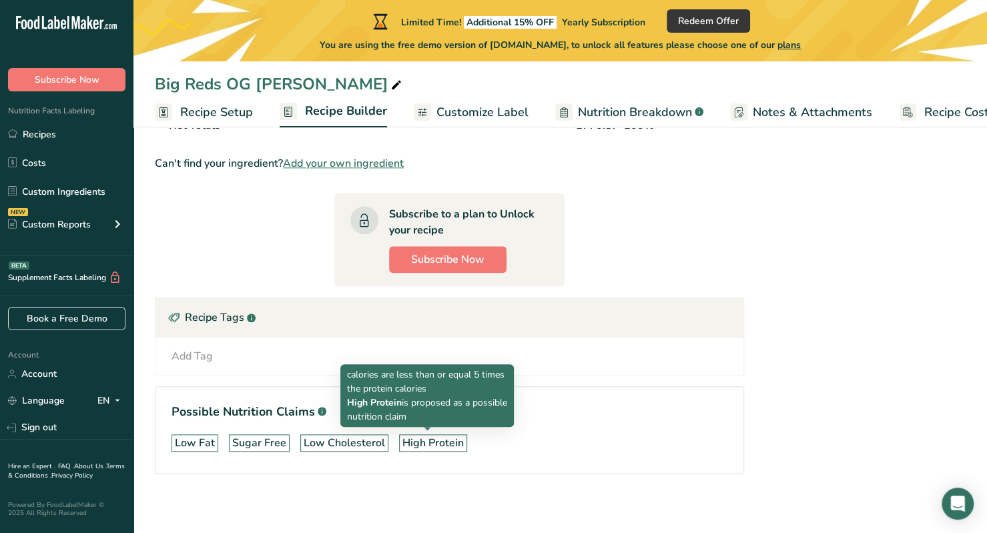
click at [445, 440] on div "High Protein" at bounding box center [432, 443] width 61 height 16
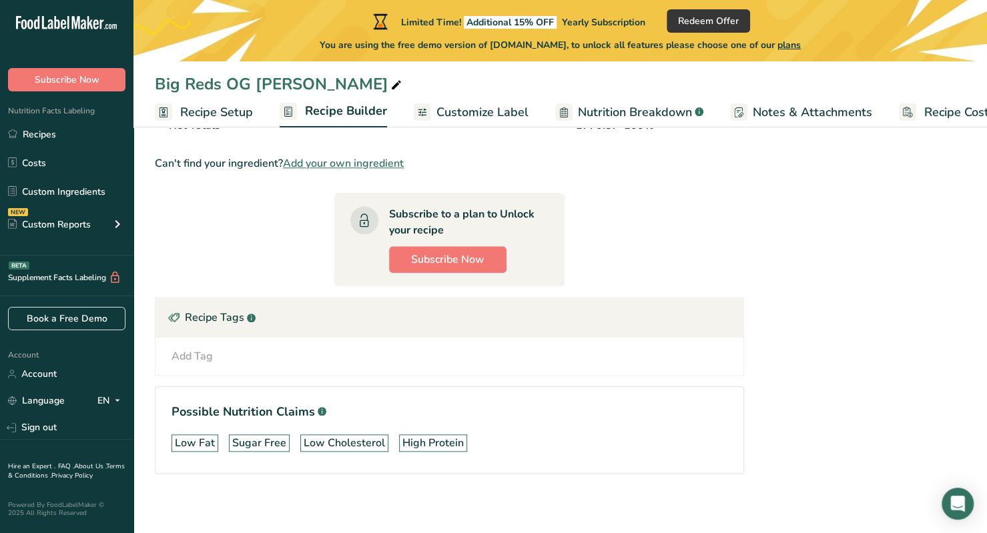
click at [426, 444] on div "High Protein" at bounding box center [432, 443] width 61 height 16
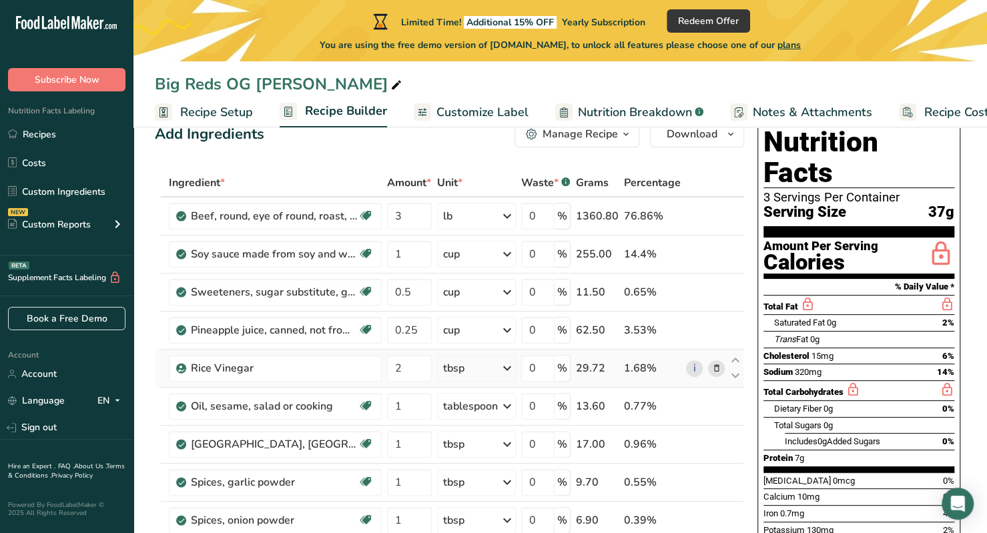
scroll to position [39, 0]
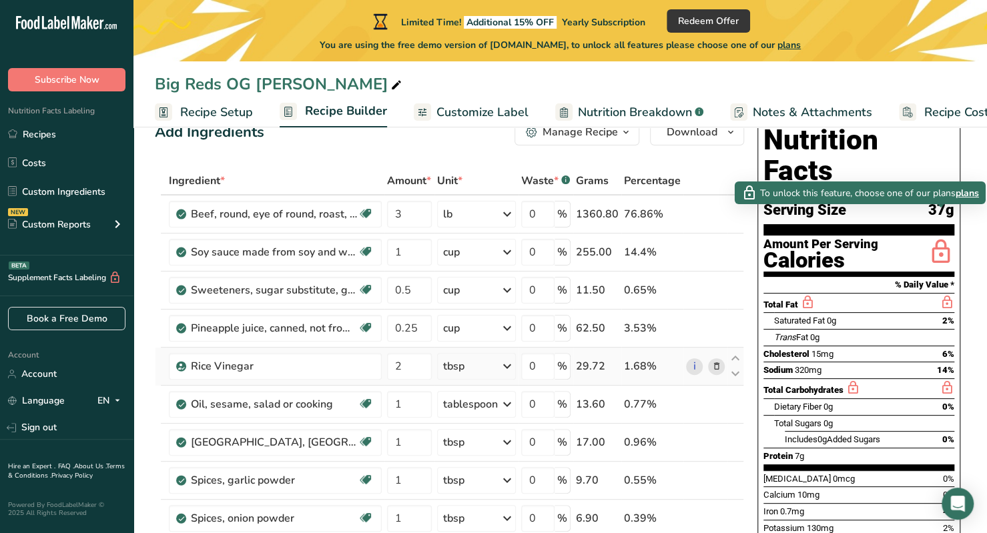
click at [962, 194] on span "plans" at bounding box center [967, 193] width 23 height 14
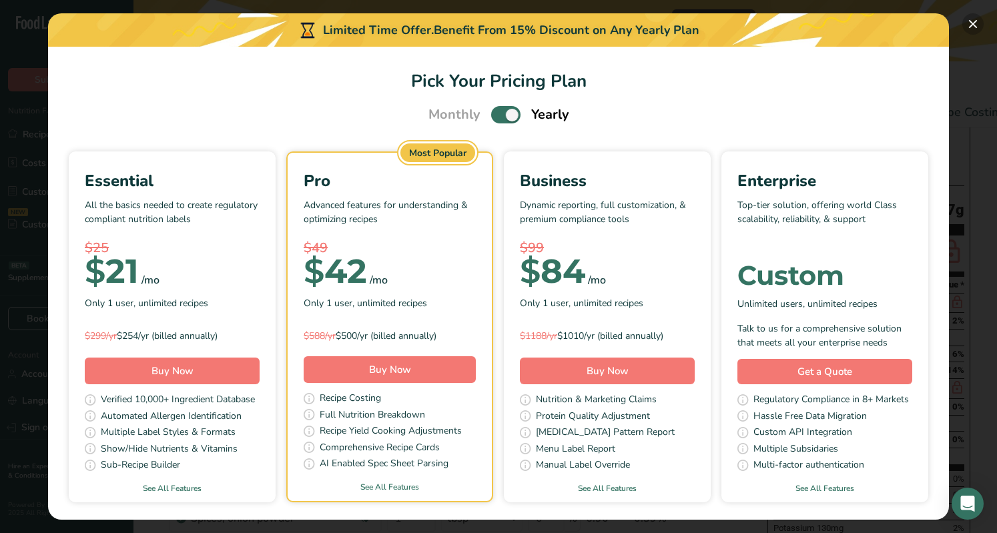
click at [975, 31] on button "Pick Your Pricing Plan Modal" at bounding box center [972, 23] width 21 height 21
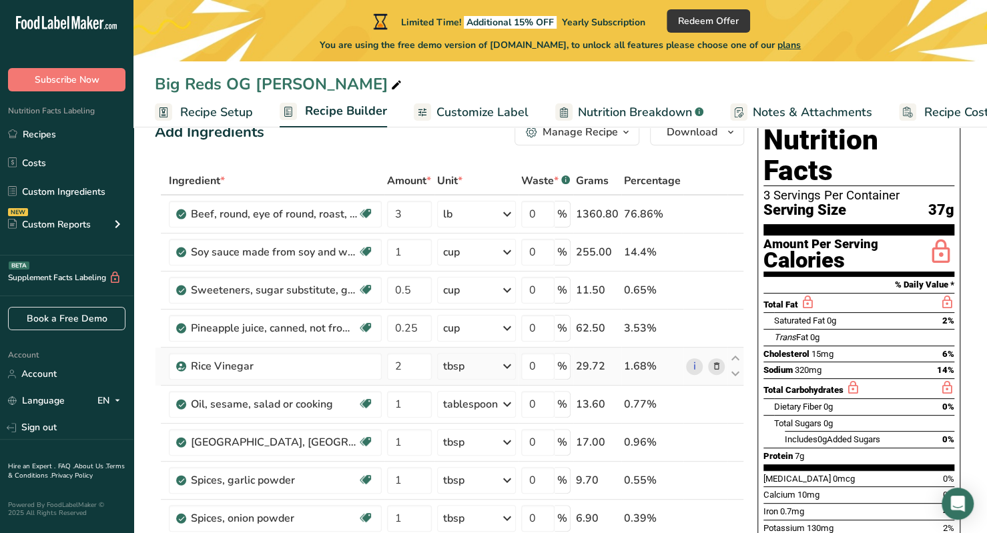
click at [454, 114] on span "Customize Label" at bounding box center [482, 112] width 92 height 18
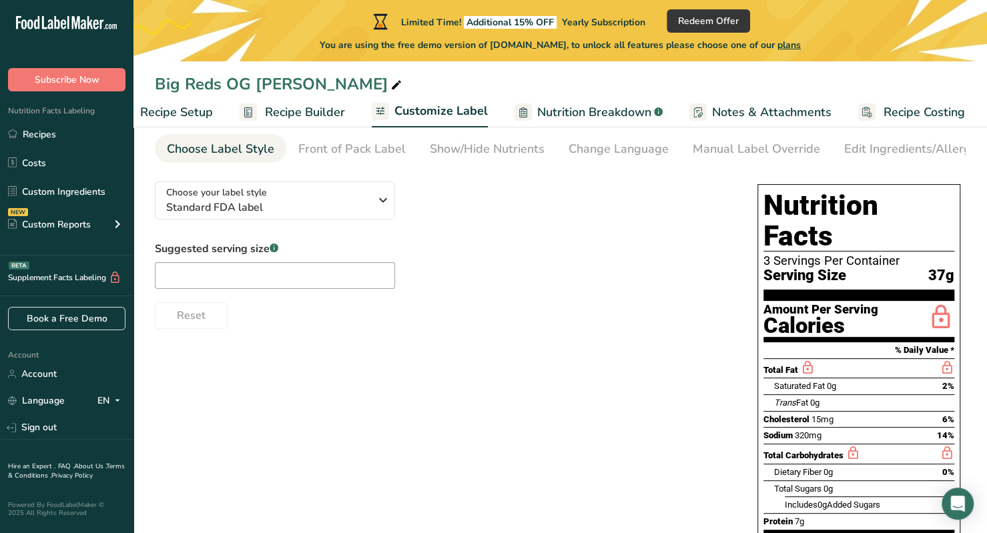
scroll to position [50, 0]
